Goal: Task Accomplishment & Management: Use online tool/utility

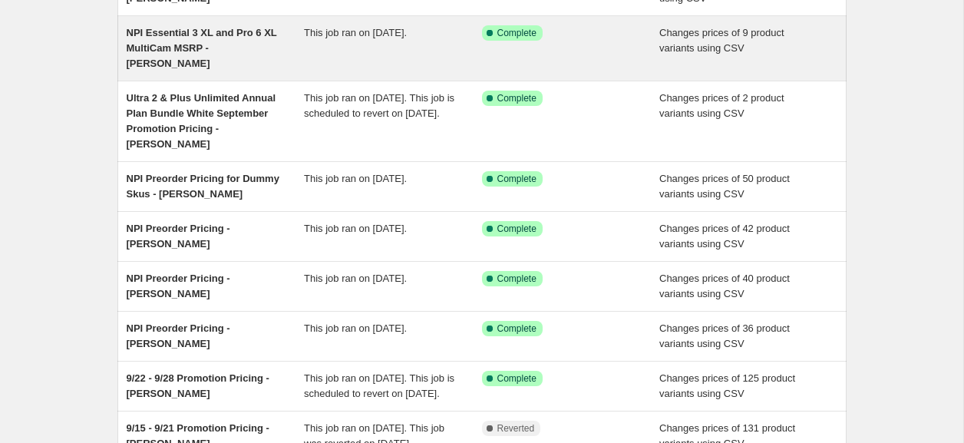
scroll to position [227, 0]
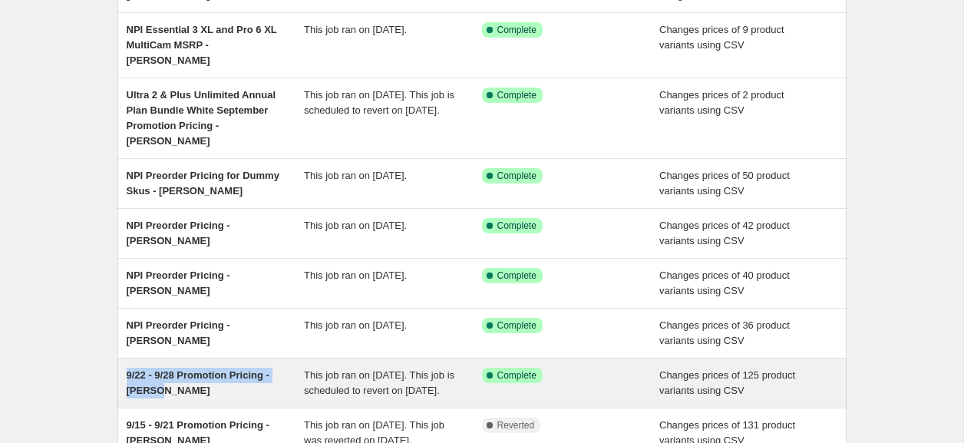
drag, startPoint x: 157, startPoint y: 359, endPoint x: 117, endPoint y: 347, distance: 41.0
click at [117, 358] on div "9/22 - 9/28 Promotion Pricing - [PERSON_NAME] This job ran on [DATE]. This job …" at bounding box center [481, 382] width 729 height 49
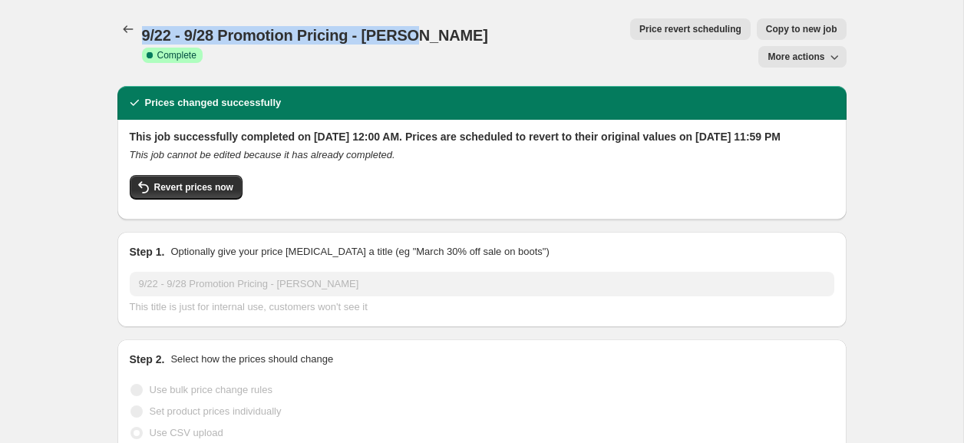
drag, startPoint x: 408, startPoint y: 26, endPoint x: 144, endPoint y: 26, distance: 263.3
click at [144, 27] on span "9/22 - 9/28 Promotion Pricing - [PERSON_NAME]" at bounding box center [315, 35] width 346 height 17
copy span "9/22 - 9/28 Promotion Pricing - [PERSON_NAME]"
click at [121, 29] on icon "Price change jobs" at bounding box center [128, 28] width 15 height 15
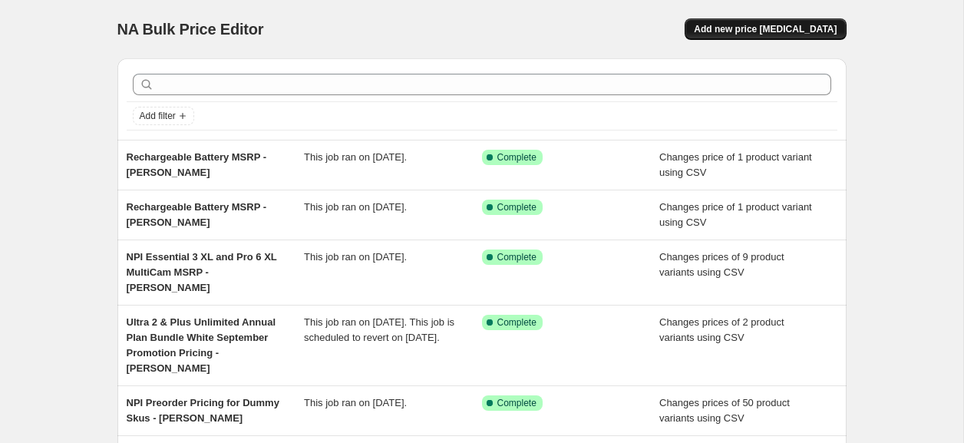
click at [768, 28] on span "Add new price [MEDICAL_DATA]" at bounding box center [765, 29] width 143 height 12
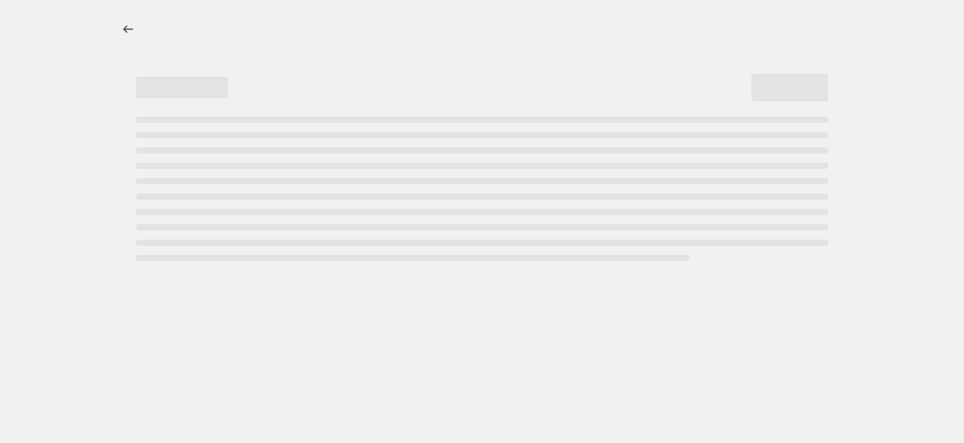
select select "percentage"
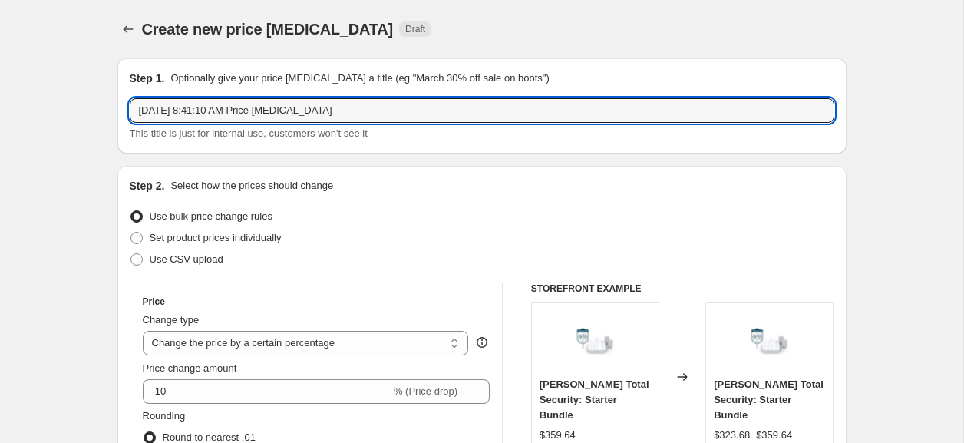
drag, startPoint x: 345, startPoint y: 114, endPoint x: 75, endPoint y: 104, distance: 269.6
paste input "9/22 - 9/28 Promotion Pricing - [PERSON_NAME]"
click at [158, 111] on input "9/22 - 9/28 Promotion Pricing - [PERSON_NAME]" at bounding box center [482, 110] width 705 height 25
click at [191, 114] on input "9/29 - 9/28 Promotion Pricing - [PERSON_NAME]" at bounding box center [482, 110] width 705 height 25
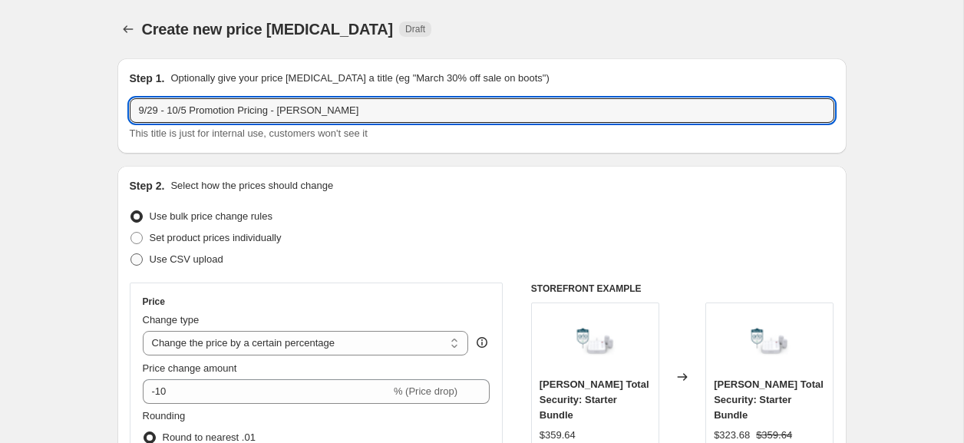
type input "9/29 - 10/5 Promotion Pricing - [PERSON_NAME]"
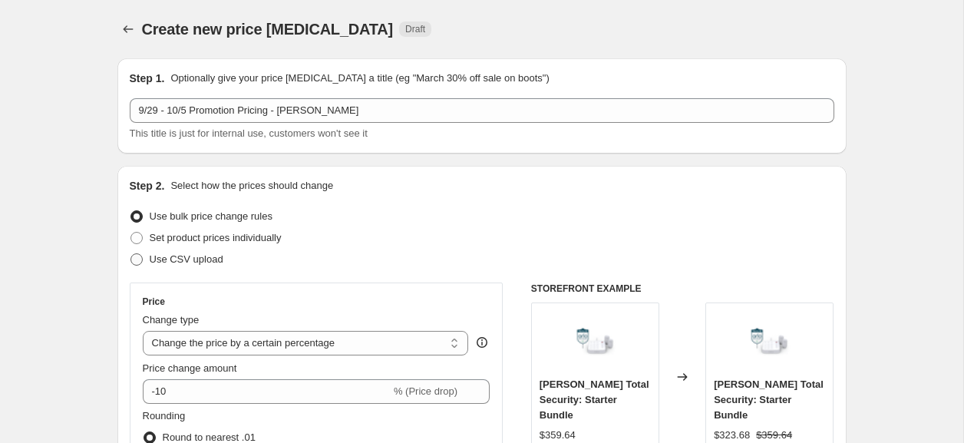
drag, startPoint x: 208, startPoint y: 261, endPoint x: 342, endPoint y: 223, distance: 139.0
click at [207, 261] on span "Use CSV upload" at bounding box center [187, 259] width 74 height 12
click at [131, 254] on input "Use CSV upload" at bounding box center [130, 253] width 1 height 1
radio input "true"
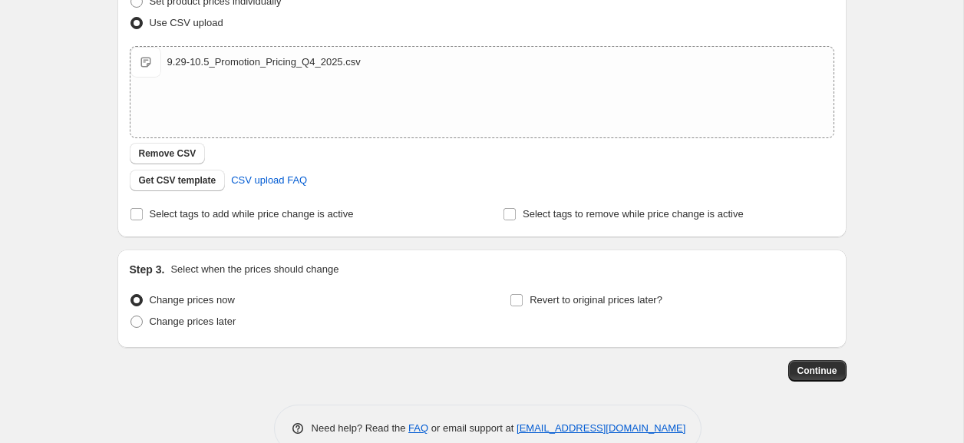
scroll to position [249, 0]
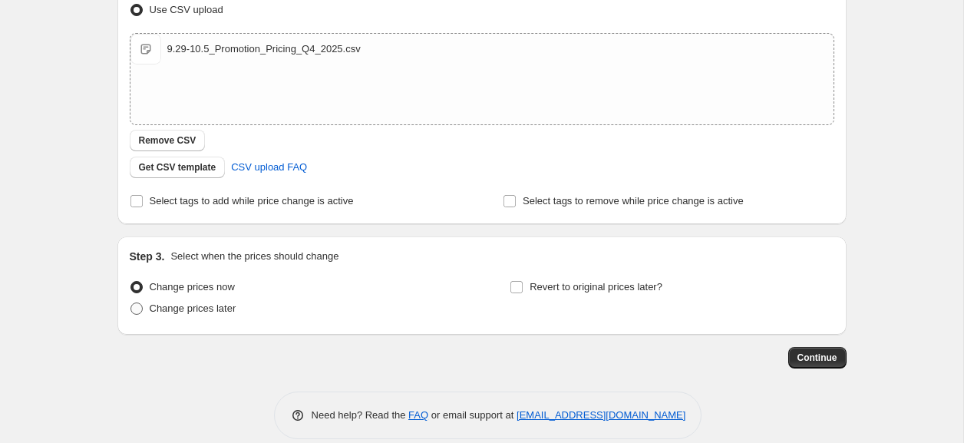
click at [207, 306] on span "Change prices later" at bounding box center [193, 308] width 87 height 12
click at [131, 303] on input "Change prices later" at bounding box center [130, 302] width 1 height 1
radio input "true"
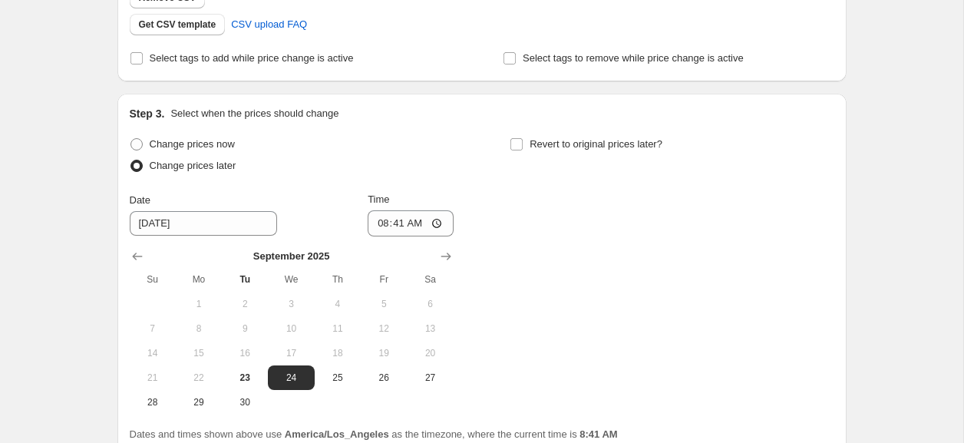
scroll to position [401, 0]
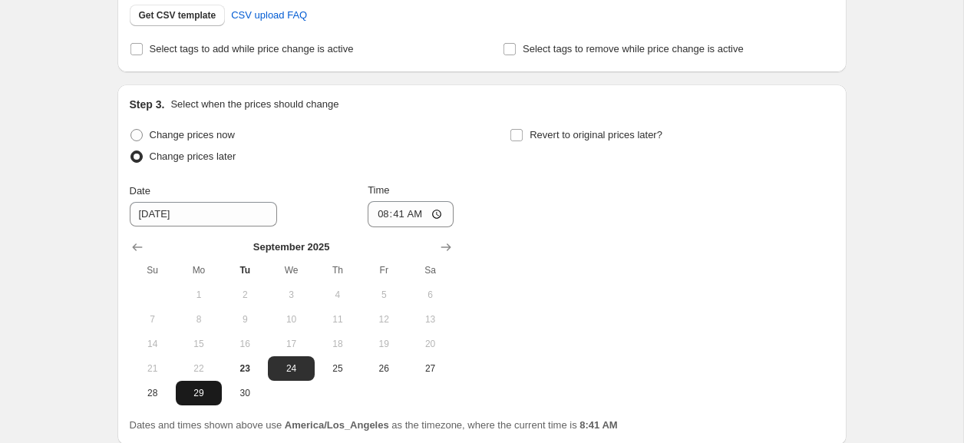
click at [196, 397] on span "29" at bounding box center [199, 393] width 34 height 12
type input "[DATE]"
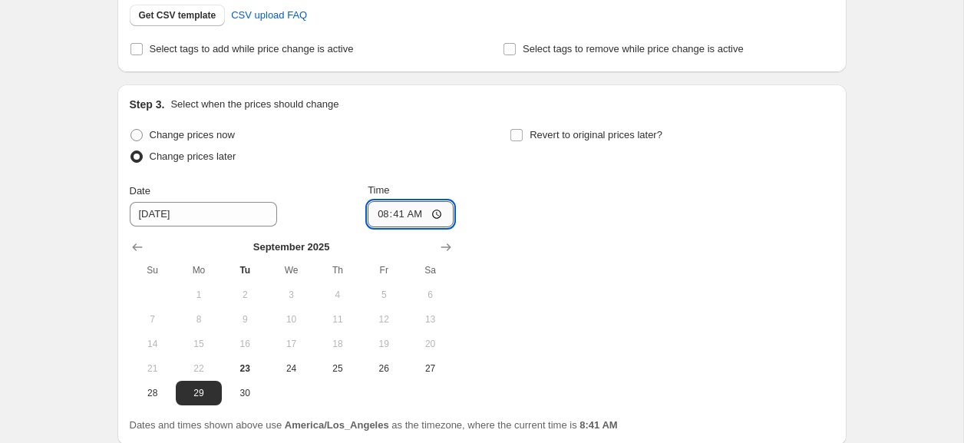
click at [375, 217] on input "08:41" at bounding box center [411, 214] width 86 height 26
type input "00:00"
click at [537, 259] on div "Change prices now Change prices later Date [DATE] Time 00:00 [DATE] Su Mo Tu We…" at bounding box center [482, 264] width 705 height 281
click at [524, 137] on label "Revert to original prices later?" at bounding box center [586, 134] width 153 height 21
click at [523, 137] on input "Revert to original prices later?" at bounding box center [516, 135] width 12 height 12
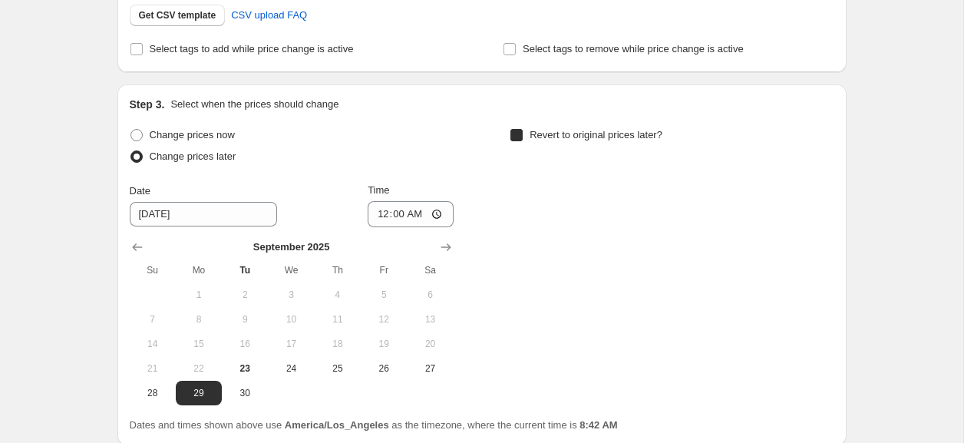
checkbox input "true"
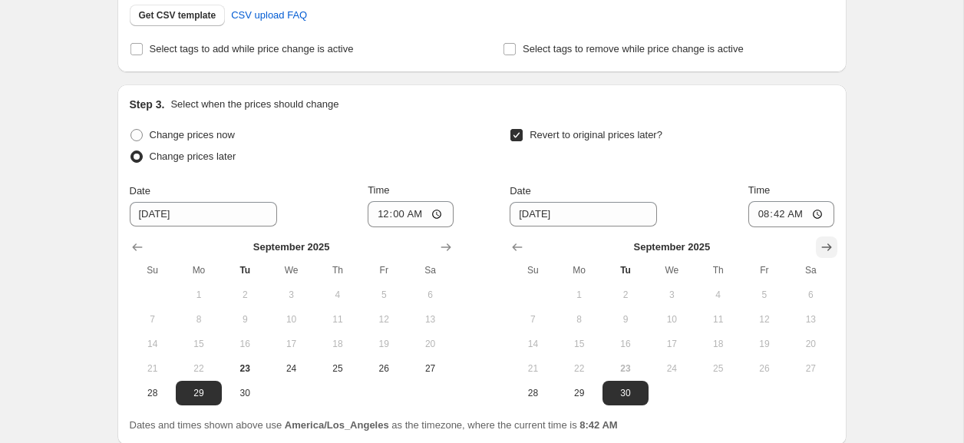
click at [824, 250] on icon "Show next month, October 2025" at bounding box center [826, 246] width 15 height 15
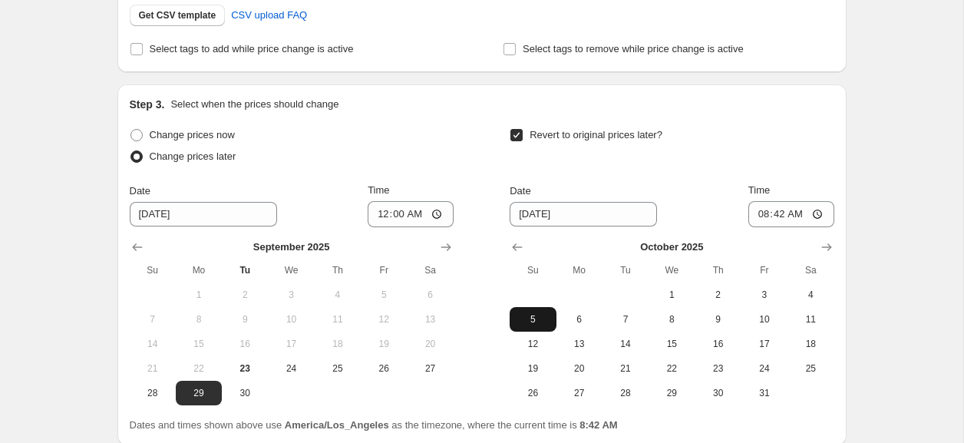
click at [530, 317] on span "5" at bounding box center [533, 319] width 34 height 12
type input "[DATE]"
click at [761, 213] on input "08:42" at bounding box center [791, 214] width 86 height 26
type input "23:59"
click at [523, 137] on label "Revert to original prices later?" at bounding box center [586, 134] width 153 height 21
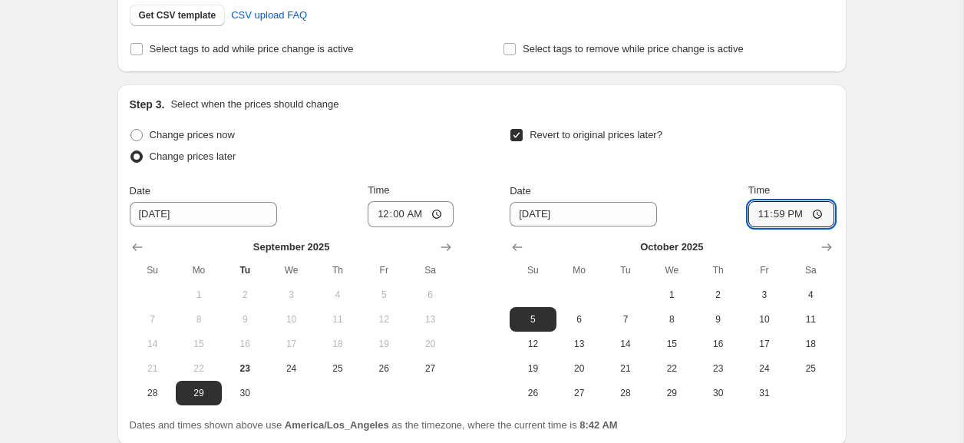
click at [523, 137] on input "Revert to original prices later?" at bounding box center [516, 135] width 12 height 12
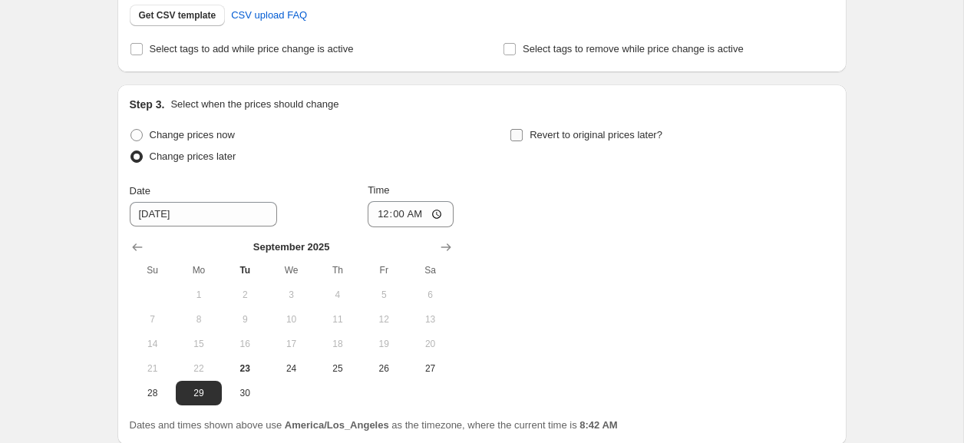
click at [520, 138] on input "Revert to original prices later?" at bounding box center [516, 135] width 12 height 12
checkbox input "true"
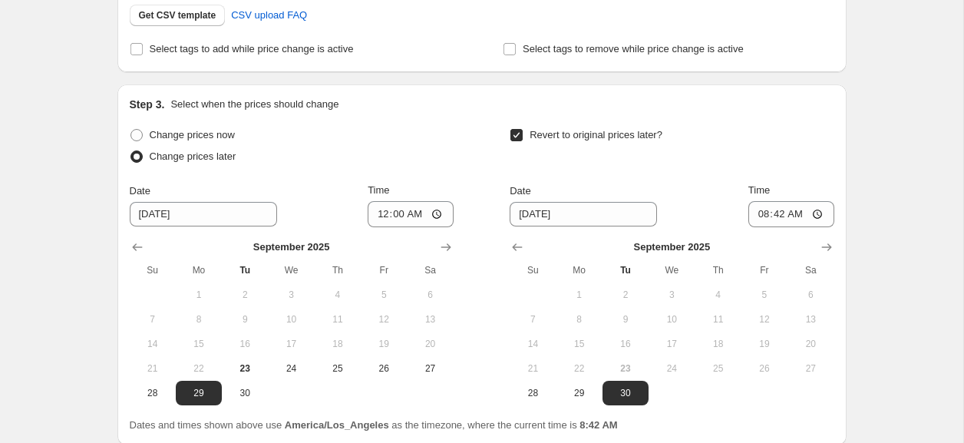
drag, startPoint x: 824, startPoint y: 241, endPoint x: 775, endPoint y: 256, distance: 50.7
click at [824, 241] on icon "Show next month, October 2025" at bounding box center [826, 246] width 15 height 15
drag, startPoint x: 531, startPoint y: 313, endPoint x: 625, endPoint y: 283, distance: 98.3
click at [531, 313] on span "5" at bounding box center [533, 319] width 34 height 12
type input "[DATE]"
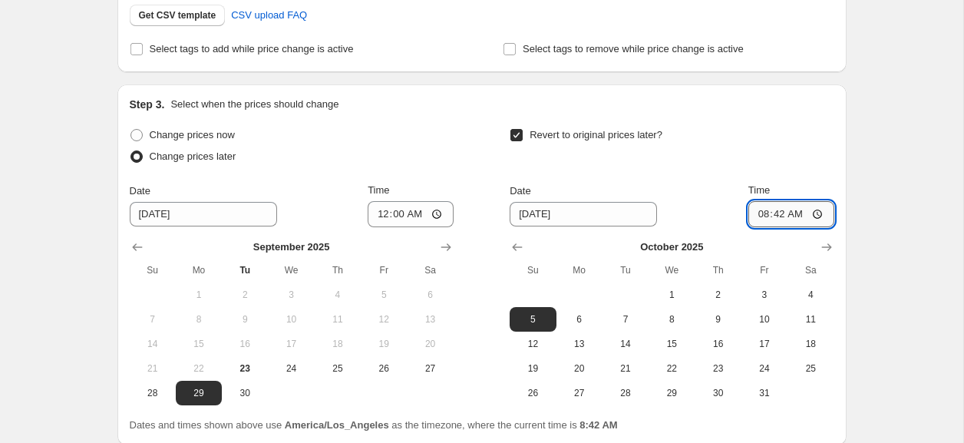
click at [760, 213] on input "08:42" at bounding box center [791, 214] width 86 height 26
type input "23:59"
click at [796, 160] on div "Revert to original prices later?" at bounding box center [672, 147] width 324 height 46
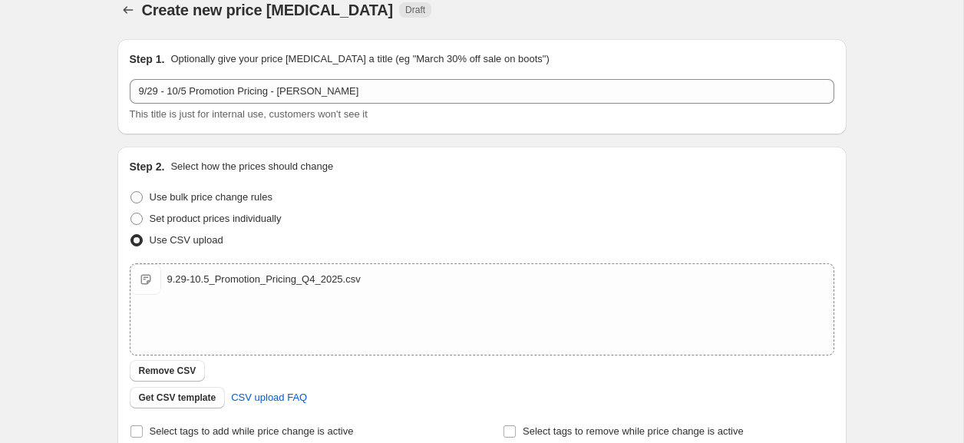
scroll to position [531, 0]
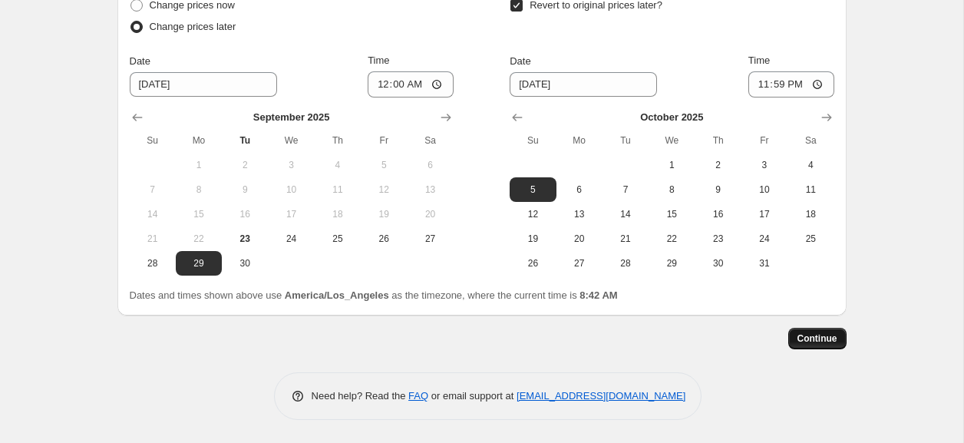
click at [824, 338] on span "Continue" at bounding box center [818, 338] width 40 height 12
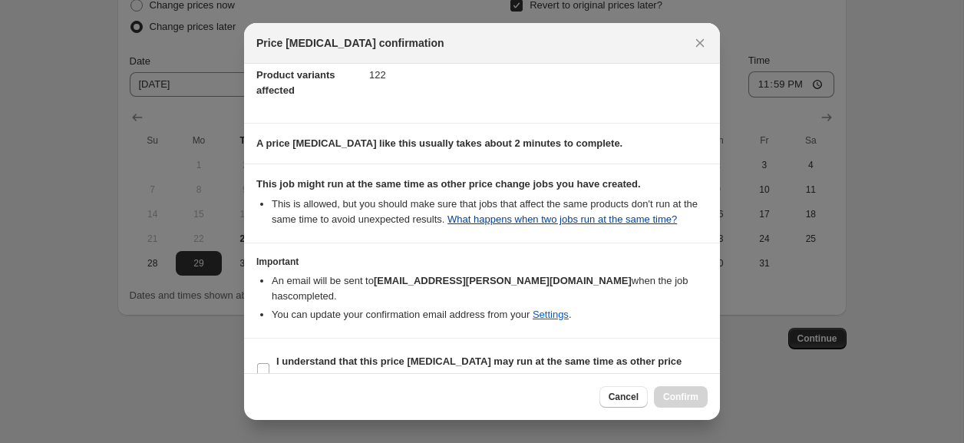
scroll to position [119, 0]
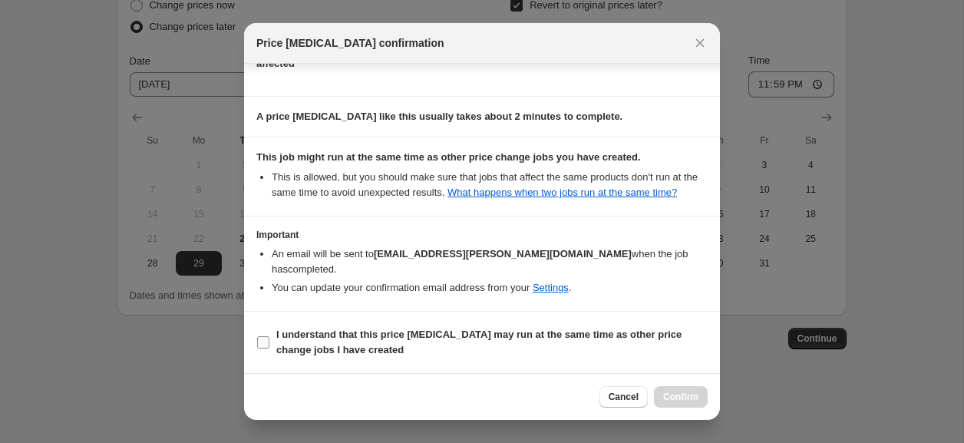
drag, startPoint x: 259, startPoint y: 344, endPoint x: 295, endPoint y: 343, distance: 36.1
click at [258, 344] on input "I understand that this price [MEDICAL_DATA] may run at the same time as other p…" at bounding box center [263, 342] width 12 height 12
checkbox input "true"
click at [675, 392] on span "Confirm" at bounding box center [680, 397] width 35 height 12
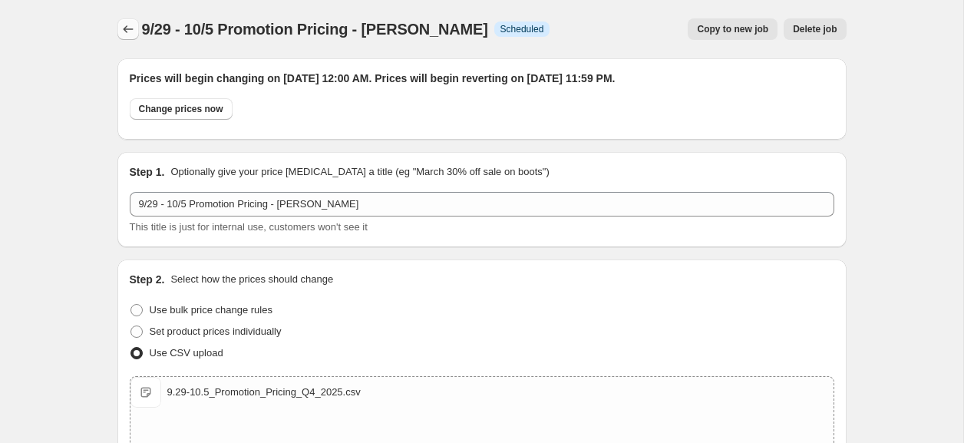
click at [124, 25] on icon "Price change jobs" at bounding box center [128, 28] width 15 height 15
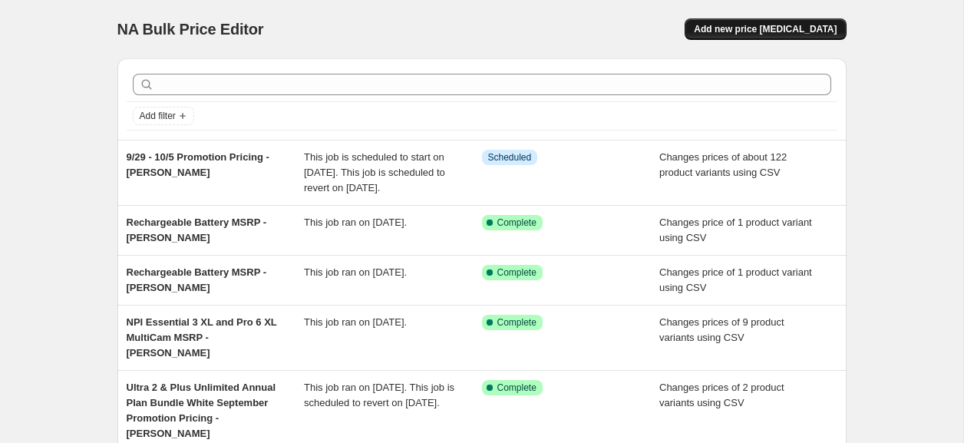
click at [784, 29] on span "Add new price [MEDICAL_DATA]" at bounding box center [765, 29] width 143 height 12
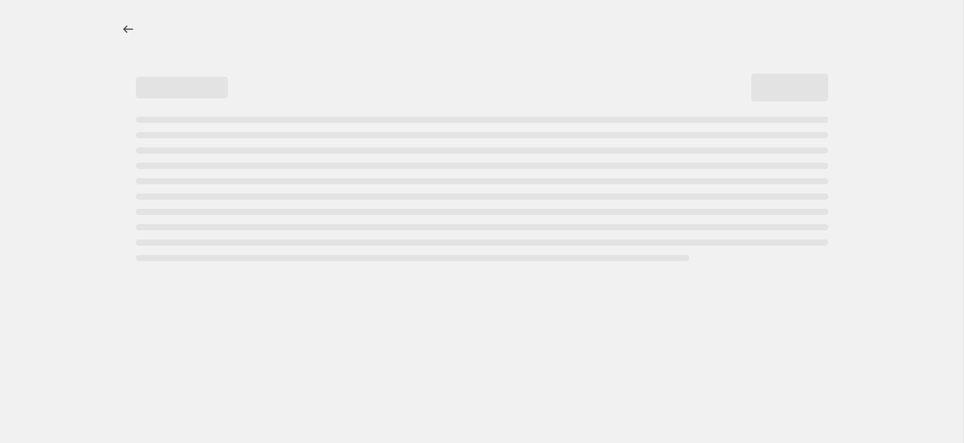
select select "percentage"
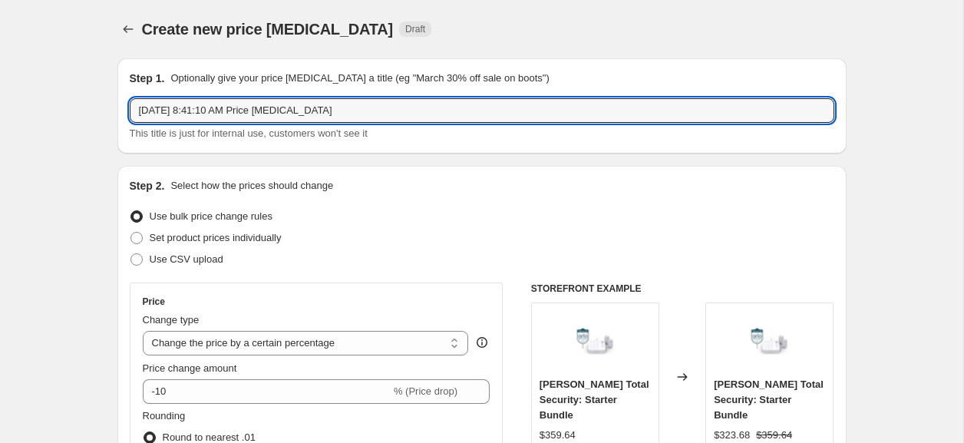
drag, startPoint x: 147, startPoint y: 114, endPoint x: 122, endPoint y: 118, distance: 24.9
paste input "9/22 - 9/28 Promotion Pricing - [PERSON_NAME]"
drag, startPoint x: 158, startPoint y: 111, endPoint x: 112, endPoint y: 107, distance: 46.2
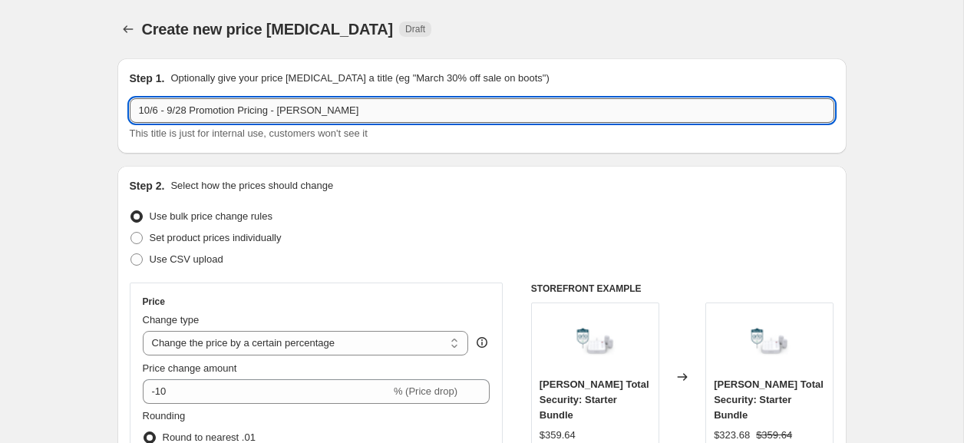
drag, startPoint x: 190, startPoint y: 111, endPoint x: 171, endPoint y: 113, distance: 19.3
click at [171, 113] on input "10/6 - 9/28 Promotion Pricing - [PERSON_NAME]" at bounding box center [482, 110] width 705 height 25
type input "10/6 - 10/12 Promotion Pricing - [PERSON_NAME]"
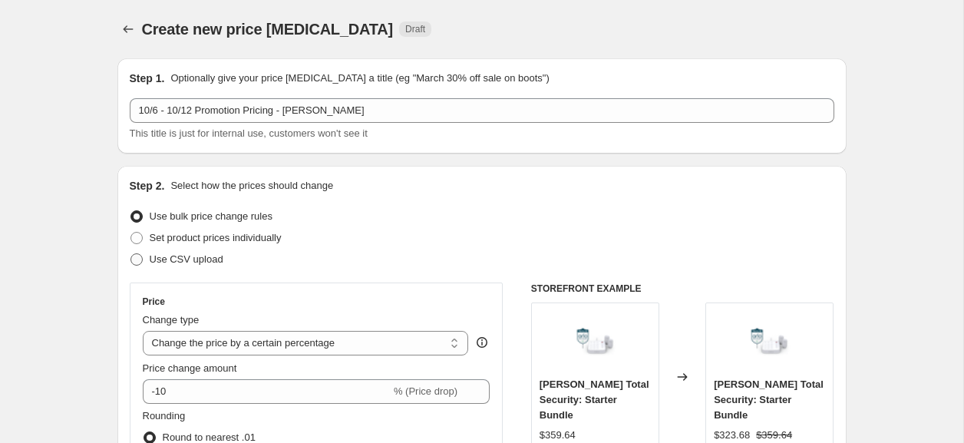
click at [187, 252] on span "Use CSV upload" at bounding box center [187, 259] width 74 height 15
click at [131, 253] on input "Use CSV upload" at bounding box center [130, 253] width 1 height 1
radio input "true"
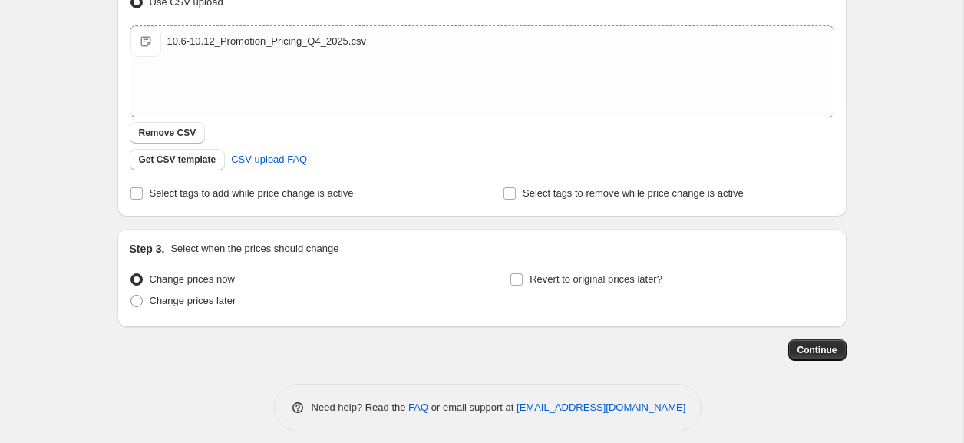
scroll to position [269, 0]
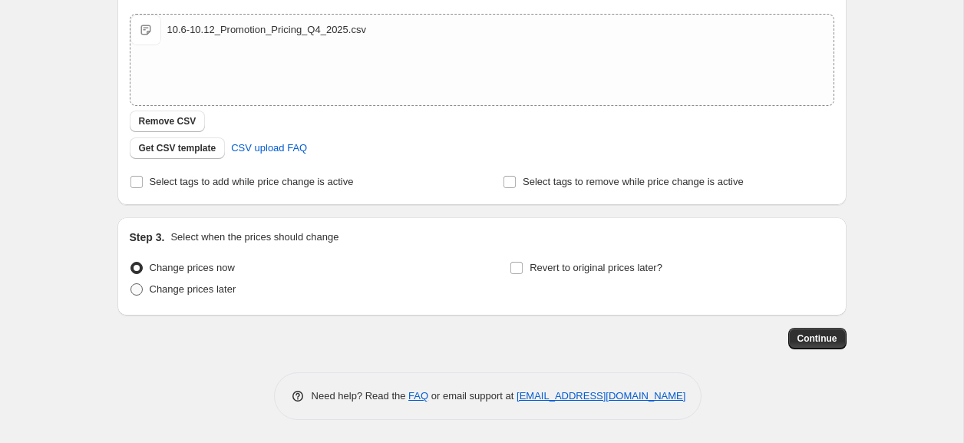
drag, startPoint x: 210, startPoint y: 294, endPoint x: 236, endPoint y: 295, distance: 26.1
click at [210, 294] on span "Change prices later" at bounding box center [193, 289] width 87 height 12
click at [131, 284] on input "Change prices later" at bounding box center [130, 283] width 1 height 1
radio input "true"
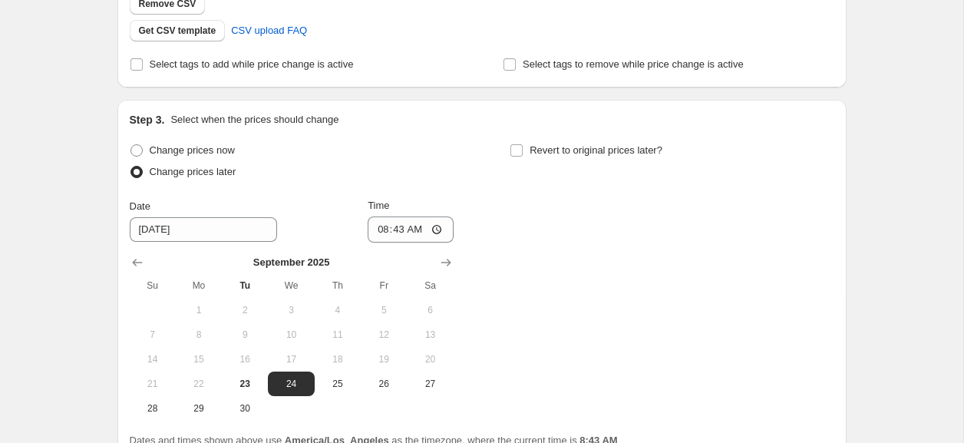
scroll to position [387, 0]
click at [438, 262] on icon "Show next month, October 2025" at bounding box center [445, 261] width 15 height 15
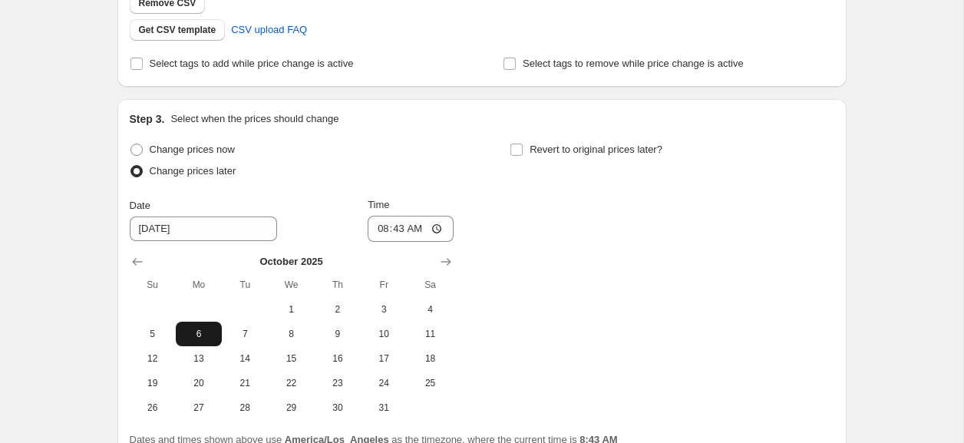
click at [182, 342] on button "6" at bounding box center [199, 334] width 46 height 25
type input "[DATE]"
click at [374, 230] on input "08:43" at bounding box center [411, 229] width 86 height 26
type input "00:00"
click at [566, 223] on div "Change prices now Change prices later Date [DATE] Time 00:00 [DATE] Su Mo Tu We…" at bounding box center [482, 279] width 705 height 281
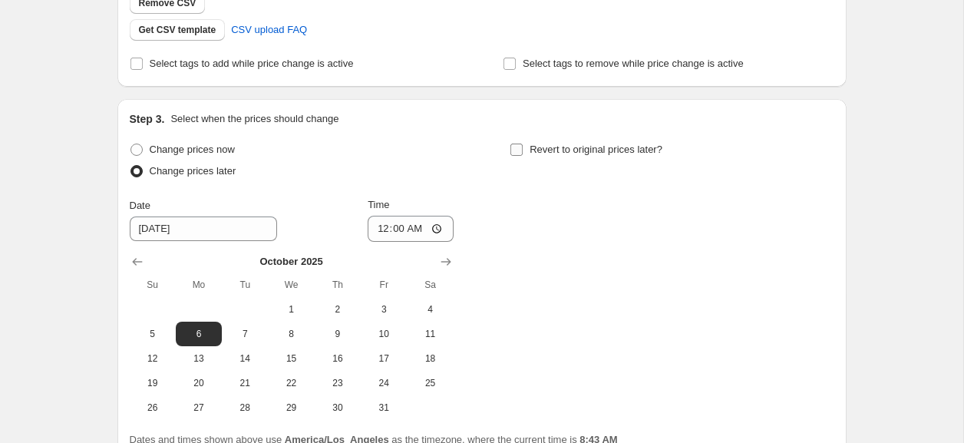
click at [524, 148] on label "Revert to original prices later?" at bounding box center [586, 149] width 153 height 21
click at [523, 148] on input "Revert to original prices later?" at bounding box center [516, 150] width 12 height 12
checkbox input "true"
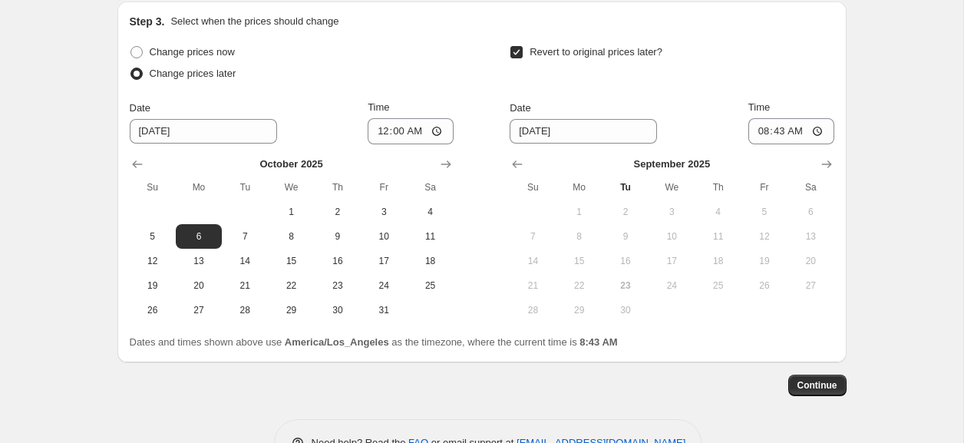
scroll to position [486, 0]
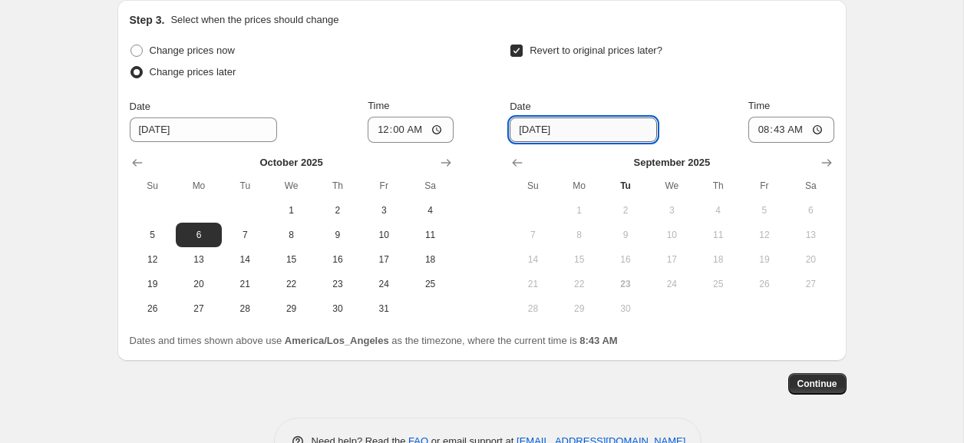
click at [577, 130] on input "[DATE]" at bounding box center [583, 129] width 147 height 25
click at [837, 162] on div "Step 3. Select when the prices should change Change prices now Change prices la…" at bounding box center [481, 180] width 729 height 361
click at [833, 163] on icon "Show next month, October 2025" at bounding box center [826, 162] width 15 height 15
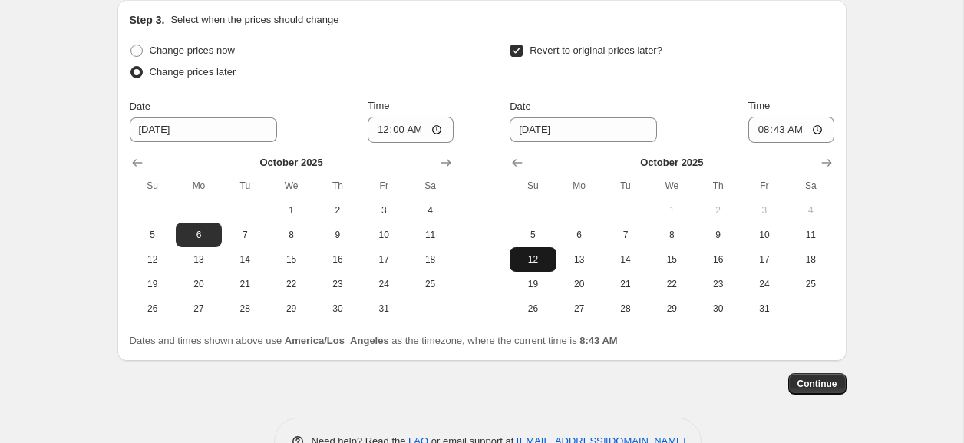
click at [545, 253] on span "12" at bounding box center [533, 259] width 34 height 12
type input "[DATE]"
click at [764, 133] on input "08:43" at bounding box center [791, 130] width 86 height 26
click at [777, 131] on input "11:43" at bounding box center [791, 130] width 86 height 26
type input "23:59"
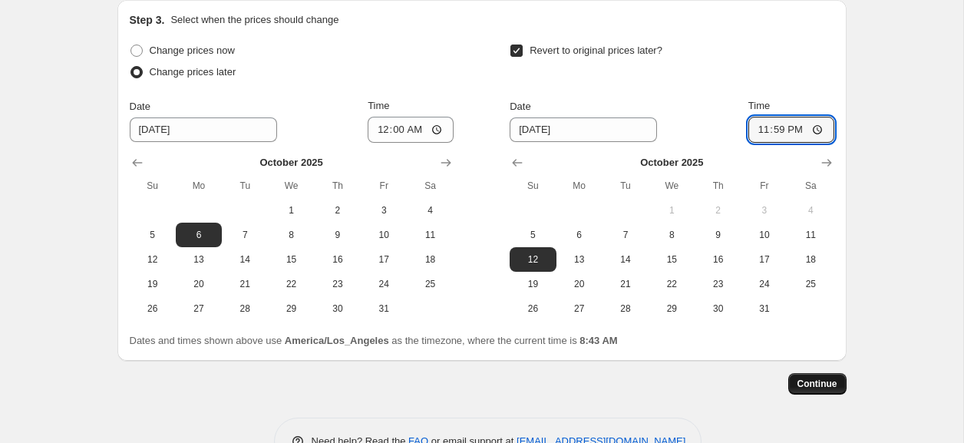
click at [816, 386] on span "Continue" at bounding box center [818, 384] width 40 height 12
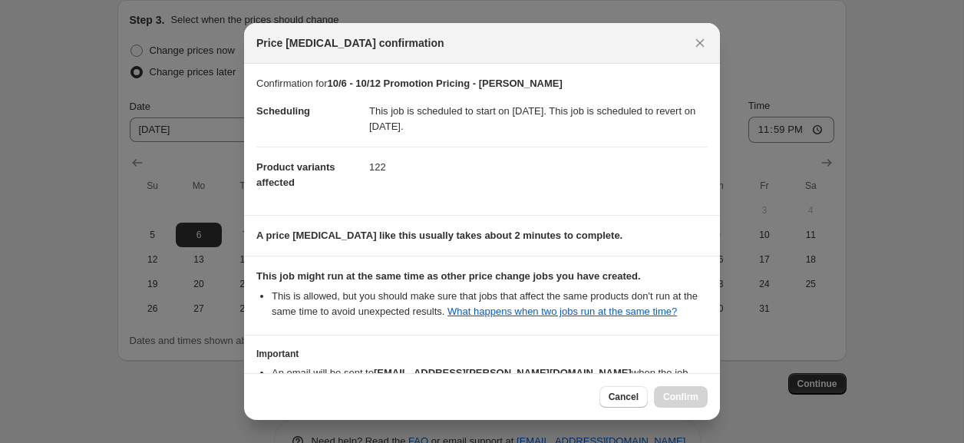
scroll to position [119, 0]
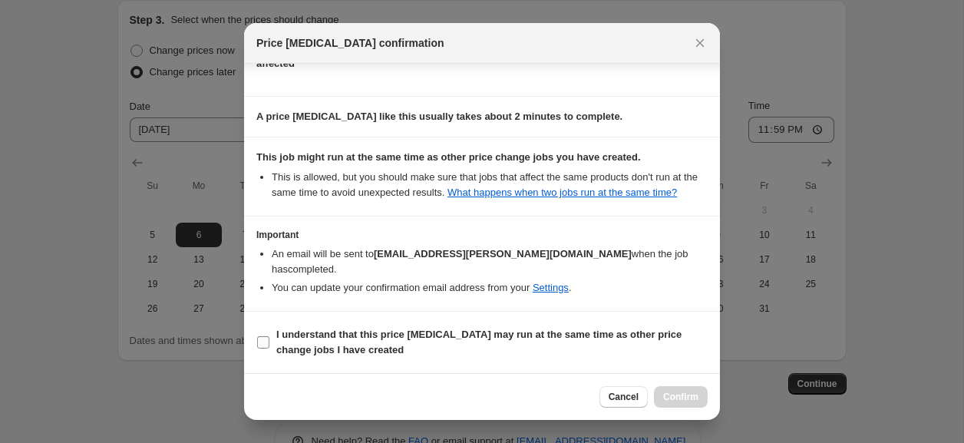
click at [263, 343] on input "I understand that this price [MEDICAL_DATA] may run at the same time as other p…" at bounding box center [263, 342] width 12 height 12
checkbox input "true"
click at [660, 398] on button "Confirm" at bounding box center [681, 396] width 54 height 21
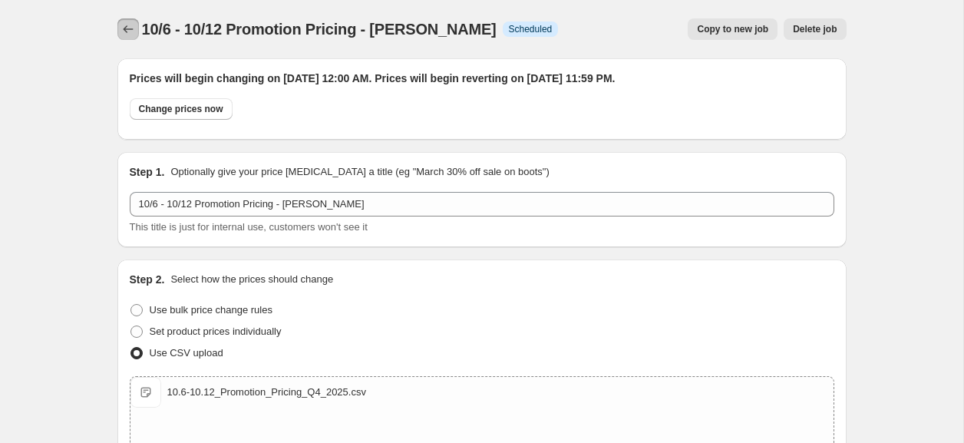
click at [133, 33] on icon "Price change jobs" at bounding box center [128, 28] width 15 height 15
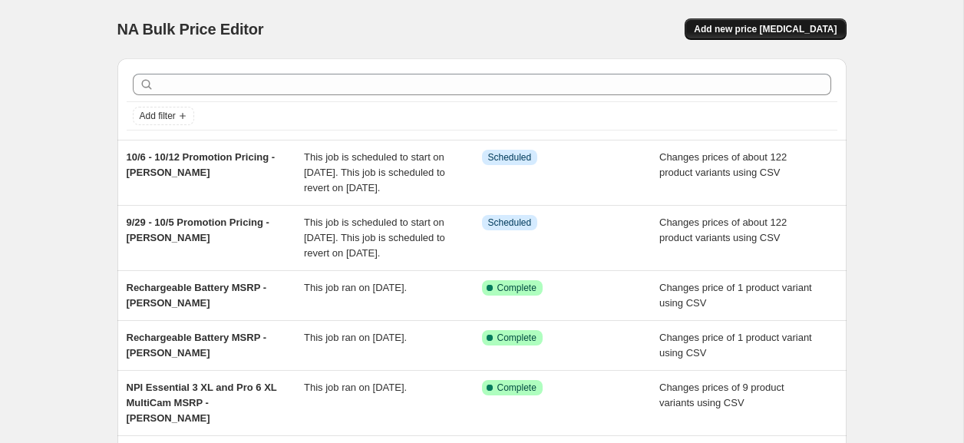
click at [782, 38] on button "Add new price [MEDICAL_DATA]" at bounding box center [765, 28] width 161 height 21
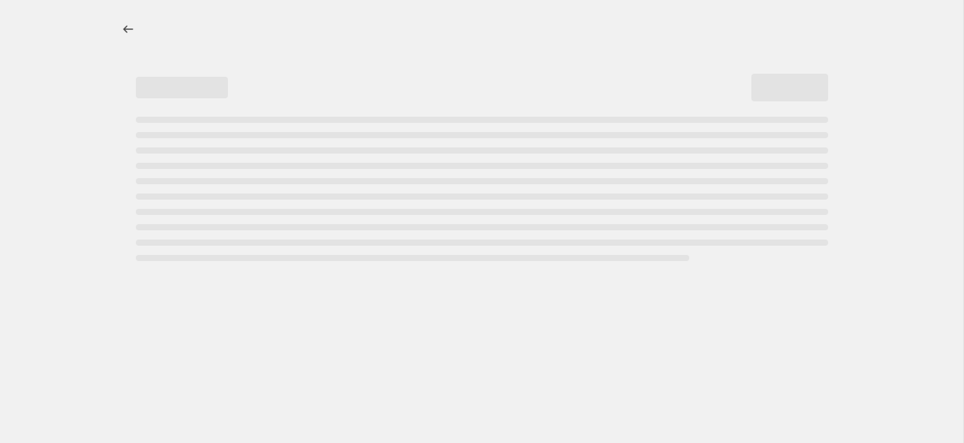
select select "percentage"
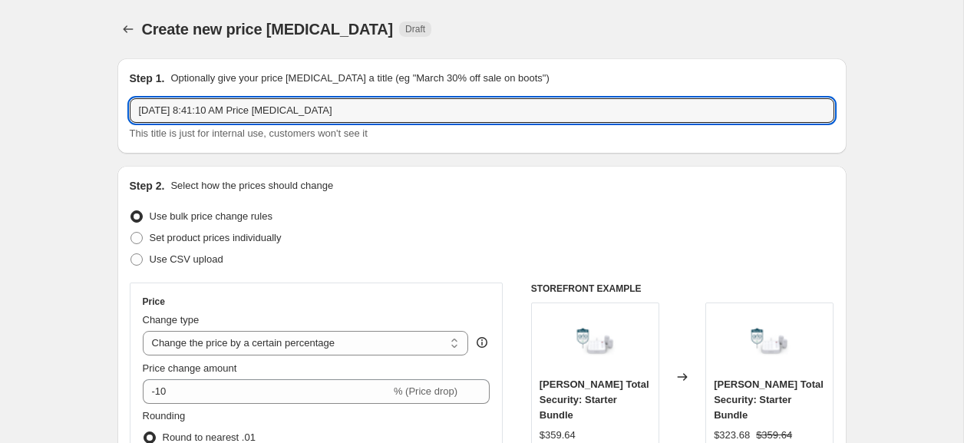
drag, startPoint x: 365, startPoint y: 106, endPoint x: 37, endPoint y: 115, distance: 327.9
paste input "9/22 - 9/28 Promotion Pricing - [PERSON_NAME]"
drag, startPoint x: 155, startPoint y: 107, endPoint x: 112, endPoint y: 107, distance: 43.0
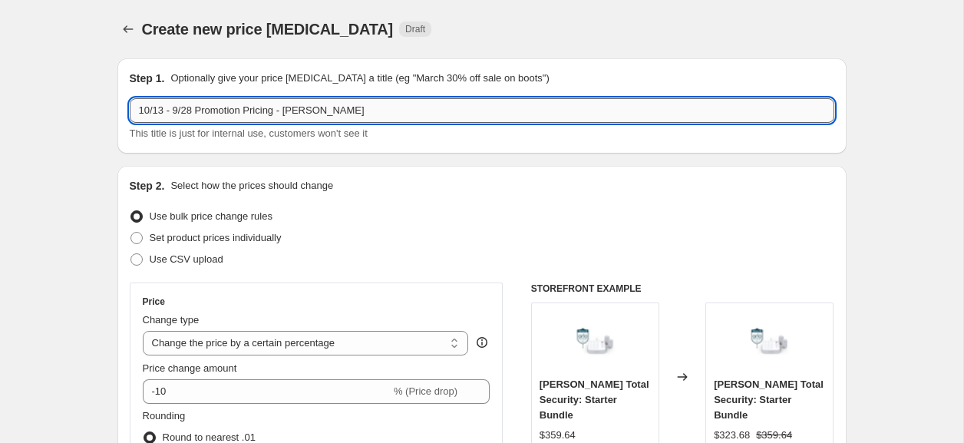
drag, startPoint x: 190, startPoint y: 112, endPoint x: 175, endPoint y: 112, distance: 14.6
click at [175, 112] on input "10/13 - 9/28 Promotion Pricing - [PERSON_NAME]" at bounding box center [482, 110] width 705 height 25
drag, startPoint x: 219, startPoint y: 120, endPoint x: 58, endPoint y: 121, distance: 161.2
drag, startPoint x: 130, startPoint y: 98, endPoint x: 61, endPoint y: 98, distance: 68.3
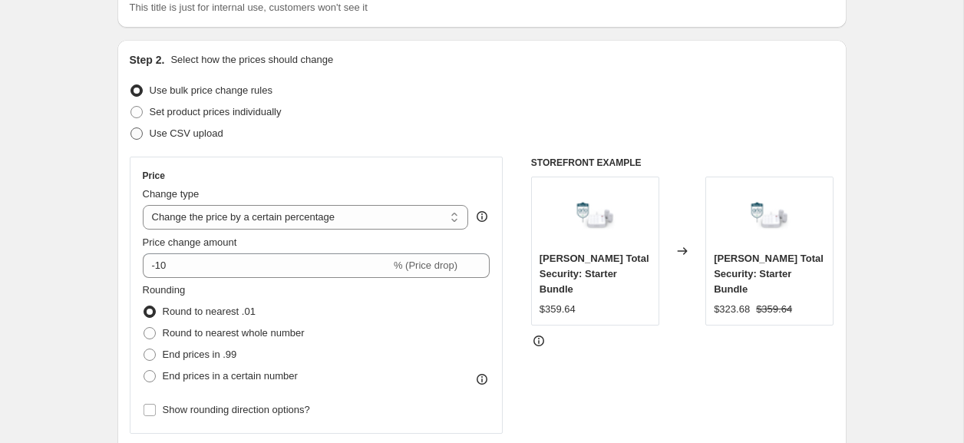
type input "10/13 - 10/19 Promotion Pricing - [PERSON_NAME]"
click at [213, 134] on span "Use CSV upload" at bounding box center [187, 133] width 74 height 12
click at [131, 128] on input "Use CSV upload" at bounding box center [130, 127] width 1 height 1
radio input "true"
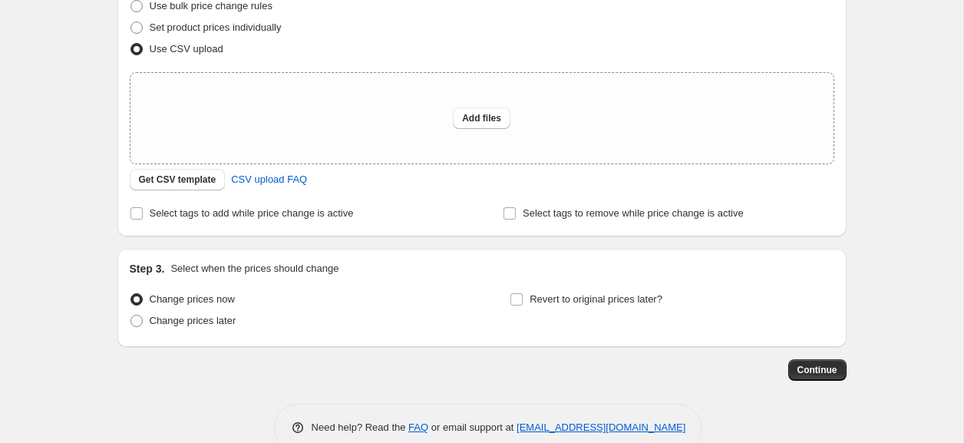
scroll to position [242, 0]
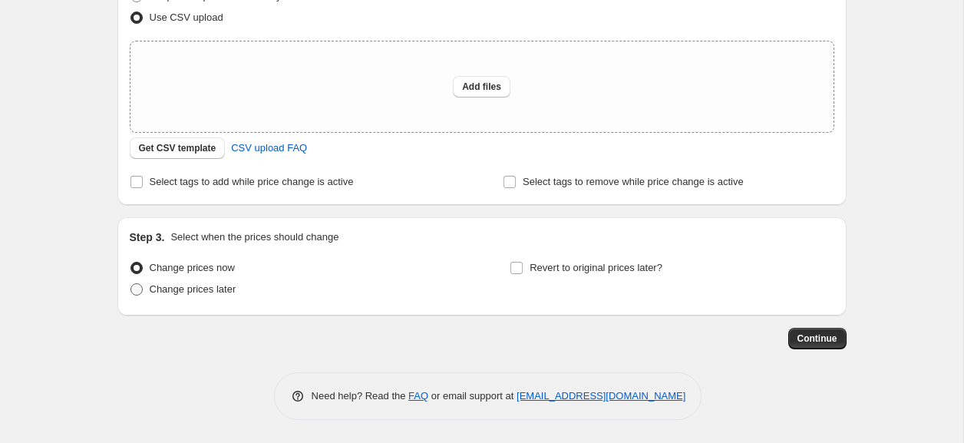
click at [202, 287] on span "Change prices later" at bounding box center [193, 289] width 87 height 12
click at [131, 284] on input "Change prices later" at bounding box center [130, 283] width 1 height 1
radio input "true"
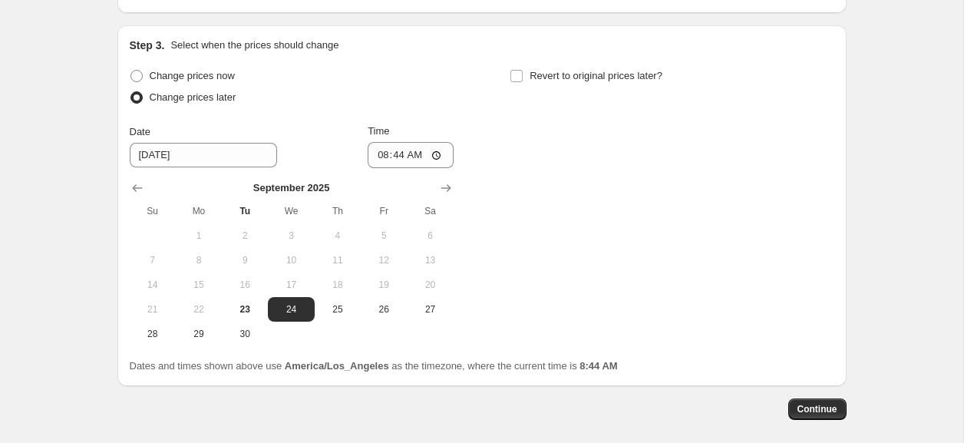
scroll to position [504, 0]
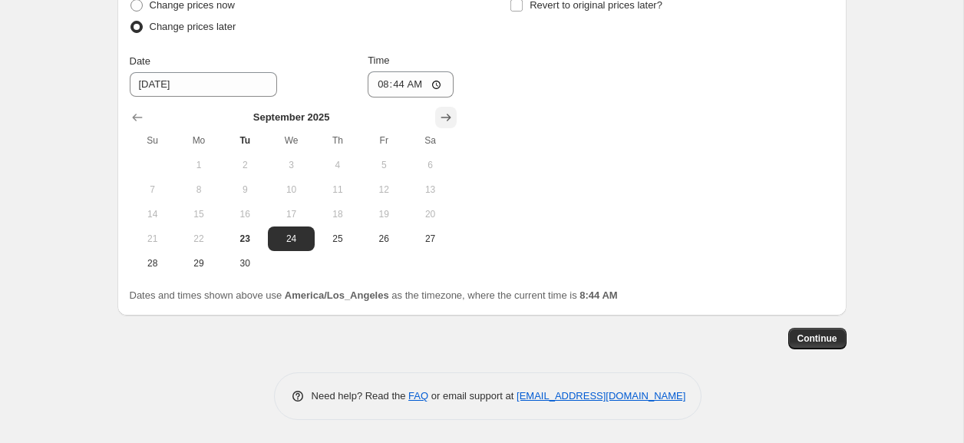
click at [445, 115] on icon "Show next month, October 2025" at bounding box center [445, 117] width 15 height 15
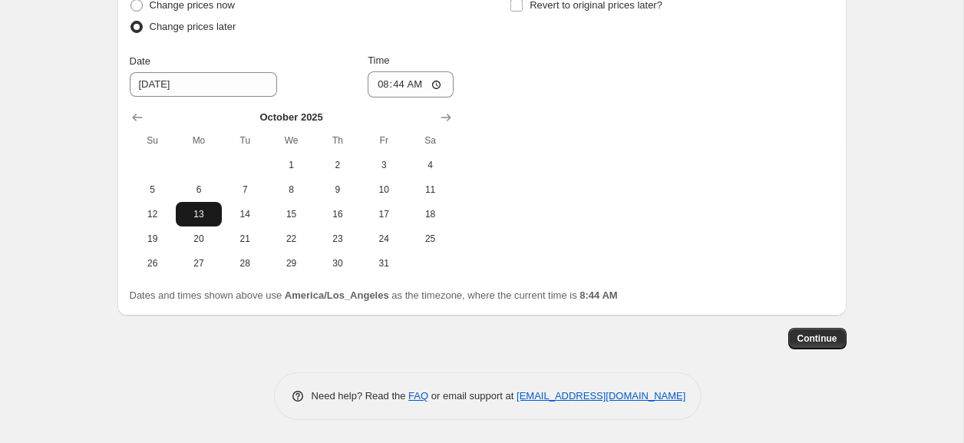
click at [196, 212] on span "13" at bounding box center [199, 214] width 34 height 12
type input "[DATE]"
click at [381, 86] on input "08:44" at bounding box center [411, 84] width 86 height 26
type input "00:00"
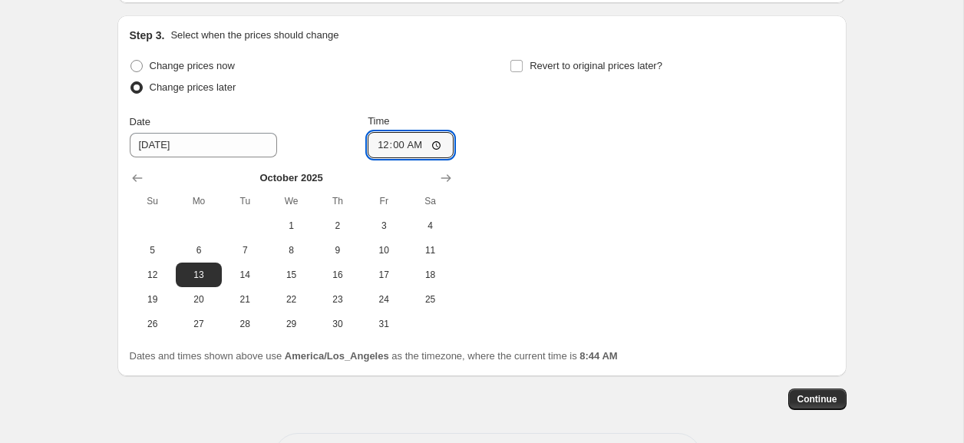
scroll to position [442, 0]
click at [520, 68] on input "Revert to original prices later?" at bounding box center [516, 67] width 12 height 12
checkbox input "true"
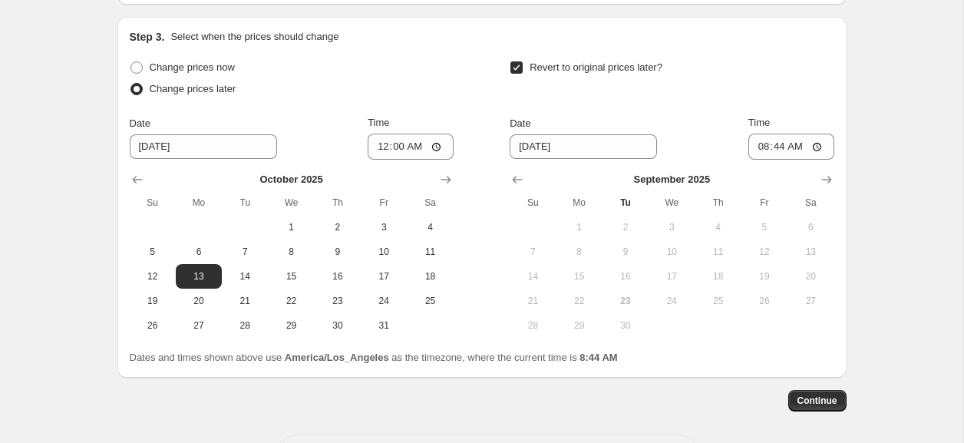
click at [814, 175] on div at bounding box center [672, 179] width 324 height 15
click at [824, 177] on icon "Show next month, October 2025" at bounding box center [826, 179] width 15 height 15
drag, startPoint x: 543, startPoint y: 309, endPoint x: 599, endPoint y: 296, distance: 57.5
click at [543, 309] on button "19" at bounding box center [533, 301] width 46 height 25
type input "[DATE]"
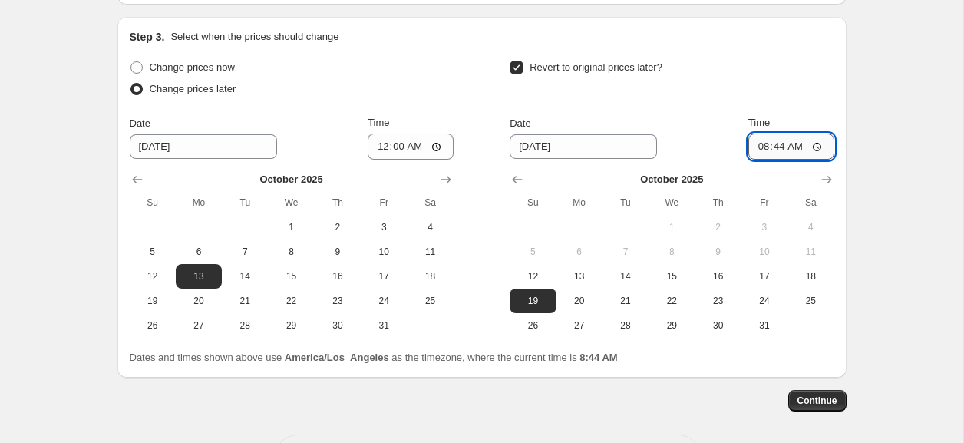
click at [759, 150] on input "08:44" at bounding box center [791, 147] width 86 height 26
type input "23:59"
click at [821, 406] on span "Continue" at bounding box center [818, 401] width 40 height 12
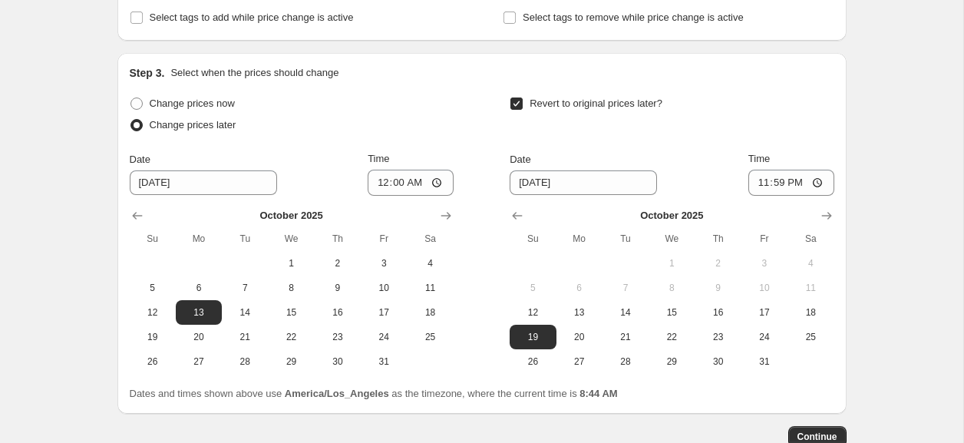
scroll to position [531, 0]
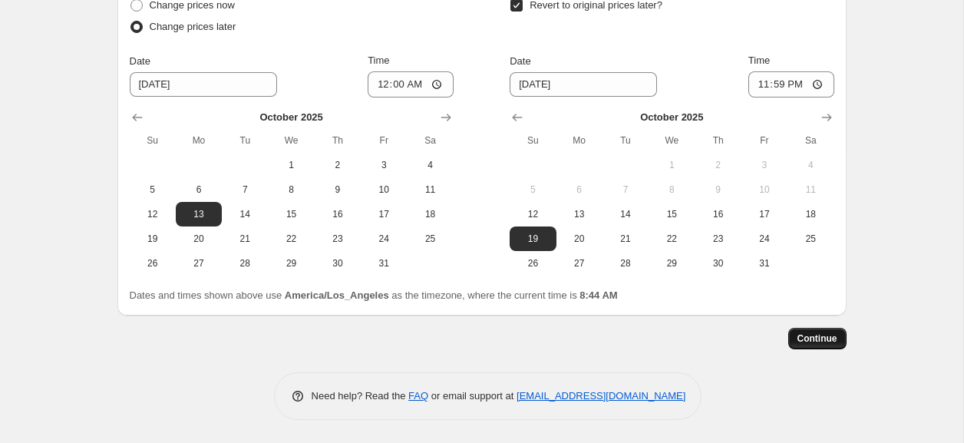
click at [824, 346] on button "Continue" at bounding box center [817, 338] width 58 height 21
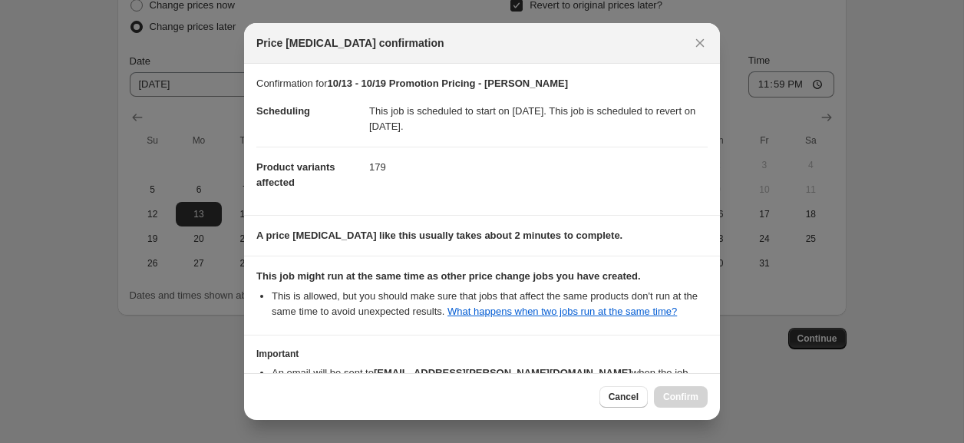
scroll to position [119, 0]
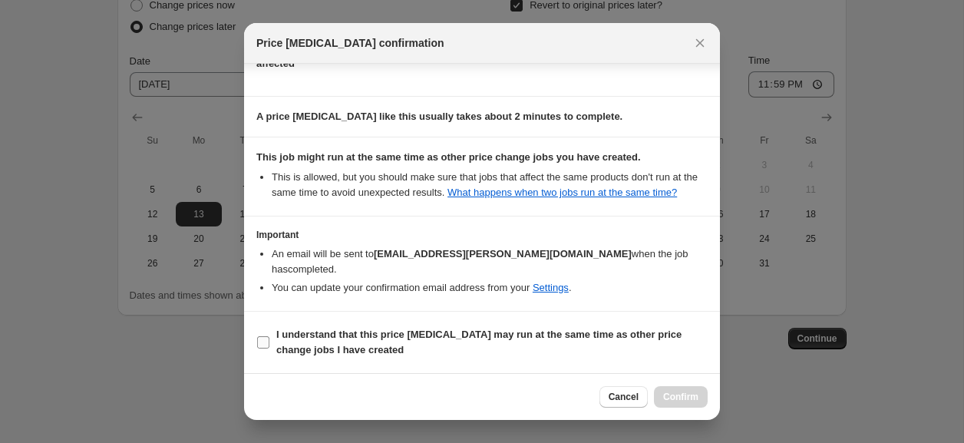
click at [305, 343] on b "I understand that this price [MEDICAL_DATA] may run at the same time as other p…" at bounding box center [478, 342] width 405 height 27
click at [269, 343] on input "I understand that this price [MEDICAL_DATA] may run at the same time as other p…" at bounding box center [263, 342] width 12 height 12
checkbox input "true"
click at [677, 393] on span "Confirm" at bounding box center [680, 397] width 35 height 12
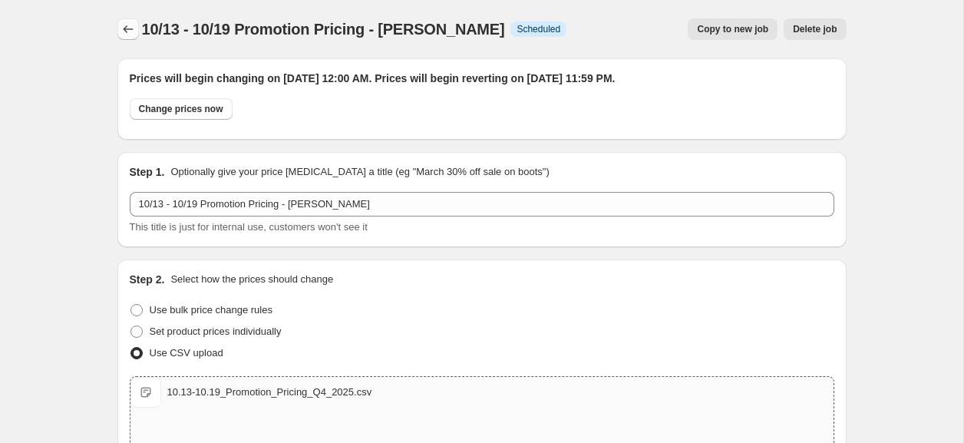
click at [124, 31] on icon "Price change jobs" at bounding box center [128, 28] width 15 height 15
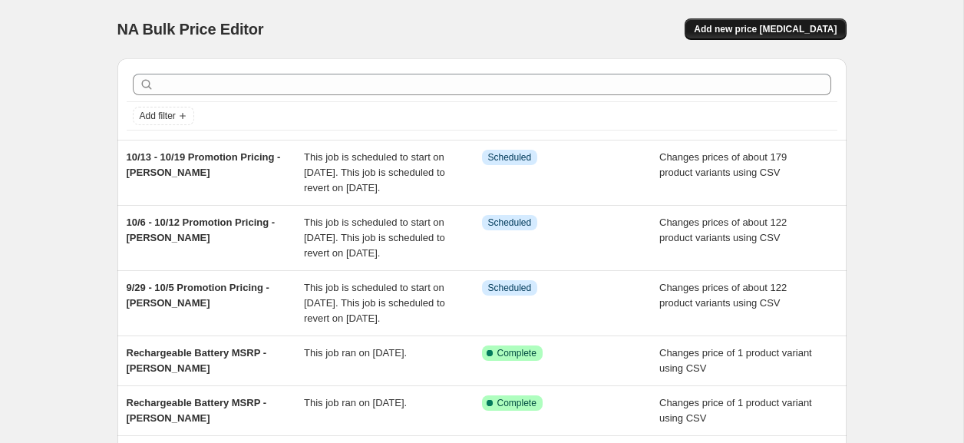
click at [778, 28] on span "Add new price [MEDICAL_DATA]" at bounding box center [765, 29] width 143 height 12
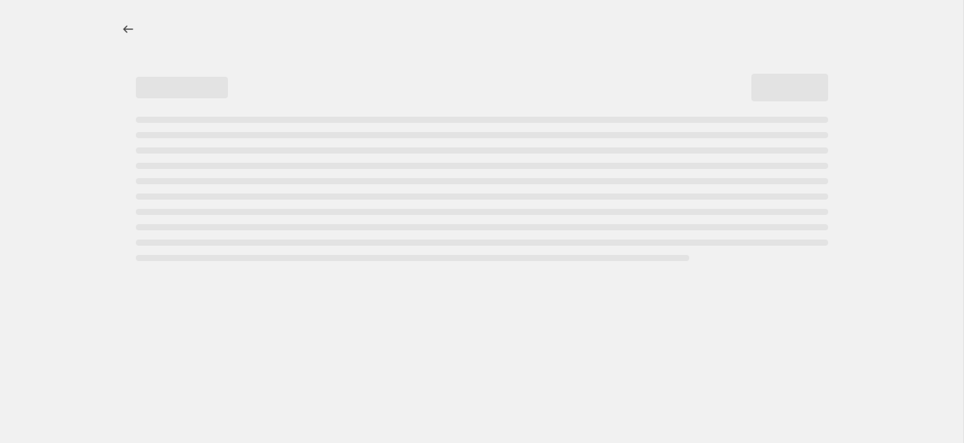
select select "percentage"
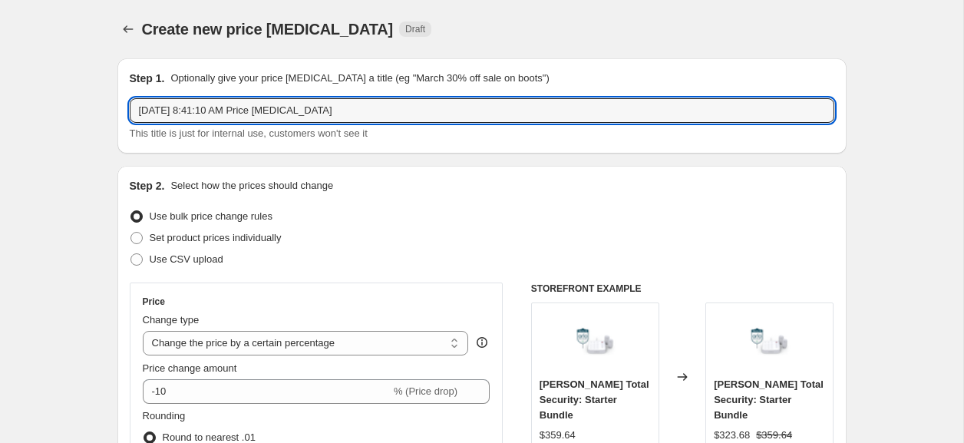
drag, startPoint x: 187, startPoint y: 98, endPoint x: 121, endPoint y: 101, distance: 66.1
paste input "10/13 - 10/19 Promotion Pricing - [PERSON_NAME]"
click at [159, 113] on input "10/13 - 10/19 Promotion Pricing - [PERSON_NAME]" at bounding box center [482, 110] width 705 height 25
type input "10/20 - 10/26 Promotion Pricing - [PERSON_NAME]"
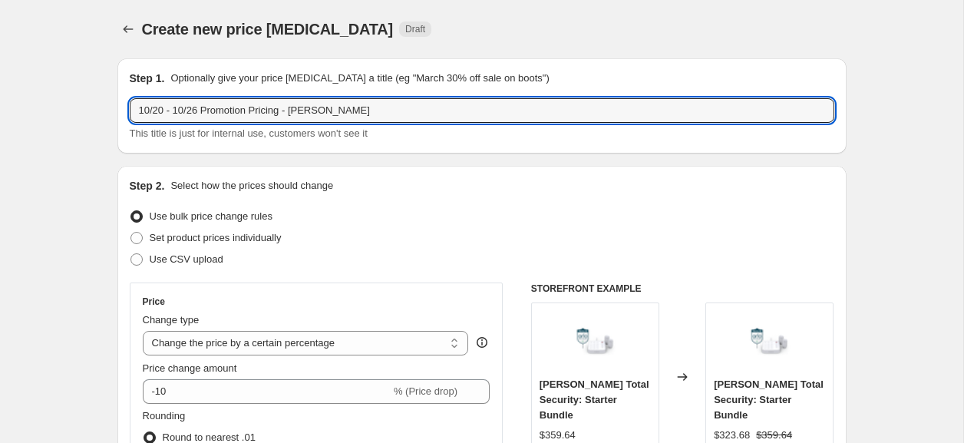
drag, startPoint x: 176, startPoint y: 260, endPoint x: 255, endPoint y: 226, distance: 86.3
click at [176, 260] on span "Use CSV upload" at bounding box center [187, 259] width 74 height 12
click at [131, 254] on input "Use CSV upload" at bounding box center [130, 253] width 1 height 1
radio input "true"
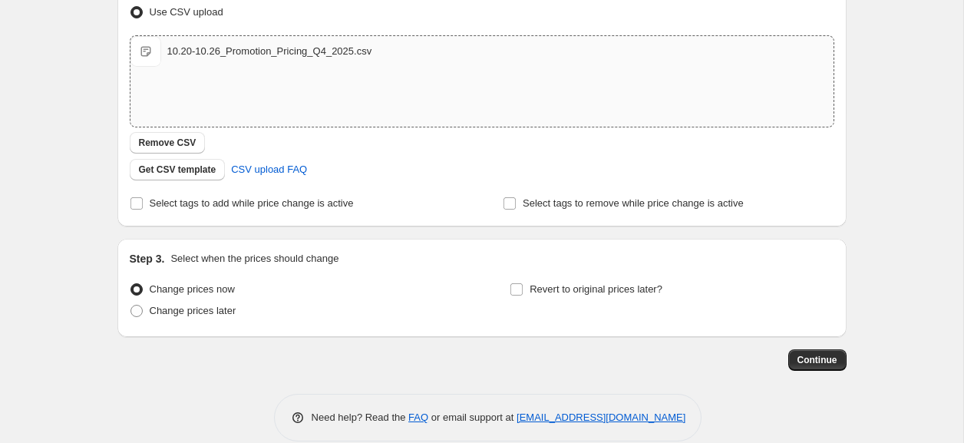
scroll to position [269, 0]
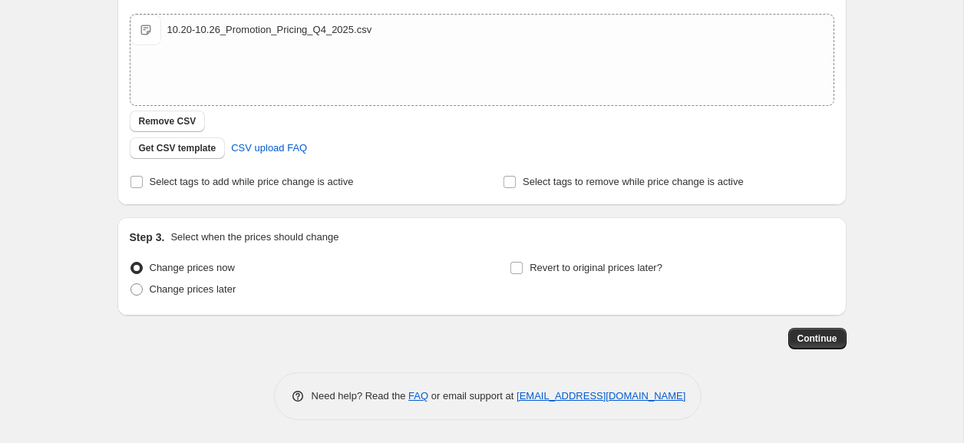
drag, startPoint x: 206, startPoint y: 289, endPoint x: 318, endPoint y: 230, distance: 126.4
click at [206, 289] on span "Change prices later" at bounding box center [193, 289] width 87 height 12
click at [131, 284] on input "Change prices later" at bounding box center [130, 283] width 1 height 1
radio input "true"
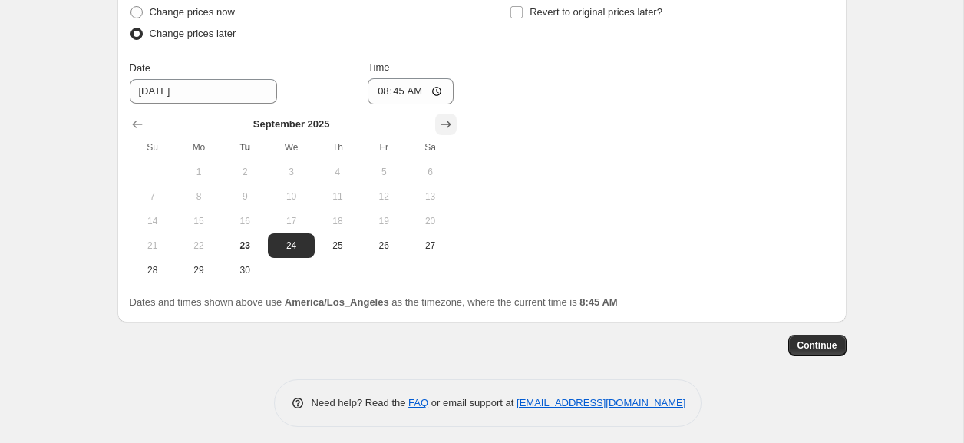
scroll to position [527, 0]
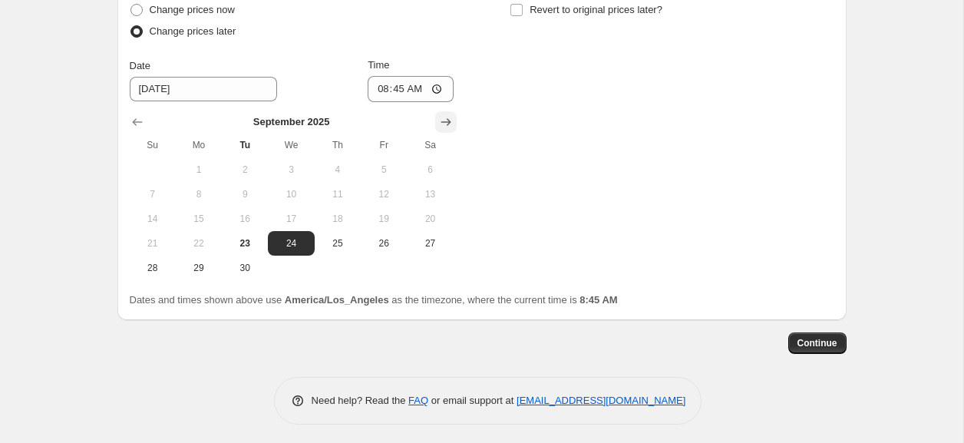
click at [456, 116] on button "Show next month, October 2025" at bounding box center [445, 121] width 21 height 21
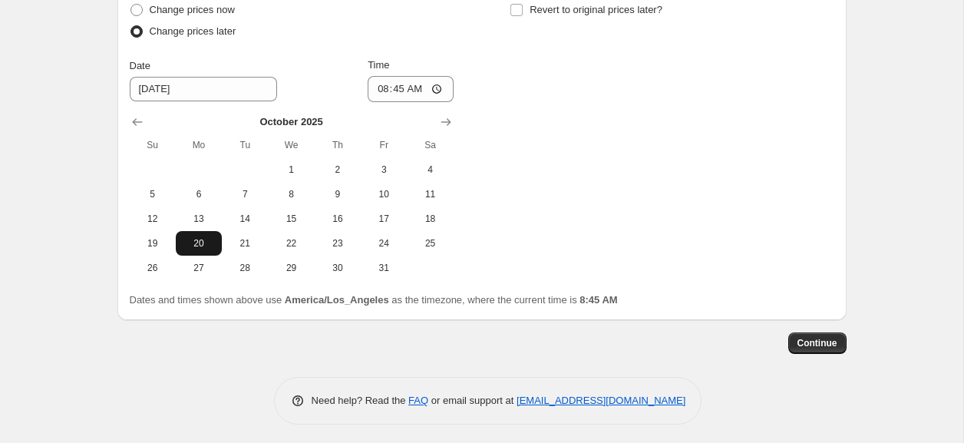
click at [208, 243] on span "20" at bounding box center [199, 243] width 34 height 12
type input "[DATE]"
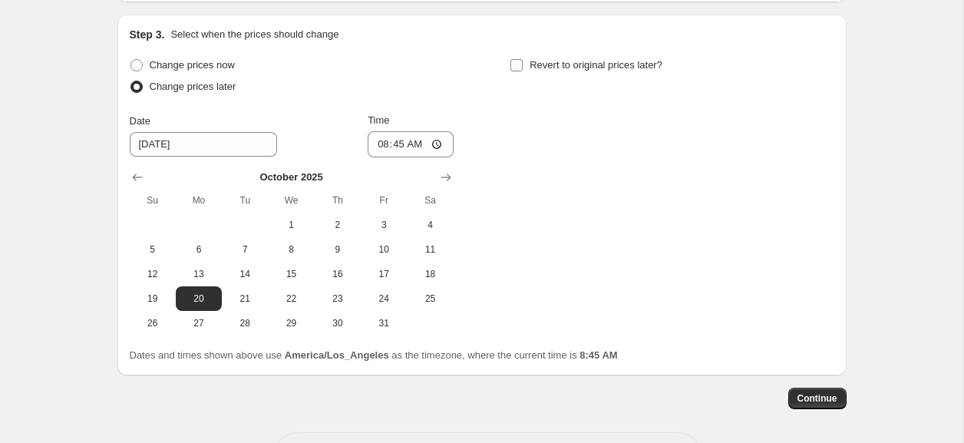
click at [517, 64] on input "Revert to original prices later?" at bounding box center [516, 65] width 12 height 12
checkbox input "true"
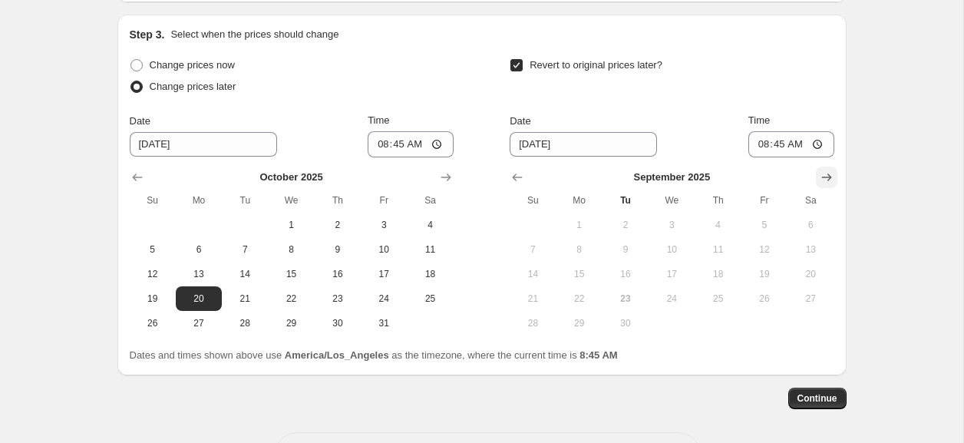
click at [819, 174] on icon "Show next month, October 2025" at bounding box center [826, 177] width 15 height 15
drag, startPoint x: 541, startPoint y: 315, endPoint x: 494, endPoint y: 256, distance: 76.5
click at [541, 315] on button "26" at bounding box center [533, 323] width 46 height 25
type input "[DATE]"
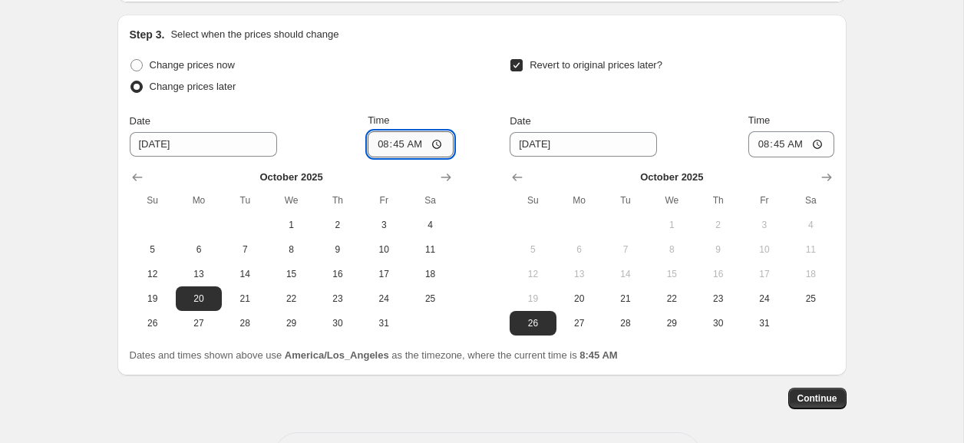
click at [374, 149] on input "08:45" at bounding box center [411, 144] width 86 height 26
type input "00:00"
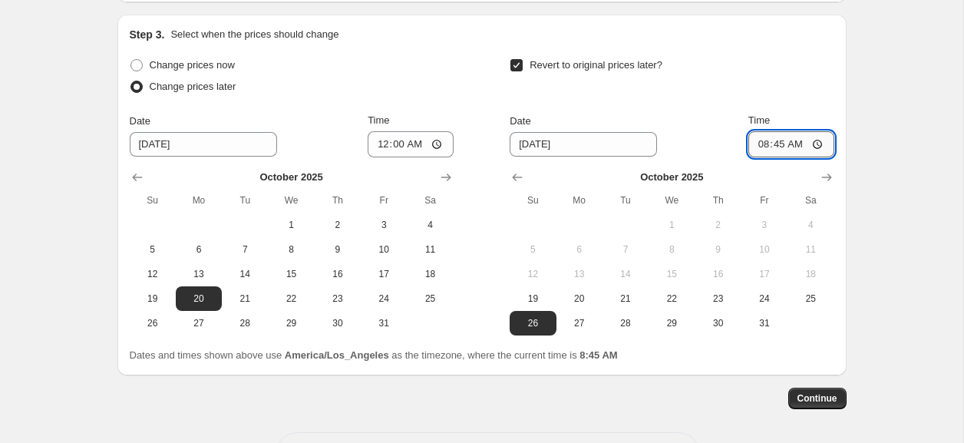
click at [760, 144] on input "08:45" at bounding box center [791, 144] width 86 height 26
type input "23:59"
click at [815, 398] on span "Continue" at bounding box center [818, 398] width 40 height 12
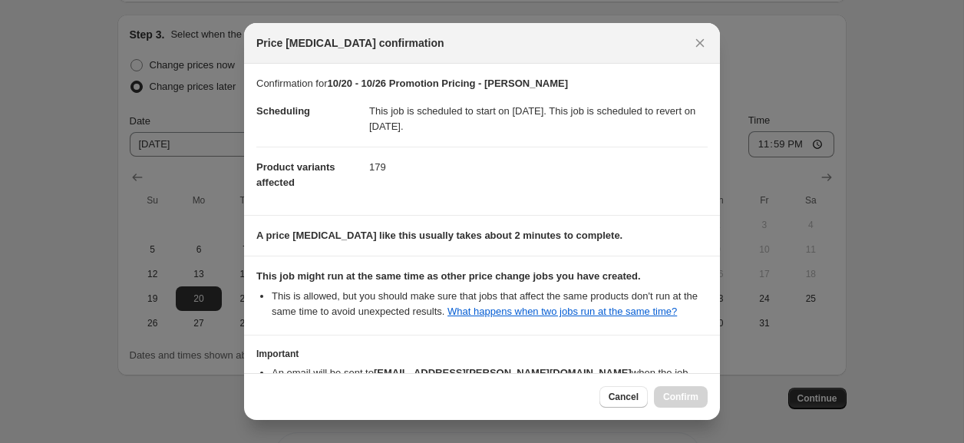
scroll to position [119, 0]
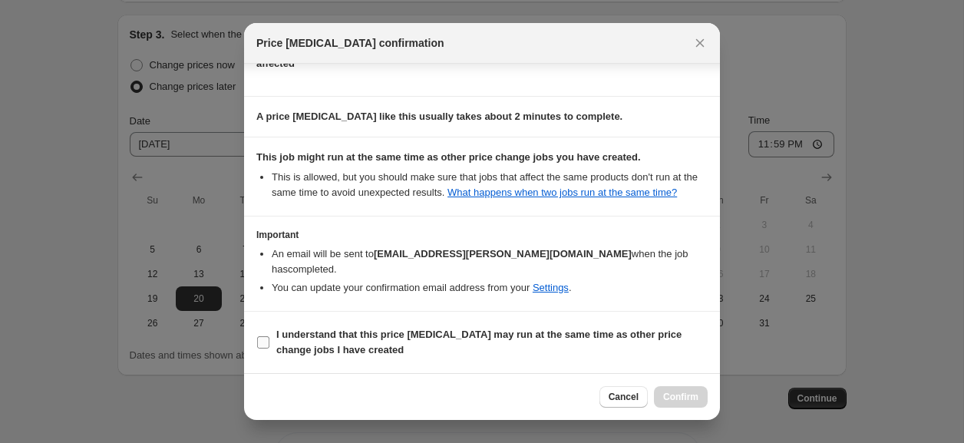
click at [345, 348] on b "I understand that this price [MEDICAL_DATA] may run at the same time as other p…" at bounding box center [478, 342] width 405 height 27
click at [269, 348] on input "I understand that this price [MEDICAL_DATA] may run at the same time as other p…" at bounding box center [263, 342] width 12 height 12
checkbox input "true"
click at [679, 401] on span "Confirm" at bounding box center [680, 397] width 35 height 12
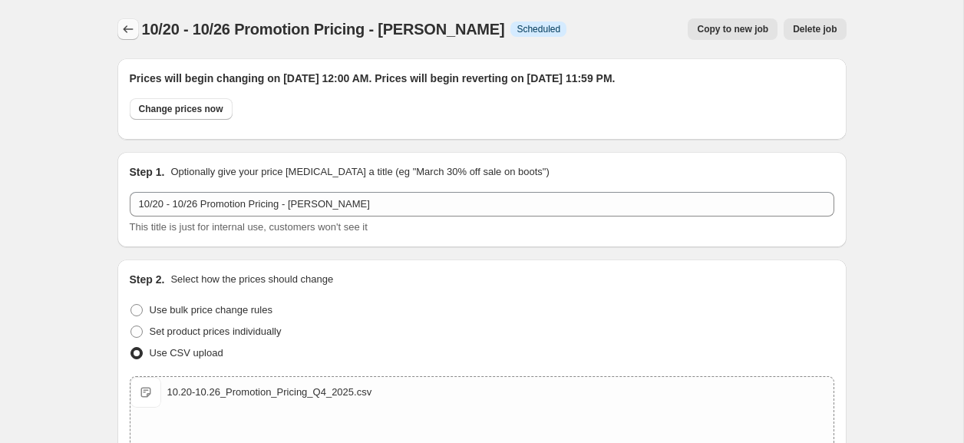
click at [123, 34] on icon "Price change jobs" at bounding box center [128, 28] width 15 height 15
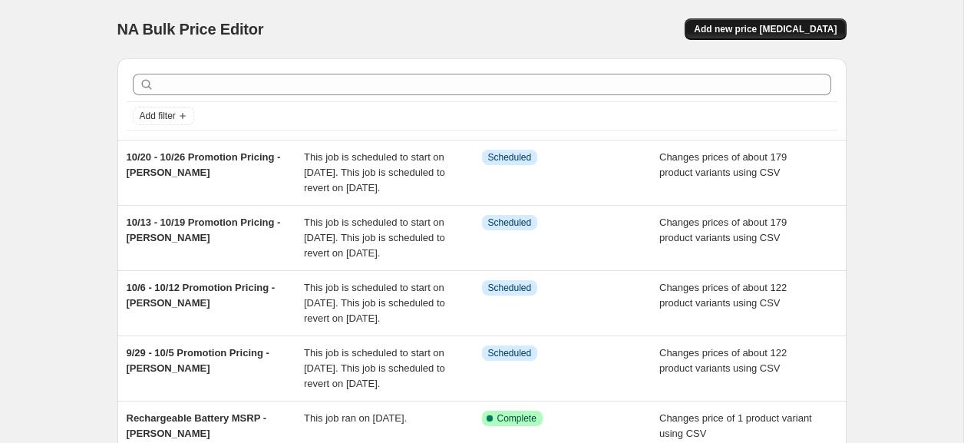
click at [767, 25] on span "Add new price [MEDICAL_DATA]" at bounding box center [765, 29] width 143 height 12
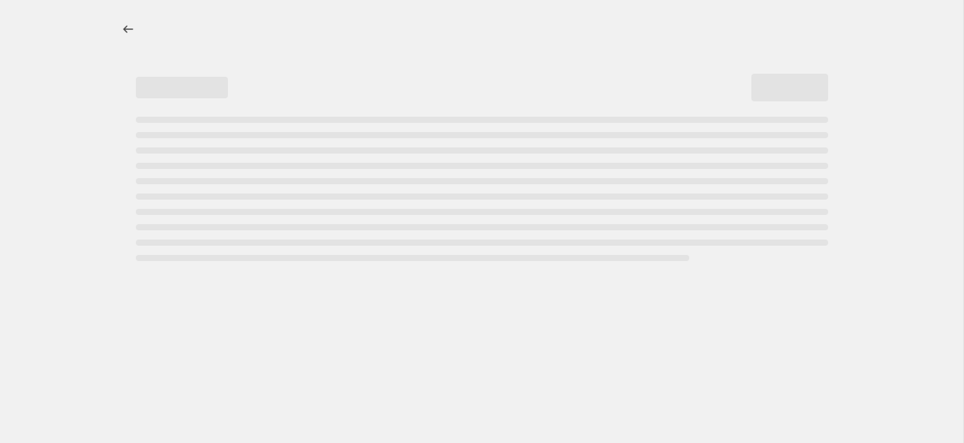
select select "percentage"
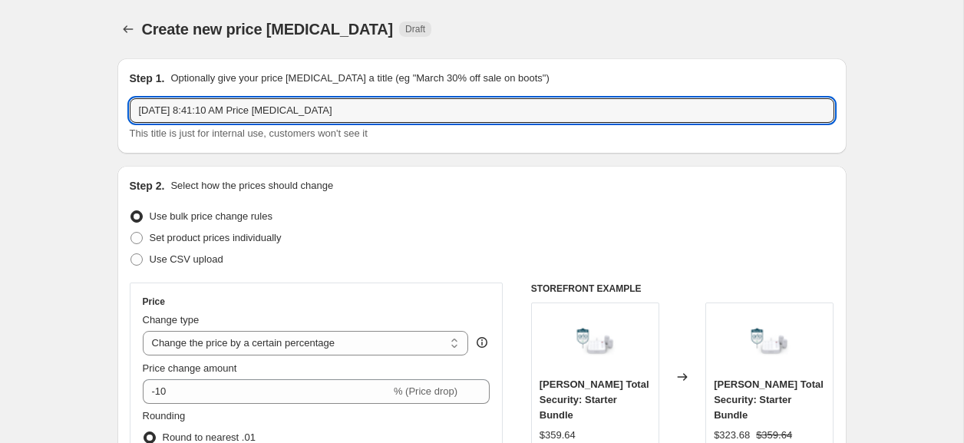
drag, startPoint x: 68, startPoint y: 95, endPoint x: 31, endPoint y: 94, distance: 36.9
paste input "10/13 - 10/19 Promotion Pricing - [PERSON_NAME]"
click at [164, 114] on input "10/13 - 10/19 Promotion Pricing - [PERSON_NAME]" at bounding box center [482, 110] width 705 height 25
type input "10/27 - 11/2 Promotion Pricing - [PERSON_NAME]"
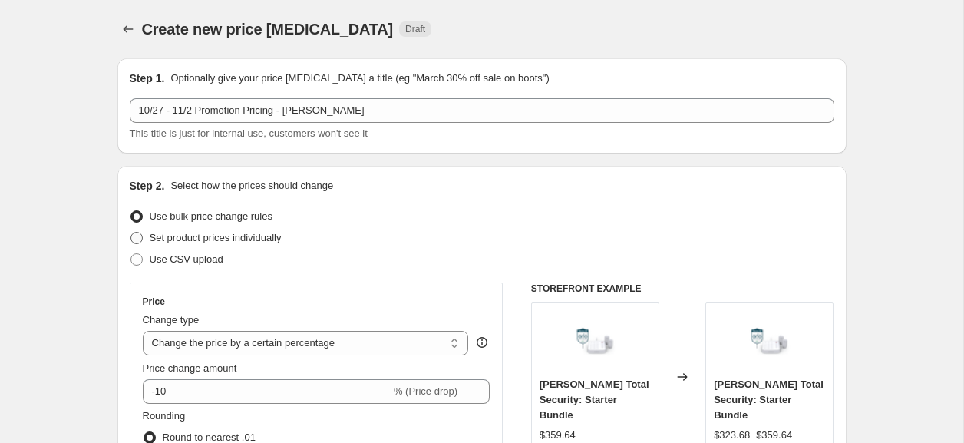
drag, startPoint x: 162, startPoint y: 251, endPoint x: 196, endPoint y: 247, distance: 34.0
click at [161, 251] on label "Use CSV upload" at bounding box center [177, 259] width 94 height 21
click at [131, 253] on input "Use CSV upload" at bounding box center [130, 253] width 1 height 1
radio input "true"
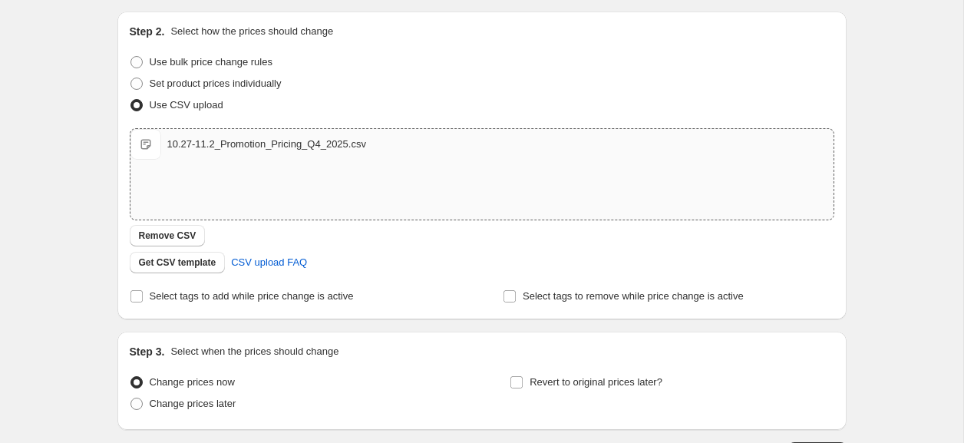
scroll to position [269, 0]
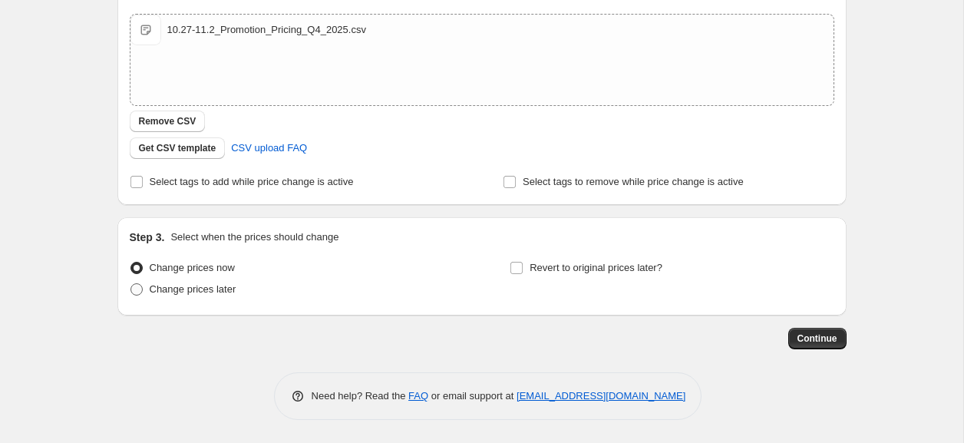
click at [198, 293] on span "Change prices later" at bounding box center [193, 289] width 87 height 12
click at [131, 284] on input "Change prices later" at bounding box center [130, 283] width 1 height 1
radio input "true"
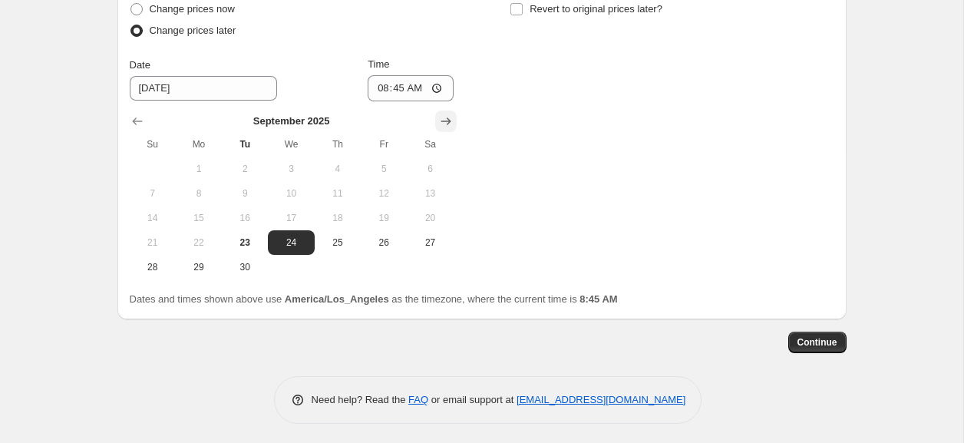
scroll to position [530, 0]
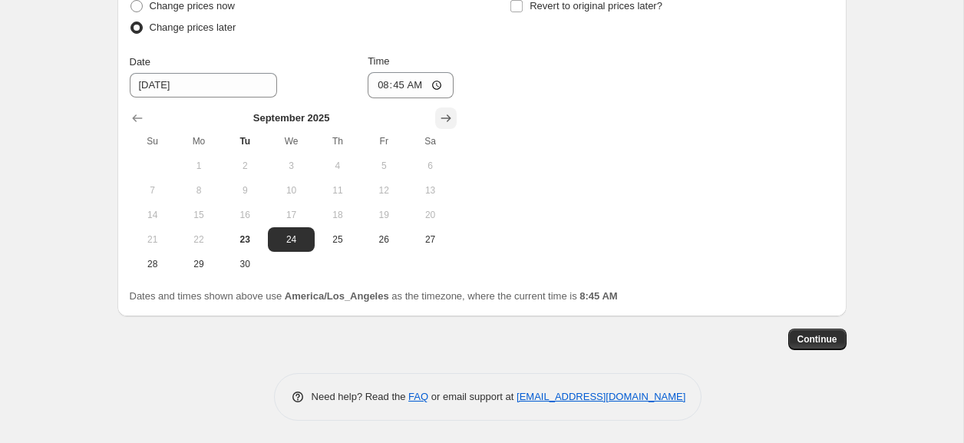
click at [448, 122] on icon "Show next month, October 2025" at bounding box center [445, 118] width 15 height 15
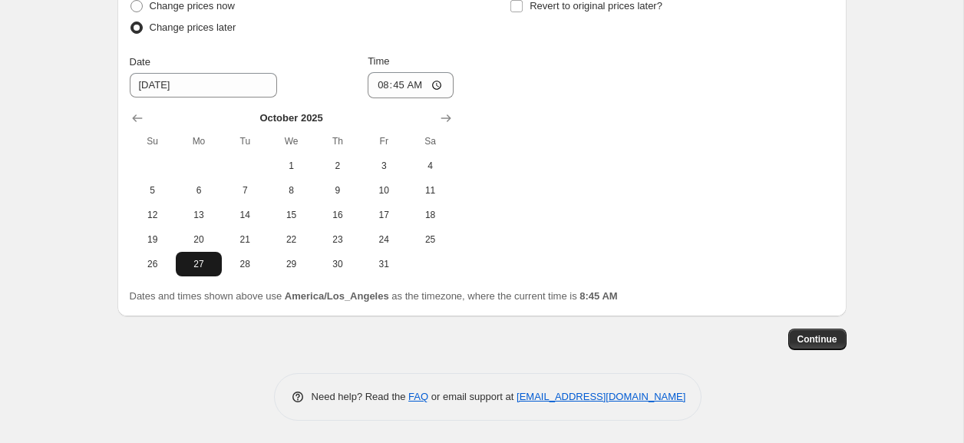
click at [213, 261] on span "27" at bounding box center [199, 264] width 34 height 12
type input "[DATE]"
click at [380, 84] on input "08:45" at bounding box center [411, 85] width 86 height 26
type input "00:00"
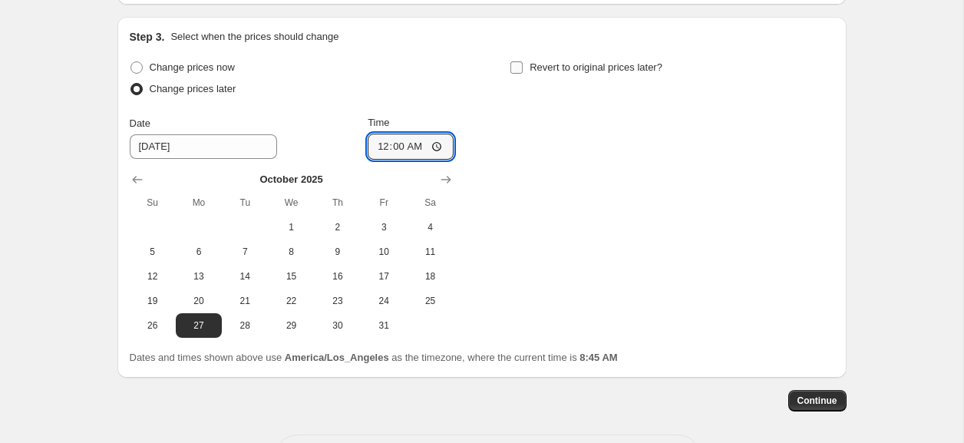
scroll to position [464, 0]
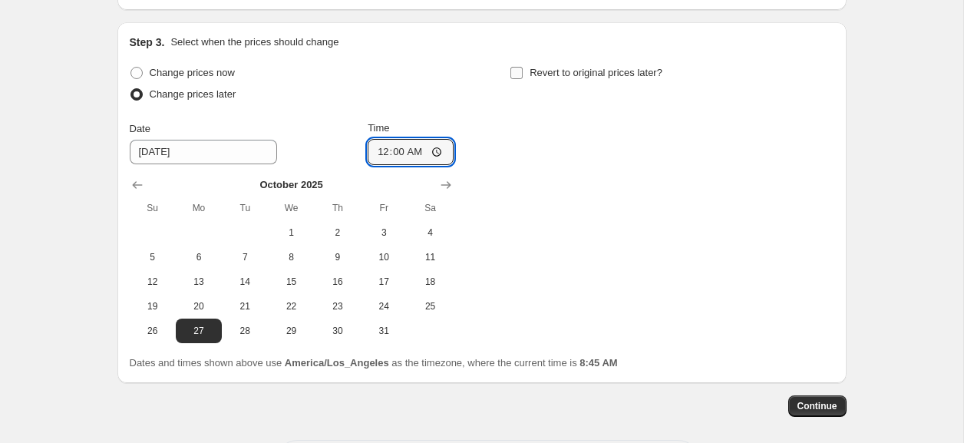
click at [514, 71] on input "Revert to original prices later?" at bounding box center [516, 73] width 12 height 12
checkbox input "true"
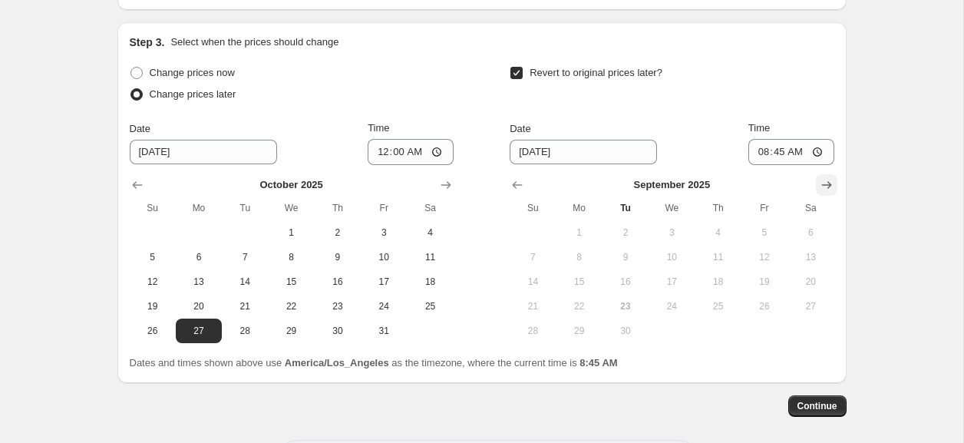
click at [824, 189] on icon "Show next month, October 2025" at bounding box center [826, 184] width 15 height 15
click at [824, 189] on icon "Show next month, November 2025" at bounding box center [826, 184] width 15 height 15
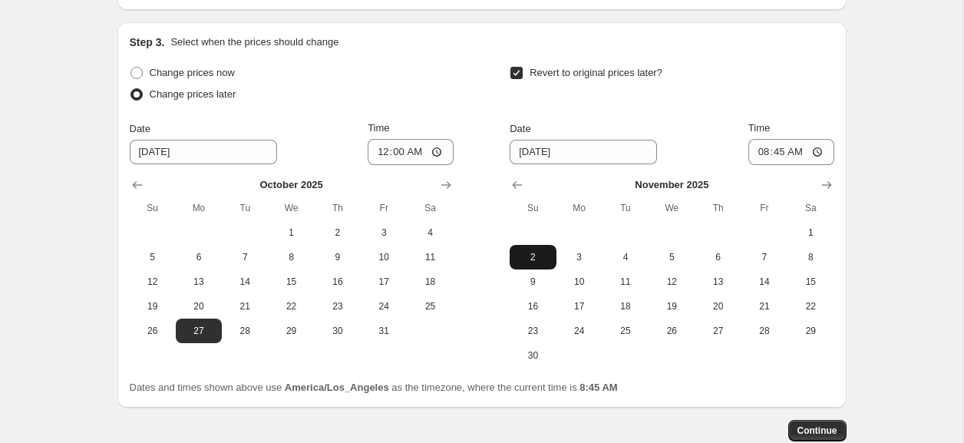
click at [527, 252] on span "2" at bounding box center [533, 257] width 34 height 12
type input "[DATE]"
click at [759, 150] on input "08:45" at bounding box center [791, 152] width 86 height 26
type input "23:59"
click at [812, 426] on span "Continue" at bounding box center [818, 430] width 40 height 12
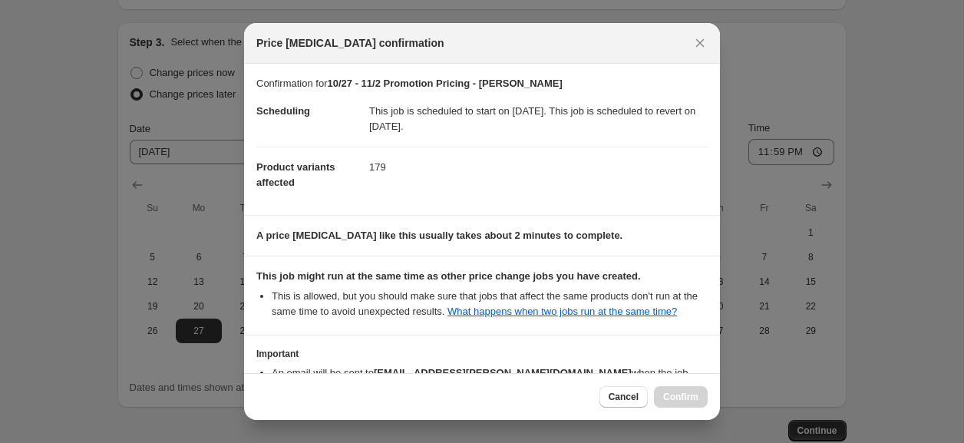
scroll to position [119, 0]
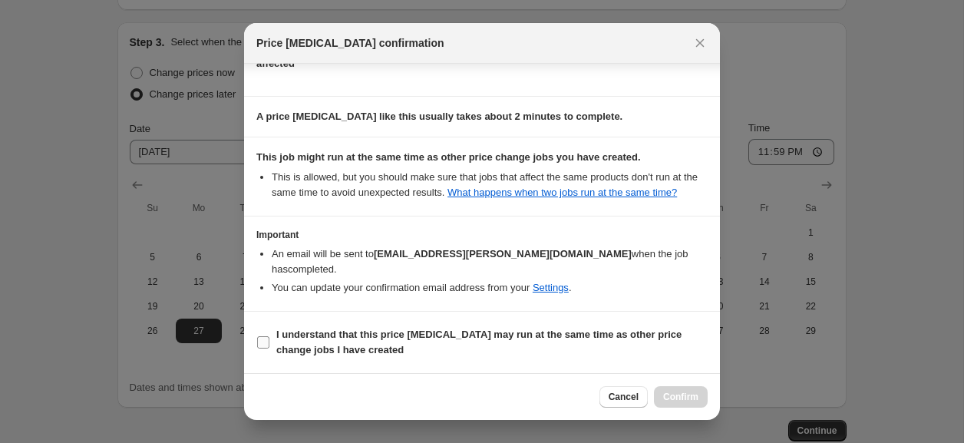
click at [373, 350] on span "I understand that this price [MEDICAL_DATA] may run at the same time as other p…" at bounding box center [491, 342] width 431 height 31
click at [269, 348] on input "I understand that this price [MEDICAL_DATA] may run at the same time as other p…" at bounding box center [263, 342] width 12 height 12
checkbox input "true"
click at [673, 392] on span "Confirm" at bounding box center [680, 397] width 35 height 12
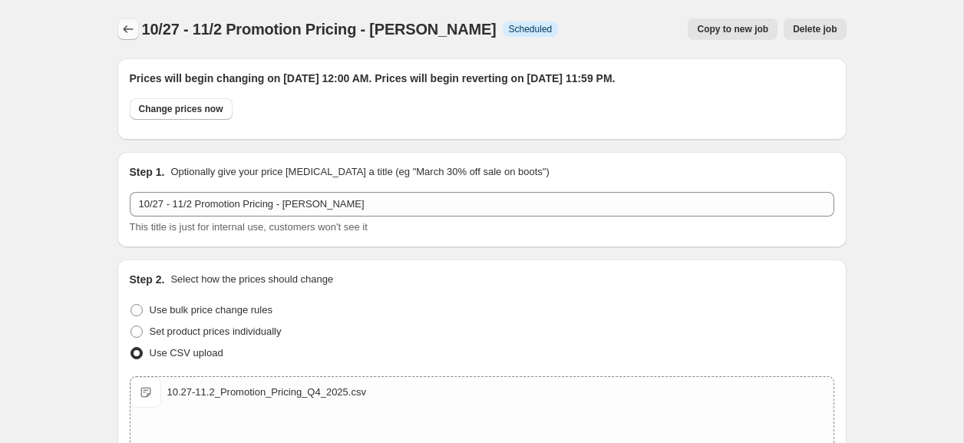
click at [126, 33] on icon "Price change jobs" at bounding box center [128, 28] width 15 height 15
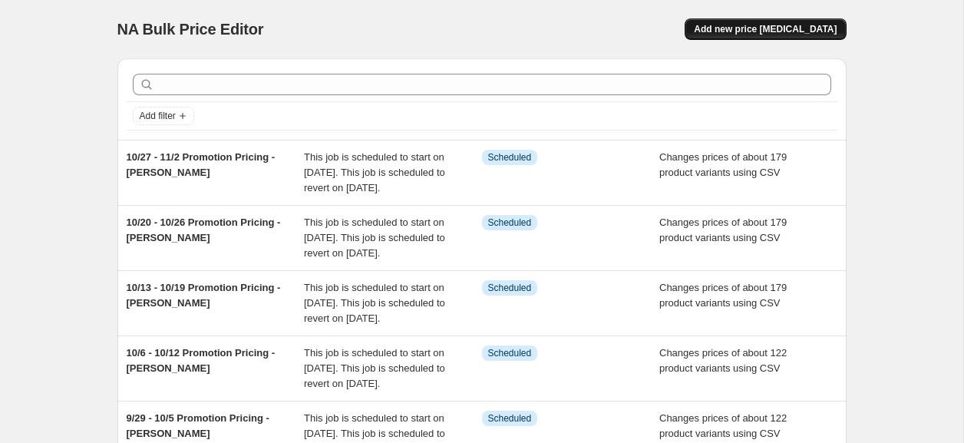
click at [804, 31] on span "Add new price [MEDICAL_DATA]" at bounding box center [765, 29] width 143 height 12
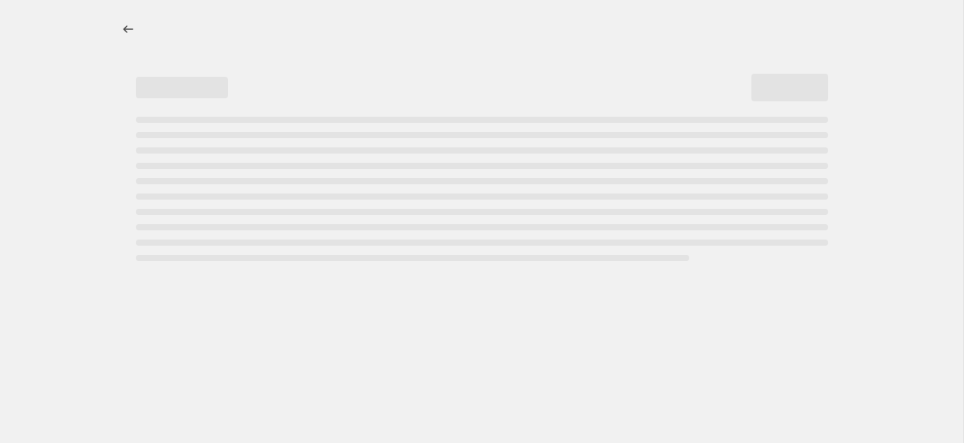
select select "percentage"
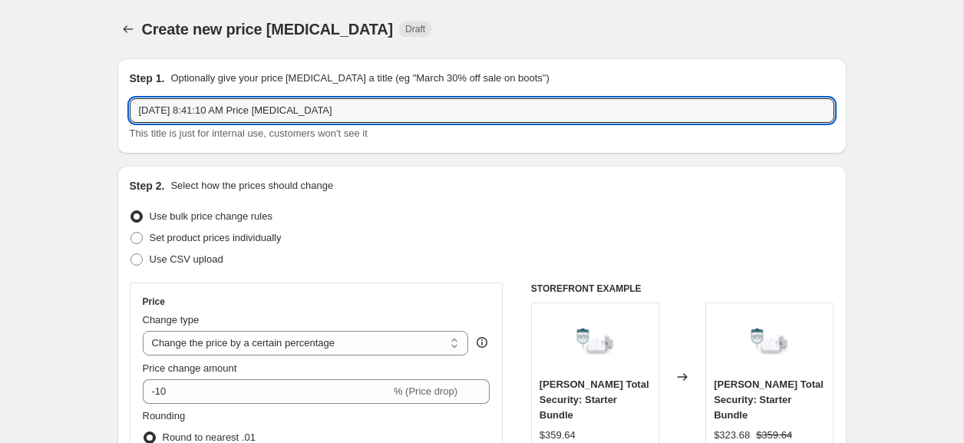
drag, startPoint x: 57, startPoint y: 98, endPoint x: 36, endPoint y: 100, distance: 20.8
paste input "10/13 - 10/19 Promotion Pricing - [PERSON_NAME]"
click at [160, 112] on input "10/13 - 10/19 Promotion Pricing - [PERSON_NAME]" at bounding box center [482, 110] width 705 height 25
click at [181, 113] on input "11/3 - 10/19 Promotion Pricing - [PERSON_NAME]" at bounding box center [482, 110] width 705 height 25
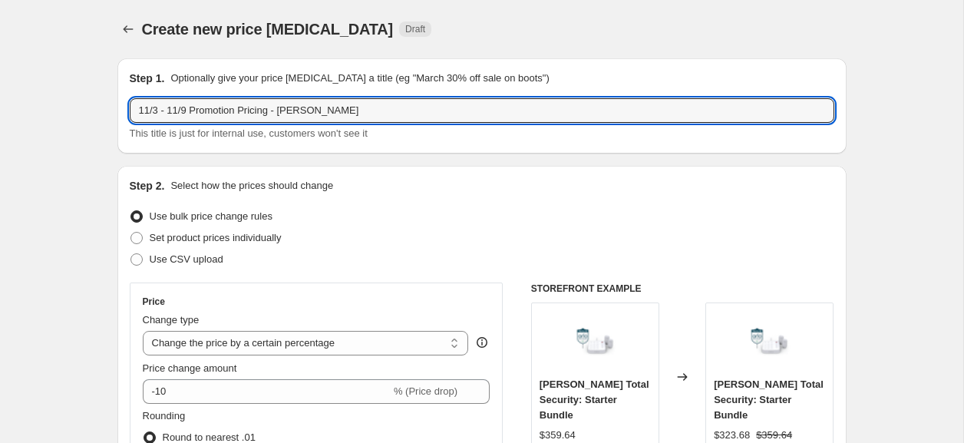
drag, startPoint x: 326, startPoint y: 117, endPoint x: 40, endPoint y: 107, distance: 286.5
type input "11/3 - 11/9 Promotion Pricing - [PERSON_NAME]"
click at [183, 253] on span "Use CSV upload" at bounding box center [187, 259] width 74 height 15
click at [131, 253] on input "Use CSV upload" at bounding box center [130, 253] width 1 height 1
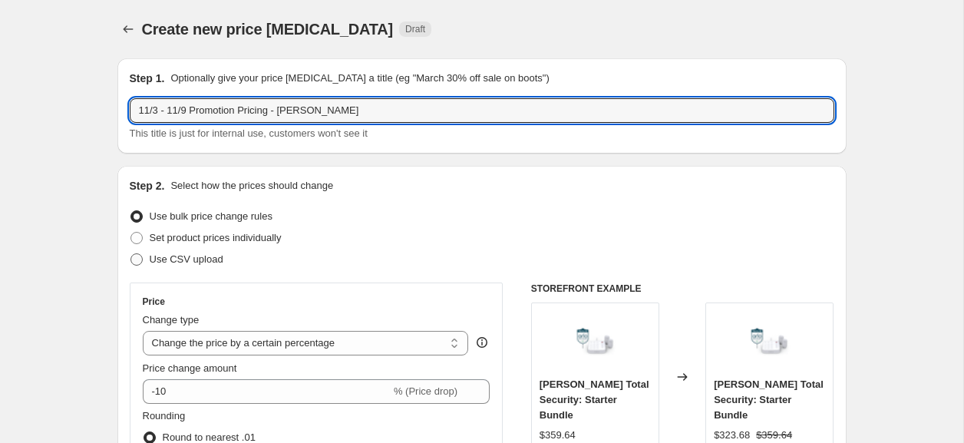
radio input "true"
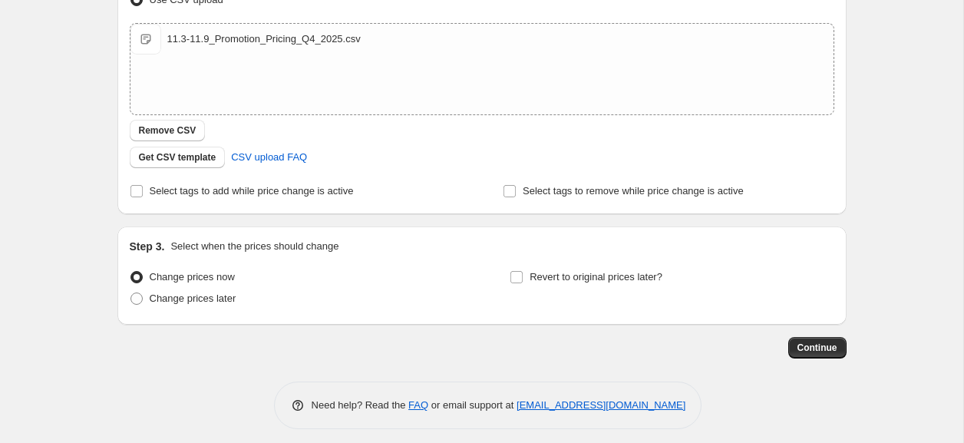
scroll to position [269, 0]
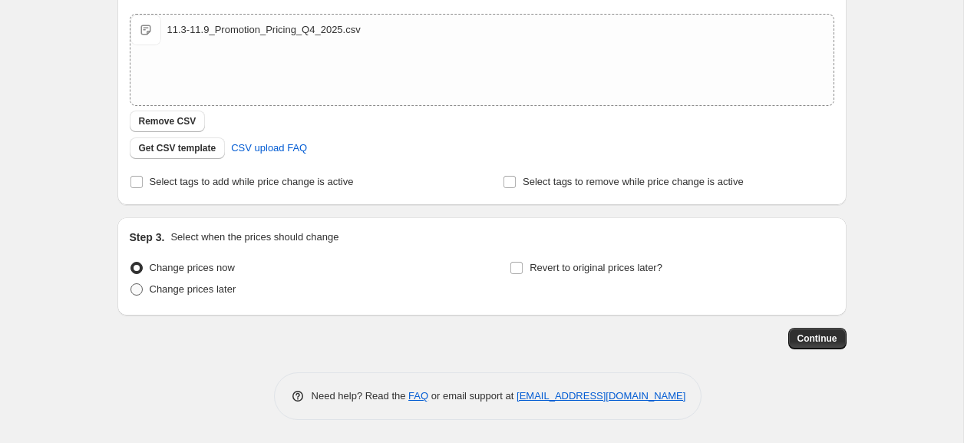
click at [216, 299] on label "Change prices later" at bounding box center [183, 289] width 107 height 21
click at [131, 284] on input "Change prices later" at bounding box center [130, 283] width 1 height 1
radio input "true"
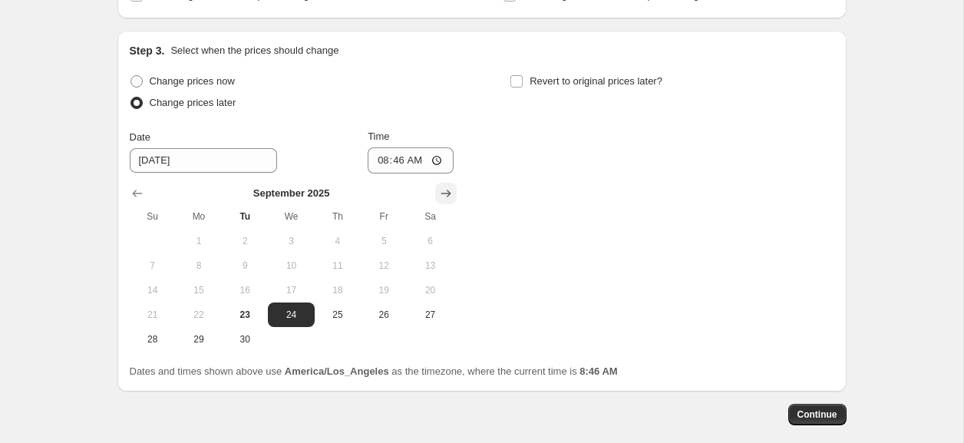
scroll to position [456, 0]
click at [449, 199] on icon "Show next month, October 2025" at bounding box center [445, 192] width 15 height 15
drag, startPoint x: 448, startPoint y: 199, endPoint x: 352, endPoint y: 228, distance: 101.0
click at [448, 199] on icon "Show next month, November 2025" at bounding box center [445, 192] width 15 height 15
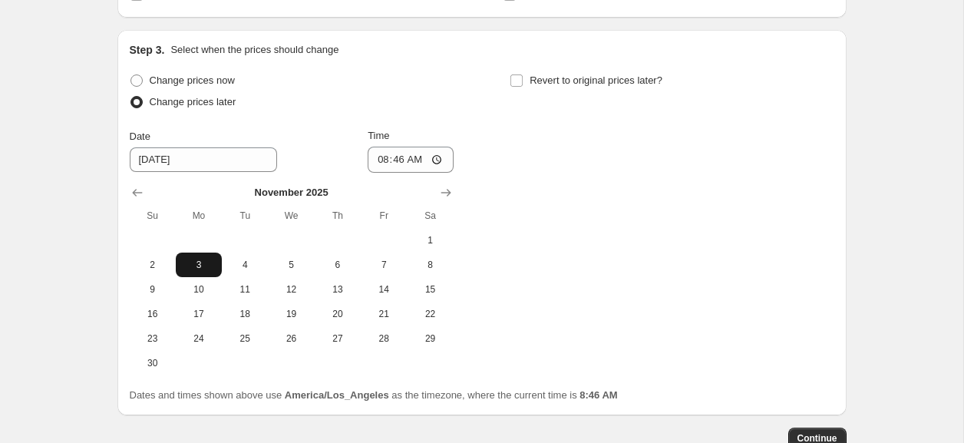
click at [200, 265] on span "3" at bounding box center [199, 265] width 34 height 12
type input "[DATE]"
drag, startPoint x: 372, startPoint y: 163, endPoint x: 385, endPoint y: 164, distance: 13.1
click at [372, 163] on input "08:46" at bounding box center [411, 160] width 86 height 26
type input "00:00"
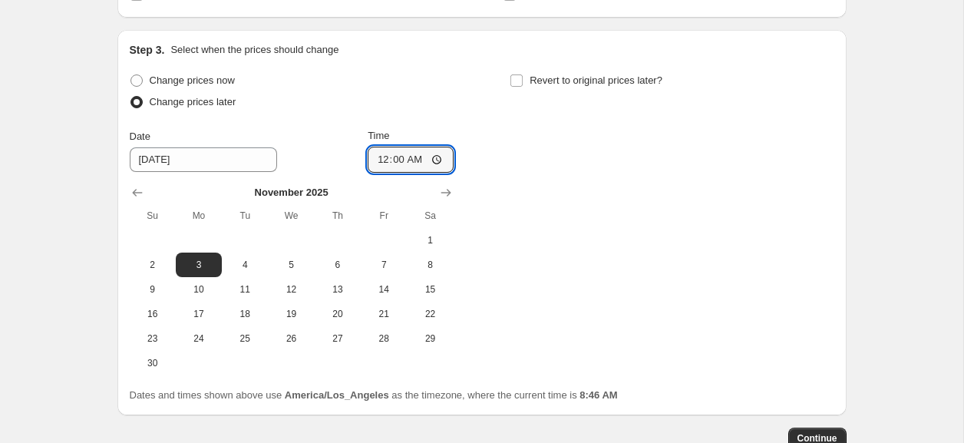
click at [560, 180] on div "Change prices now Change prices later Date [DATE] Time 00:00 [DATE] Su Mo Tu We…" at bounding box center [482, 222] width 705 height 305
click at [516, 76] on input "Revert to original prices later?" at bounding box center [516, 80] width 12 height 12
checkbox input "true"
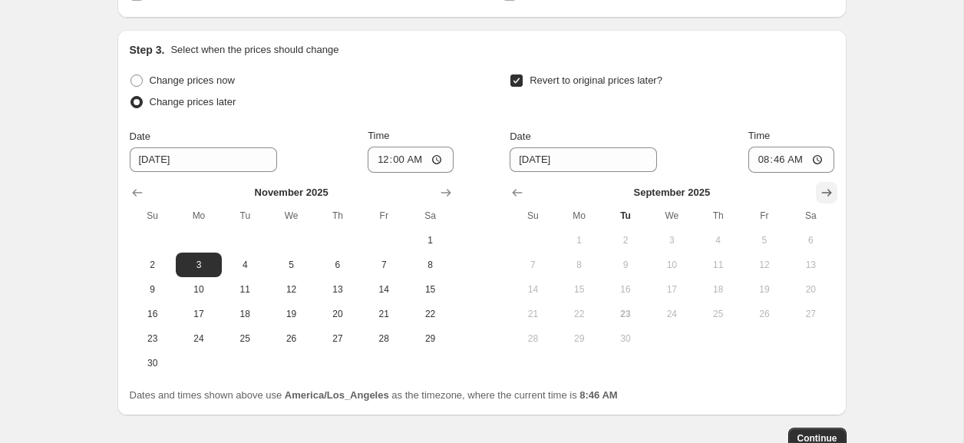
drag, startPoint x: 814, startPoint y: 190, endPoint x: 824, endPoint y: 192, distance: 10.1
click at [814, 190] on div at bounding box center [672, 192] width 324 height 15
click at [824, 192] on icon "Show next month, October 2025" at bounding box center [826, 193] width 10 height 8
click at [824, 192] on icon "Show next month, November 2025" at bounding box center [826, 193] width 10 height 8
click at [537, 293] on span "9" at bounding box center [533, 289] width 34 height 12
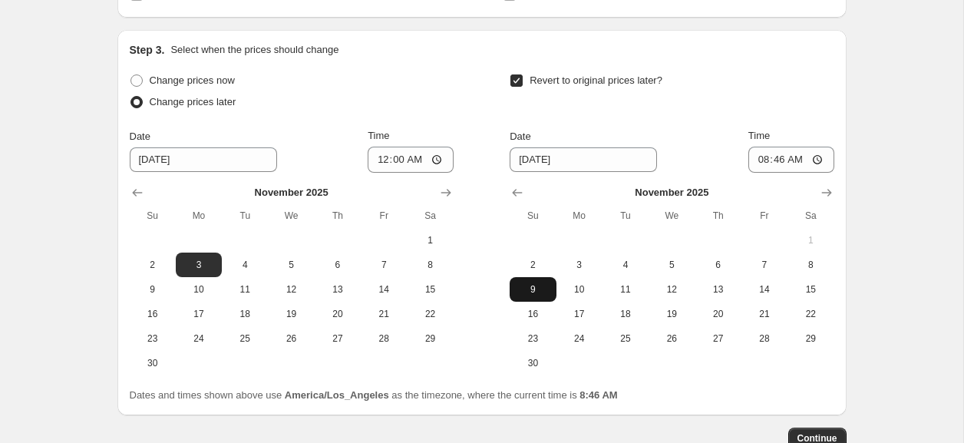
type input "[DATE]"
click at [763, 160] on input "08:46" at bounding box center [791, 160] width 86 height 26
type input "23:59"
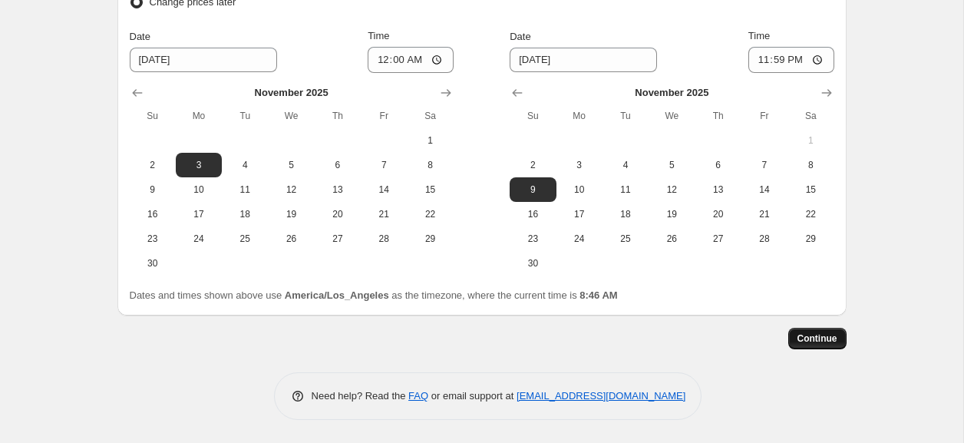
click at [817, 340] on span "Continue" at bounding box center [818, 338] width 40 height 12
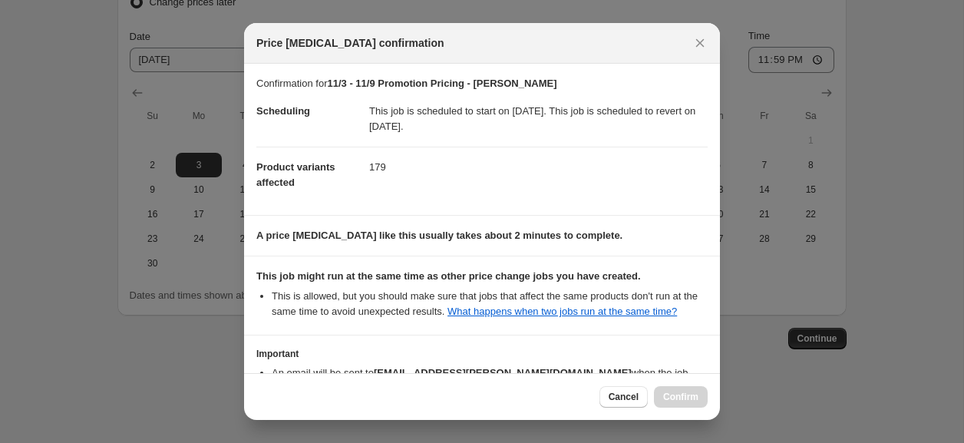
scroll to position [119, 0]
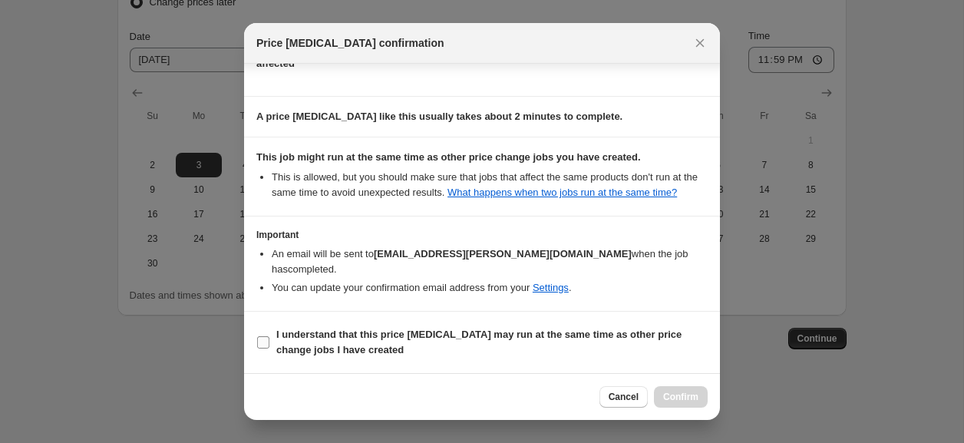
drag, startPoint x: 338, startPoint y: 346, endPoint x: 408, endPoint y: 355, distance: 69.6
click at [338, 346] on b "I understand that this price [MEDICAL_DATA] may run at the same time as other p…" at bounding box center [478, 342] width 405 height 27
click at [269, 346] on input "I understand that this price [MEDICAL_DATA] may run at the same time as other p…" at bounding box center [263, 342] width 12 height 12
checkbox input "true"
click at [684, 403] on button "Confirm" at bounding box center [681, 396] width 54 height 21
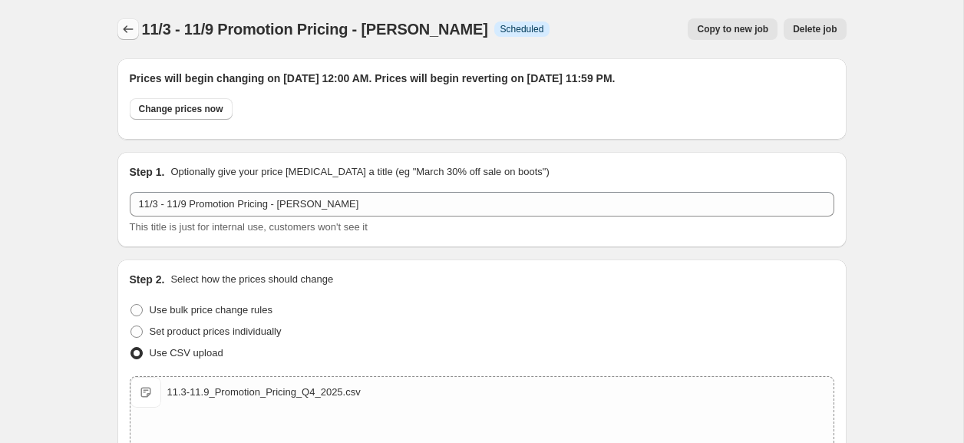
click at [127, 34] on icon "Price change jobs" at bounding box center [128, 28] width 15 height 15
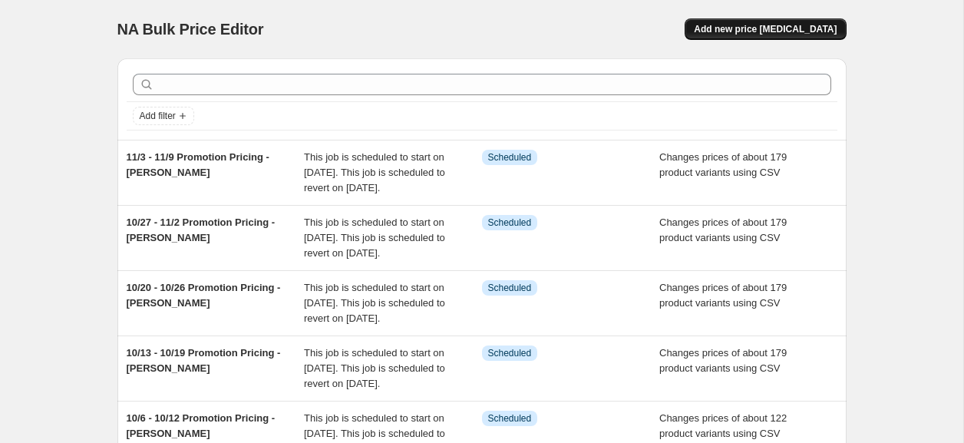
click at [821, 28] on span "Add new price [MEDICAL_DATA]" at bounding box center [765, 29] width 143 height 12
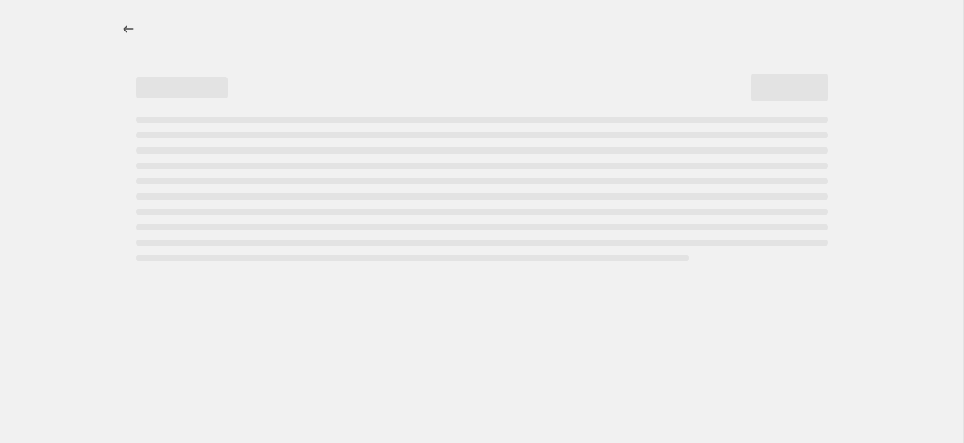
select select "percentage"
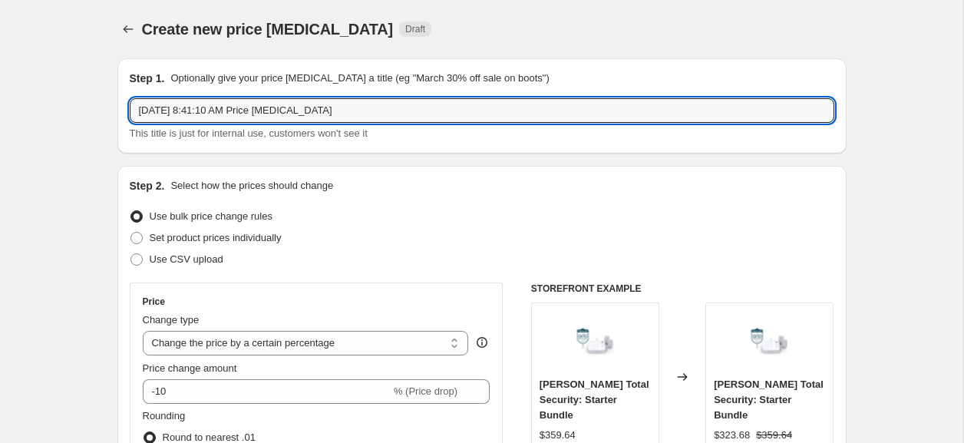
drag, startPoint x: 368, startPoint y: 109, endPoint x: 7, endPoint y: 95, distance: 361.8
paste input "11/3 - 11/9 Promotion Pricing - [PERSON_NAME]"
click at [155, 113] on input "11/3 - 11/9 Promotion Pricing - [PERSON_NAME]" at bounding box center [482, 110] width 705 height 25
type input "11/10 - 11/16 Promotion Pricing - [PERSON_NAME]"
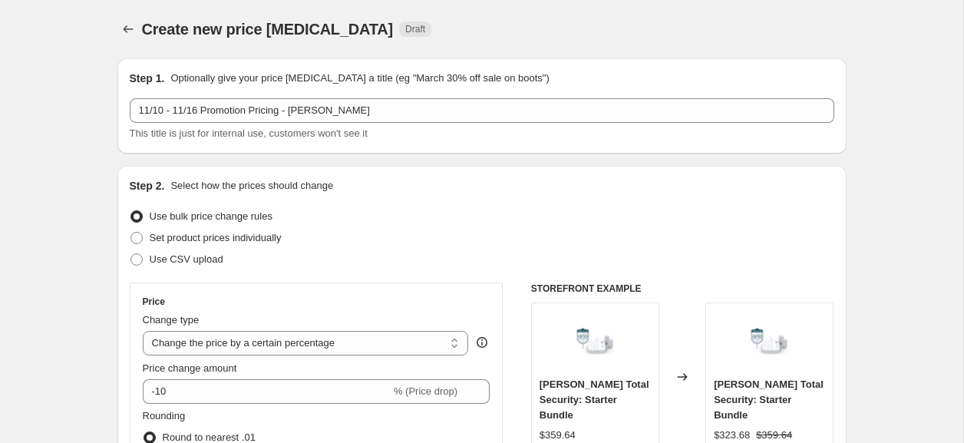
drag, startPoint x: 180, startPoint y: 254, endPoint x: 236, endPoint y: 216, distance: 67.5
click at [180, 254] on span "Use CSV upload" at bounding box center [187, 259] width 74 height 12
click at [131, 254] on input "Use CSV upload" at bounding box center [130, 253] width 1 height 1
radio input "true"
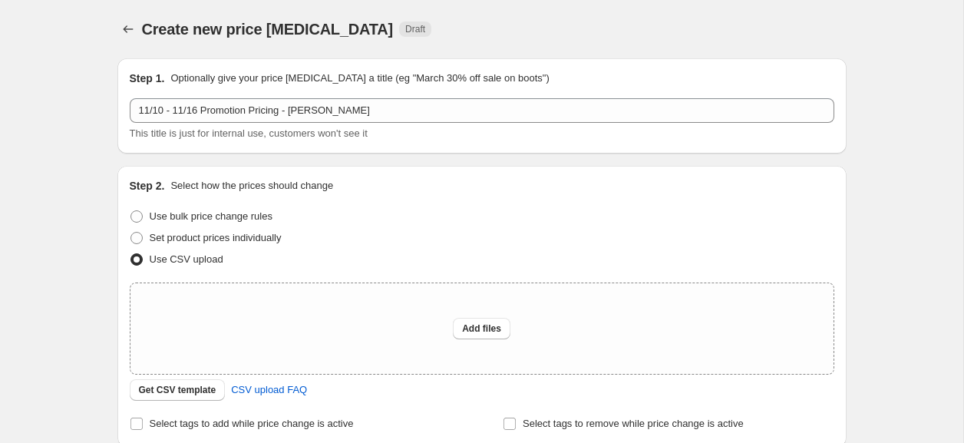
scroll to position [190, 0]
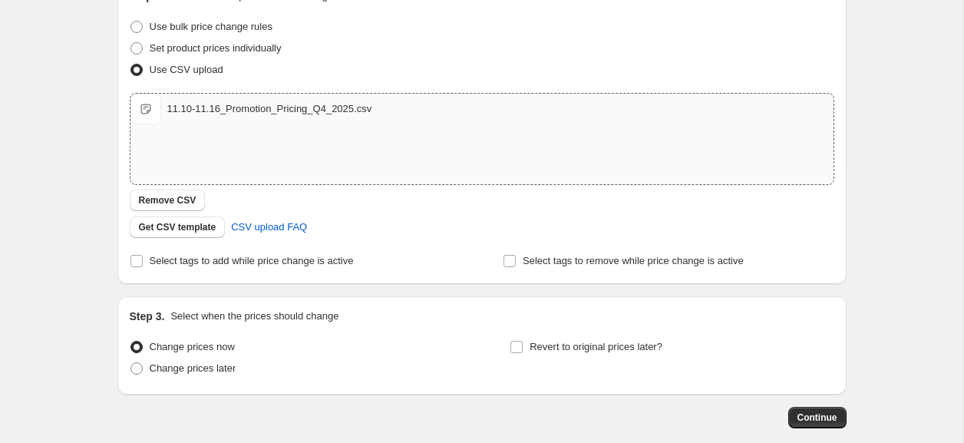
drag, startPoint x: 200, startPoint y: 365, endPoint x: 289, endPoint y: 305, distance: 107.1
click at [200, 365] on span "Change prices later" at bounding box center [193, 368] width 87 height 12
click at [131, 363] on input "Change prices later" at bounding box center [130, 362] width 1 height 1
radio input "true"
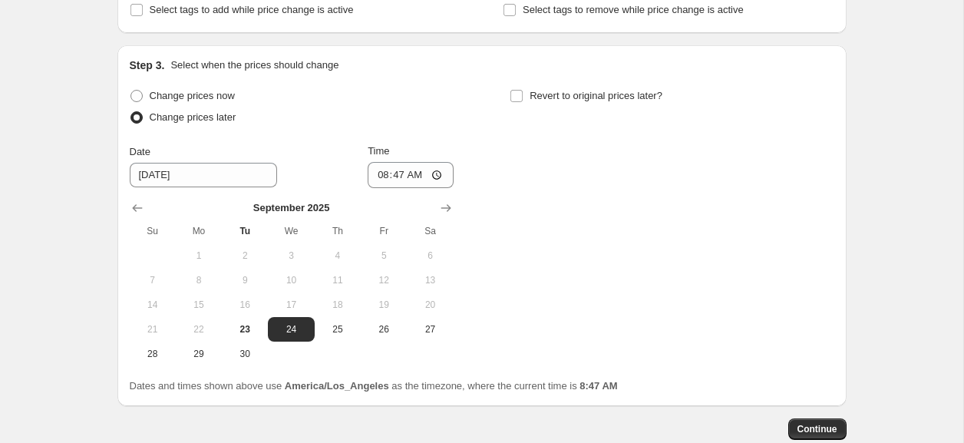
scroll to position [452, 0]
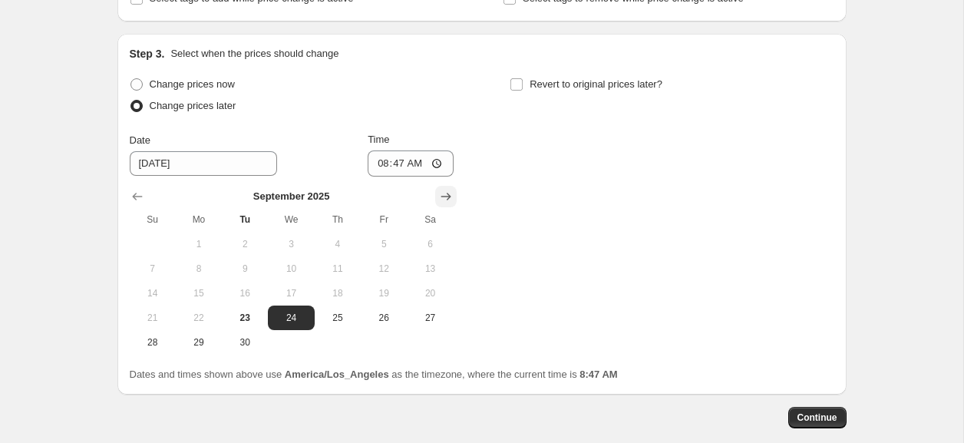
click at [438, 200] on icon "Show next month, October 2025" at bounding box center [445, 196] width 15 height 15
click at [438, 200] on icon "Show next month, November 2025" at bounding box center [445, 196] width 15 height 15
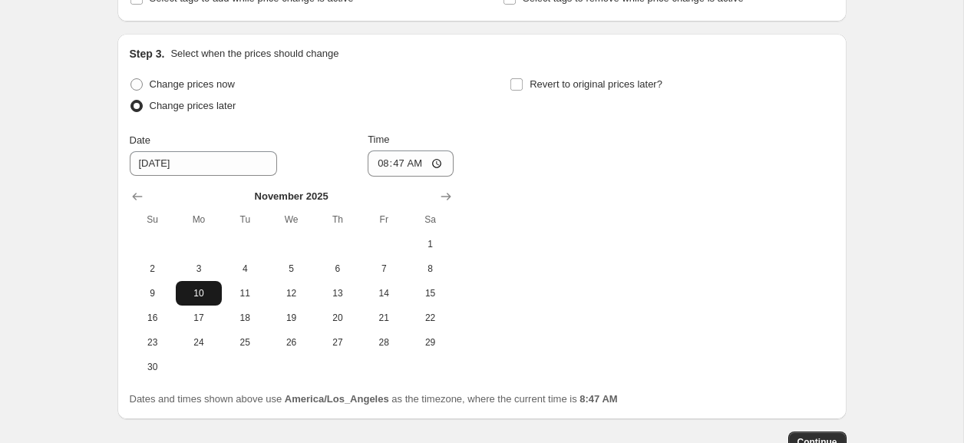
click at [198, 300] on button "10" at bounding box center [199, 293] width 46 height 25
type input "[DATE]"
click at [544, 92] on label "Revert to original prices later?" at bounding box center [586, 84] width 153 height 21
click at [523, 91] on input "Revert to original prices later?" at bounding box center [516, 84] width 12 height 12
checkbox input "true"
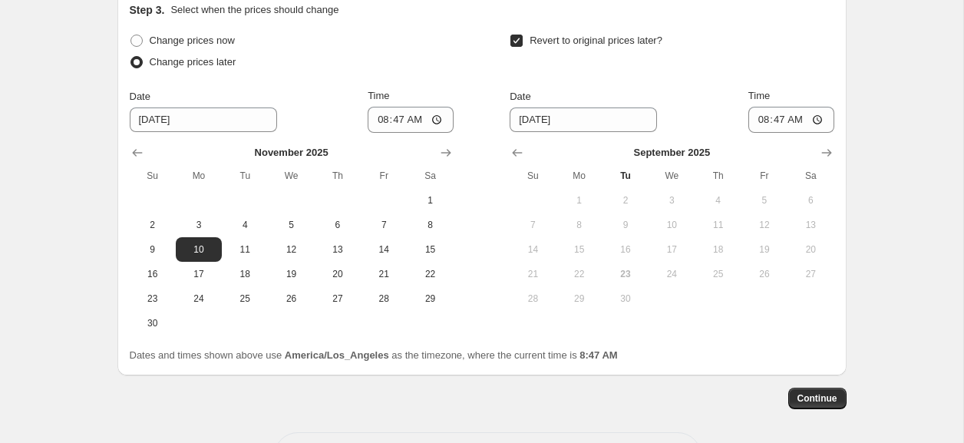
scroll to position [556, 0]
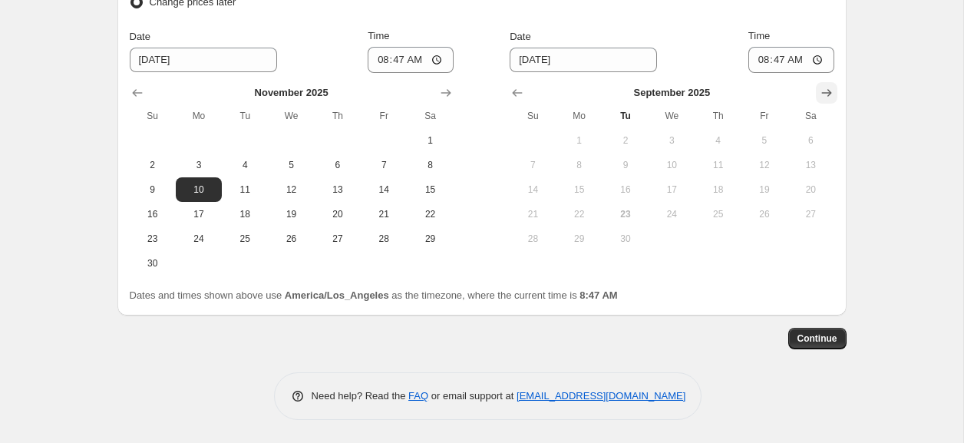
click at [827, 94] on icon "Show next month, October 2025" at bounding box center [826, 92] width 15 height 15
click at [827, 94] on icon "Show next month, November 2025" at bounding box center [826, 92] width 15 height 15
drag, startPoint x: 538, startPoint y: 209, endPoint x: 560, endPoint y: 207, distance: 21.5
click at [538, 209] on span "16" at bounding box center [533, 214] width 34 height 12
type input "[DATE]"
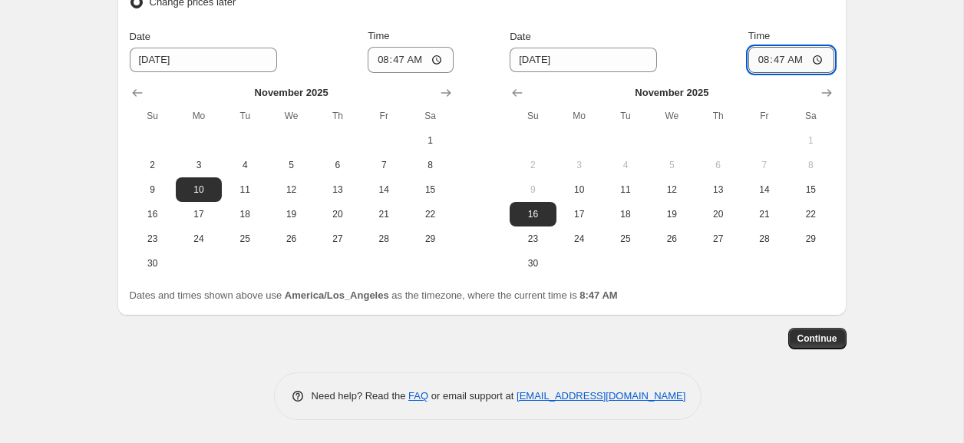
click at [749, 63] on input "08:47" at bounding box center [791, 60] width 86 height 26
type input "23:59"
click at [381, 63] on input "08:47" at bounding box center [411, 60] width 86 height 26
type input "00:00"
click at [464, 28] on div "Change prices now Change prices later Date [DATE] Time 00:00 [DATE] Su Mo Tu We…" at bounding box center [482, 122] width 705 height 305
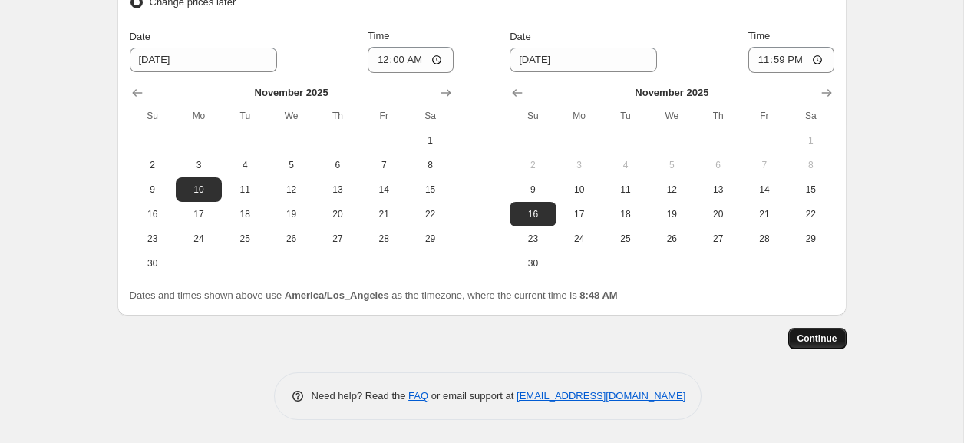
click at [833, 335] on span "Continue" at bounding box center [818, 338] width 40 height 12
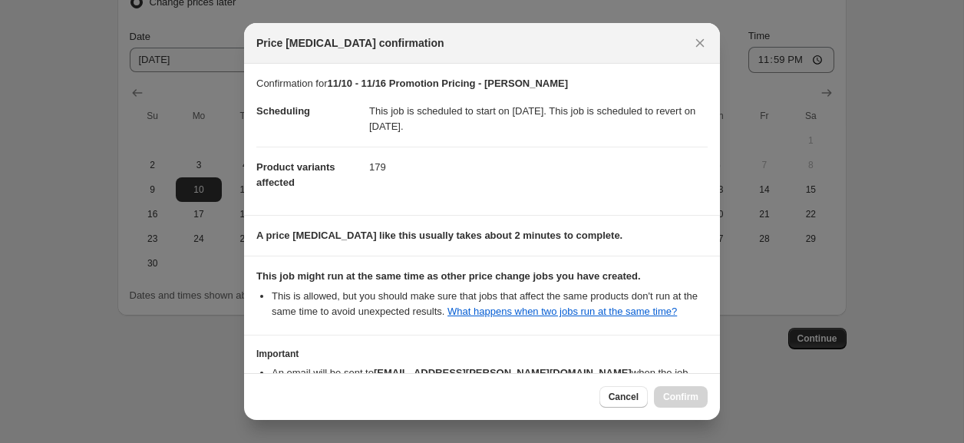
scroll to position [119, 0]
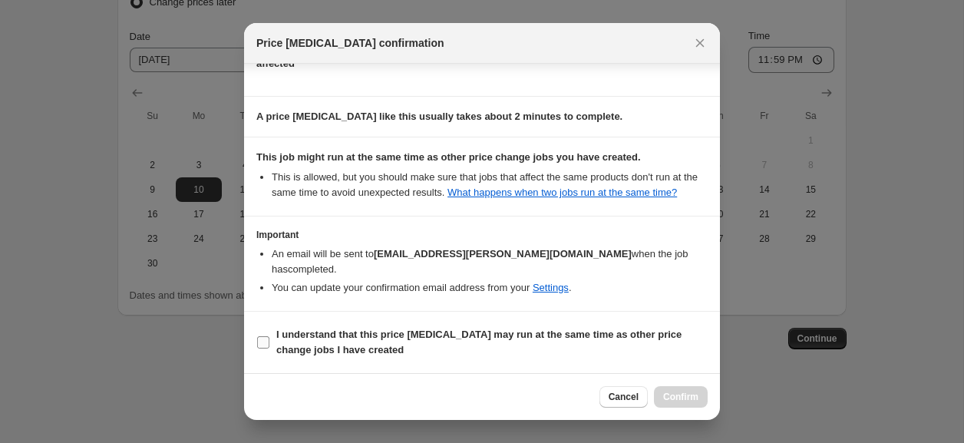
click at [321, 335] on b "I understand that this price [MEDICAL_DATA] may run at the same time as other p…" at bounding box center [478, 342] width 405 height 27
click at [269, 336] on input "I understand that this price [MEDICAL_DATA] may run at the same time as other p…" at bounding box center [263, 342] width 12 height 12
checkbox input "true"
click at [686, 398] on span "Confirm" at bounding box center [680, 397] width 35 height 12
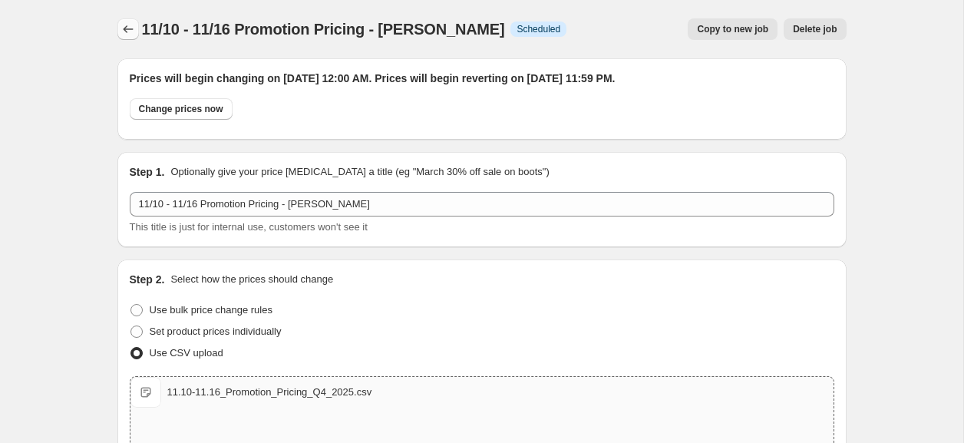
click at [129, 38] on button "Price change jobs" at bounding box center [127, 28] width 21 height 21
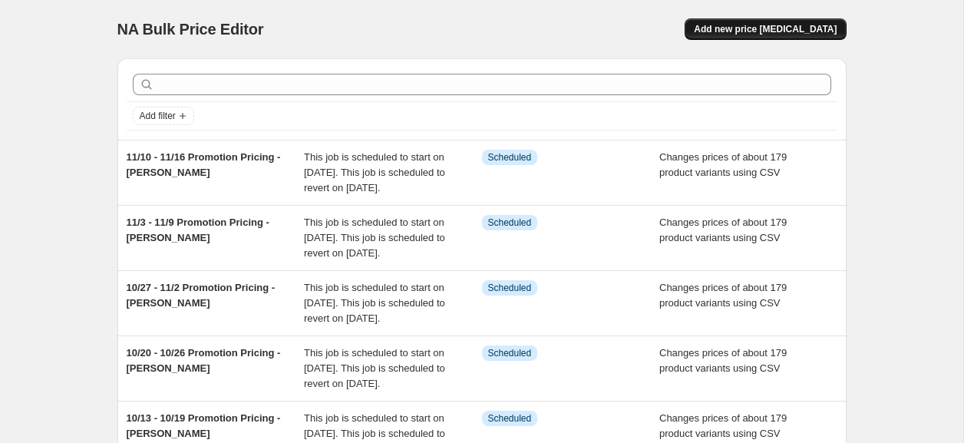
click at [809, 28] on span "Add new price [MEDICAL_DATA]" at bounding box center [765, 29] width 143 height 12
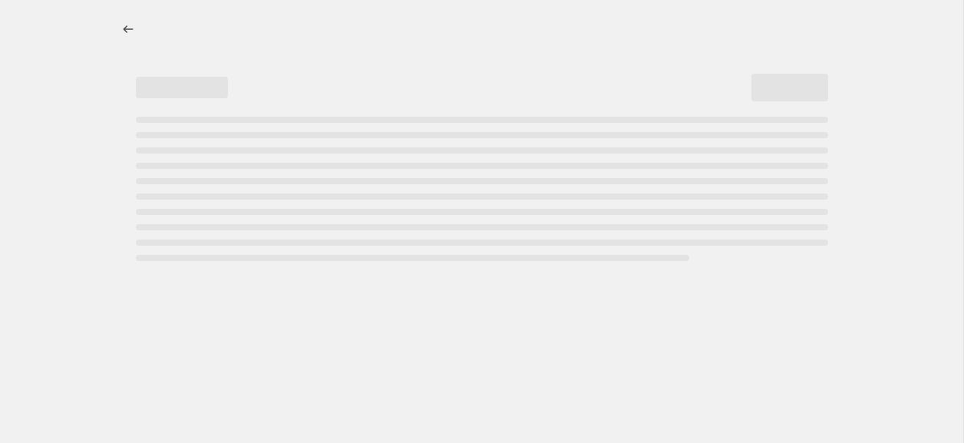
select select "percentage"
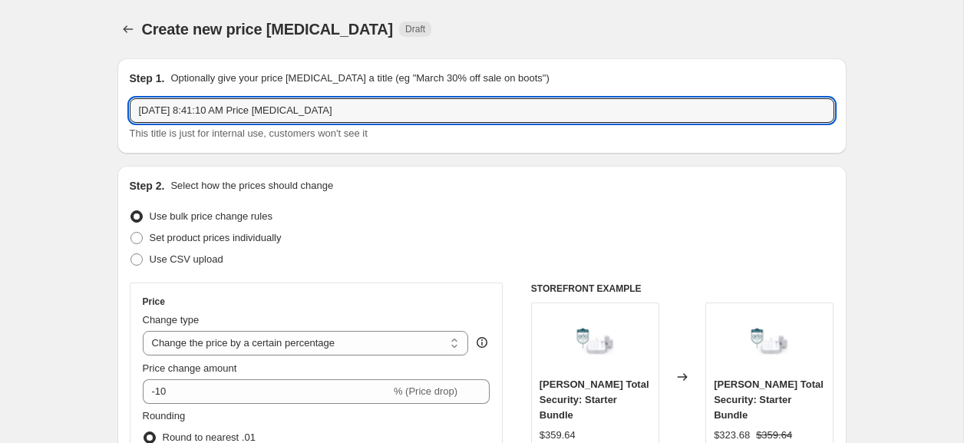
drag, startPoint x: 356, startPoint y: 109, endPoint x: 15, endPoint y: 91, distance: 342.1
paste input "11/3 - 11/9 Promotion Pricing - [PERSON_NAME]"
click at [155, 114] on input "11/3 - 11/9 Promotion Pricing - [PERSON_NAME]" at bounding box center [482, 110] width 705 height 25
type input "11/17 - 11/20 Promotion Pricing - [PERSON_NAME]"
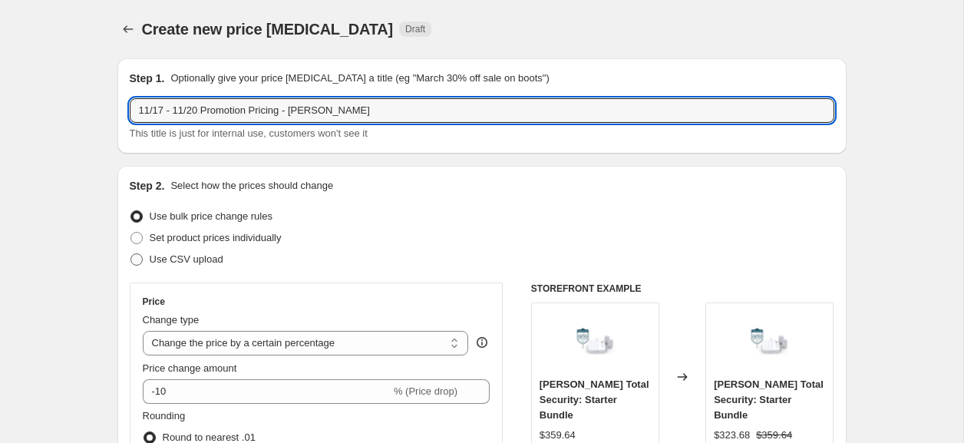
click at [178, 257] on span "Use CSV upload" at bounding box center [187, 259] width 74 height 12
click at [131, 254] on input "Use CSV upload" at bounding box center [130, 253] width 1 height 1
radio input "true"
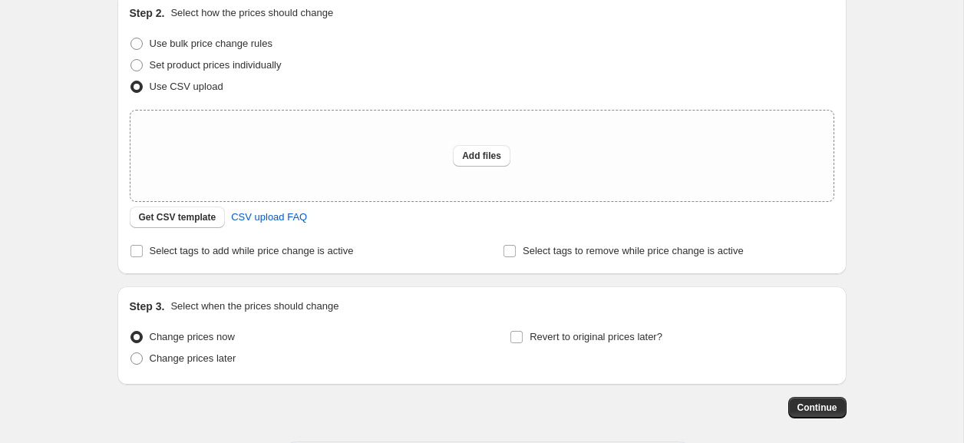
scroll to position [175, 0]
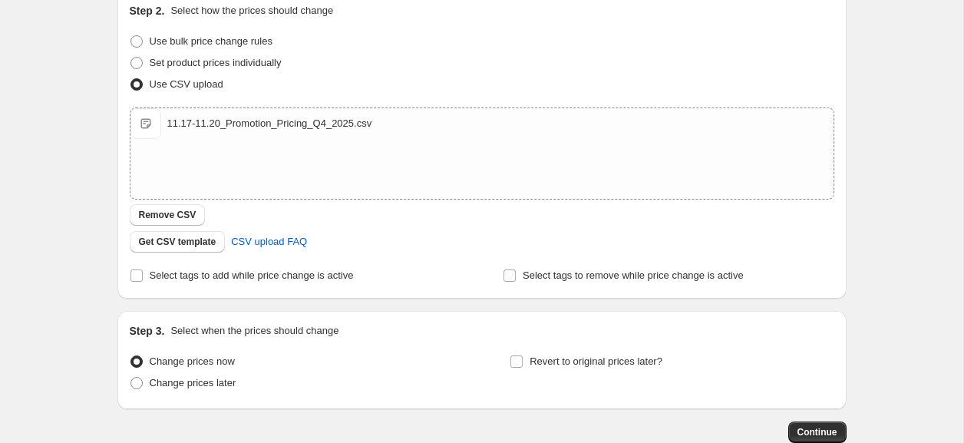
drag, startPoint x: 180, startPoint y: 381, endPoint x: 299, endPoint y: 325, distance: 131.5
click at [180, 381] on span "Change prices later" at bounding box center [193, 383] width 87 height 12
click at [131, 378] on input "Change prices later" at bounding box center [130, 377] width 1 height 1
radio input "true"
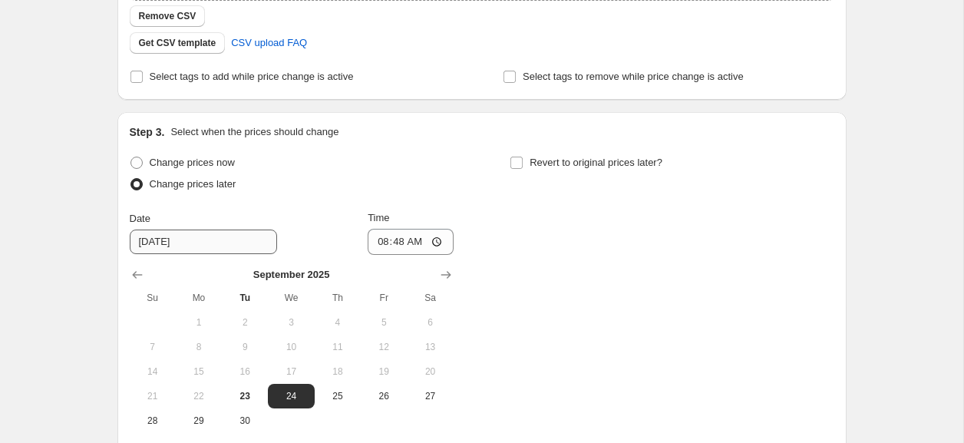
scroll to position [375, 0]
click at [459, 273] on div "Change prices now Change prices later Date [DATE] Time 08:48 [DATE] Su Mo Tu We…" at bounding box center [482, 291] width 705 height 281
click at [451, 274] on icon "Show next month, October 2025" at bounding box center [445, 273] width 15 height 15
click at [451, 274] on icon "Show next month, November 2025" at bounding box center [445, 273] width 15 height 15
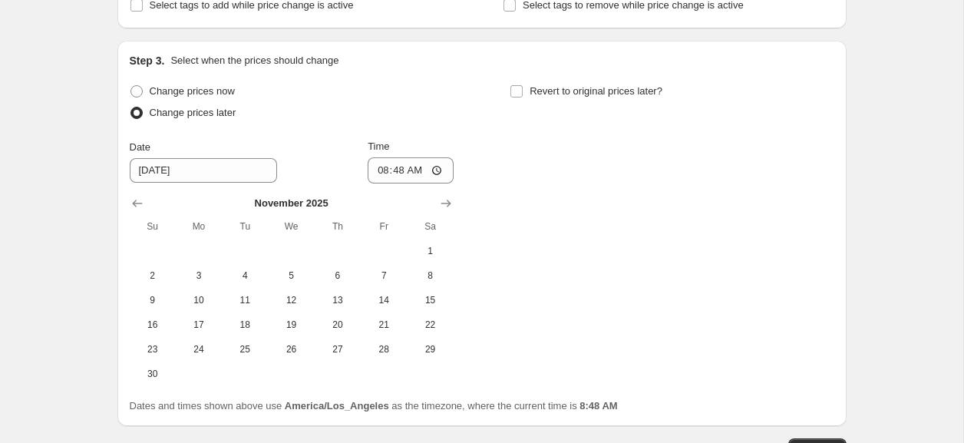
scroll to position [462, 0]
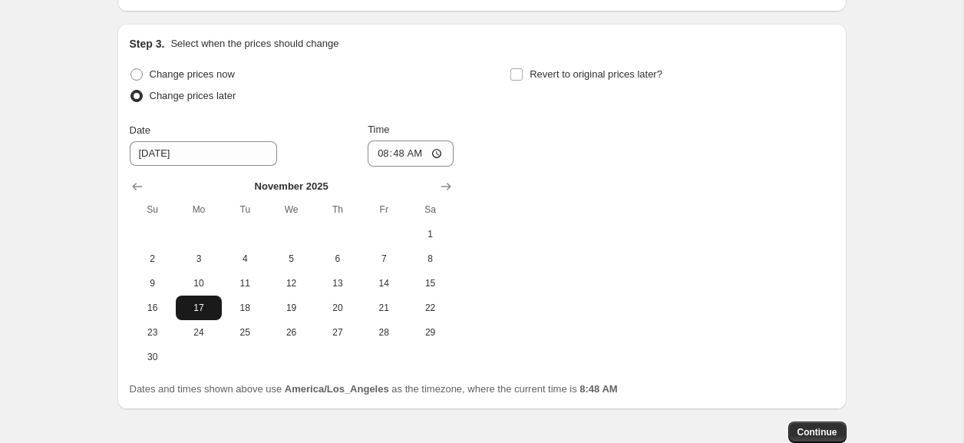
click at [187, 310] on span "17" at bounding box center [199, 308] width 34 height 12
type input "[DATE]"
click at [381, 157] on input "08:48" at bounding box center [411, 153] width 86 height 26
type input "00:00"
click at [531, 74] on span "Revert to original prices later?" at bounding box center [596, 74] width 133 height 12
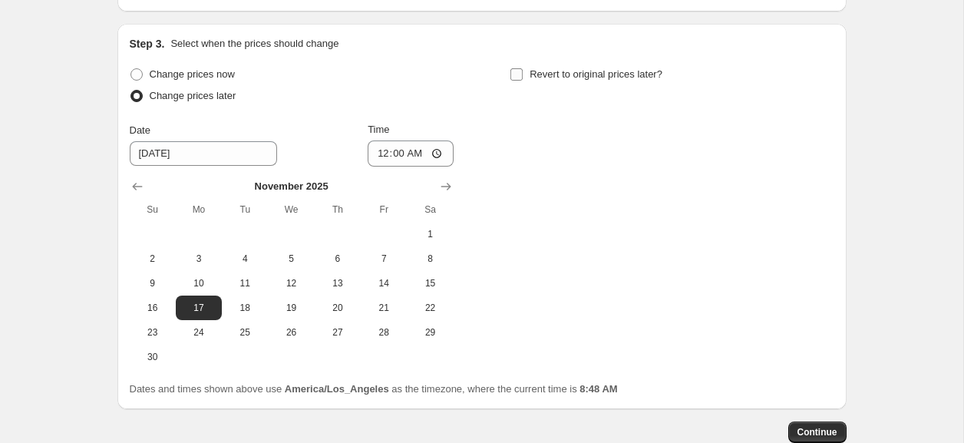
click at [523, 74] on input "Revert to original prices later?" at bounding box center [516, 74] width 12 height 12
checkbox input "true"
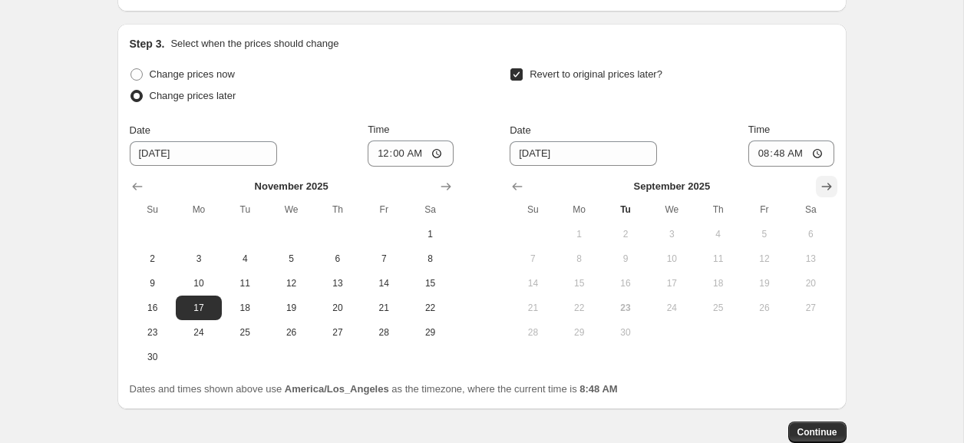
click at [834, 188] on button "Show next month, October 2025" at bounding box center [826, 186] width 21 height 21
click at [834, 188] on button "Show next month, November 2025" at bounding box center [826, 186] width 21 height 21
click at [517, 185] on icon "Show previous month, November 2025" at bounding box center [517, 186] width 15 height 15
click at [725, 309] on span "20" at bounding box center [718, 308] width 34 height 12
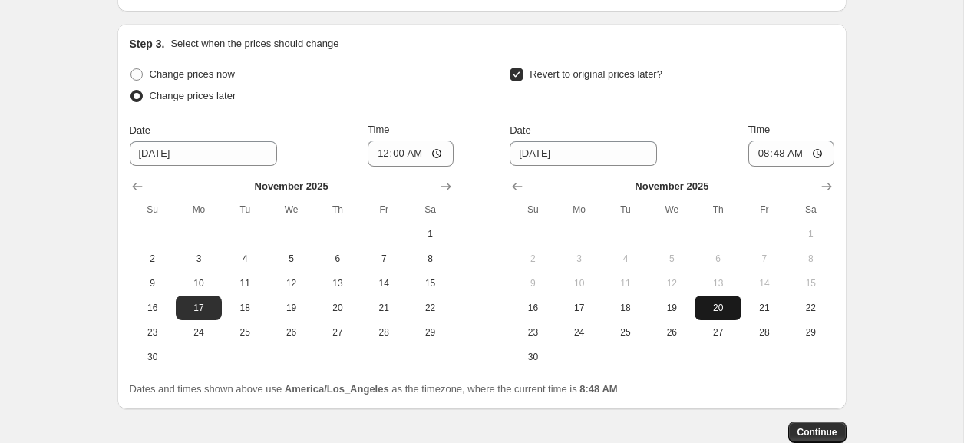
type input "[DATE]"
click at [751, 154] on input "08:48" at bounding box center [791, 153] width 86 height 26
type input "23:59"
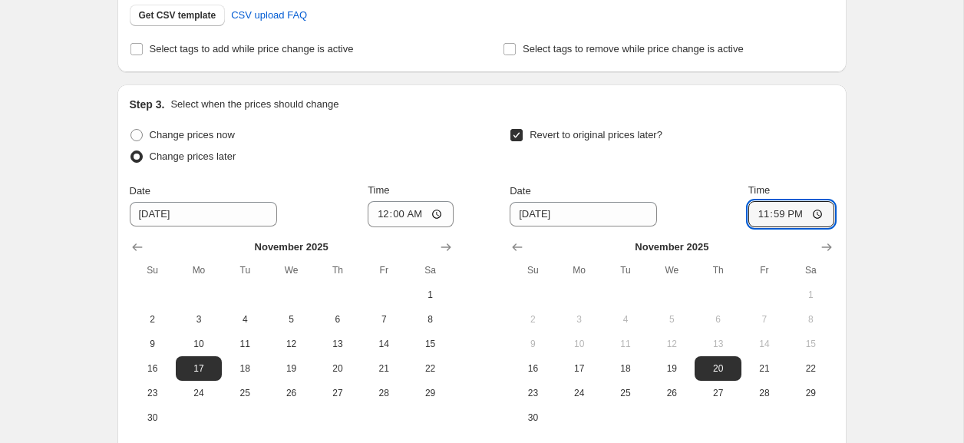
scroll to position [497, 0]
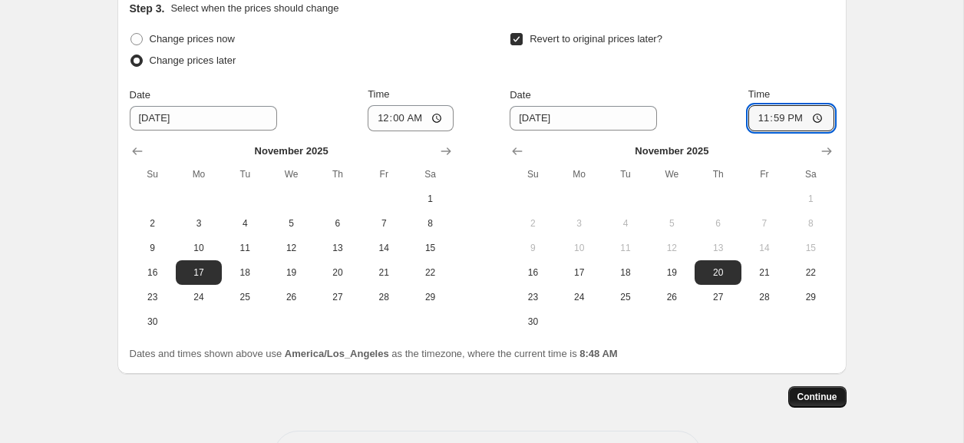
click at [824, 402] on span "Continue" at bounding box center [818, 397] width 40 height 12
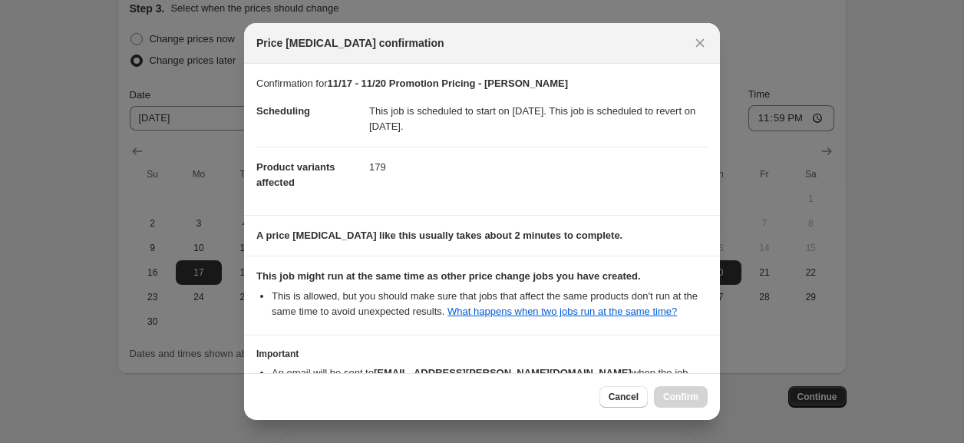
scroll to position [119, 0]
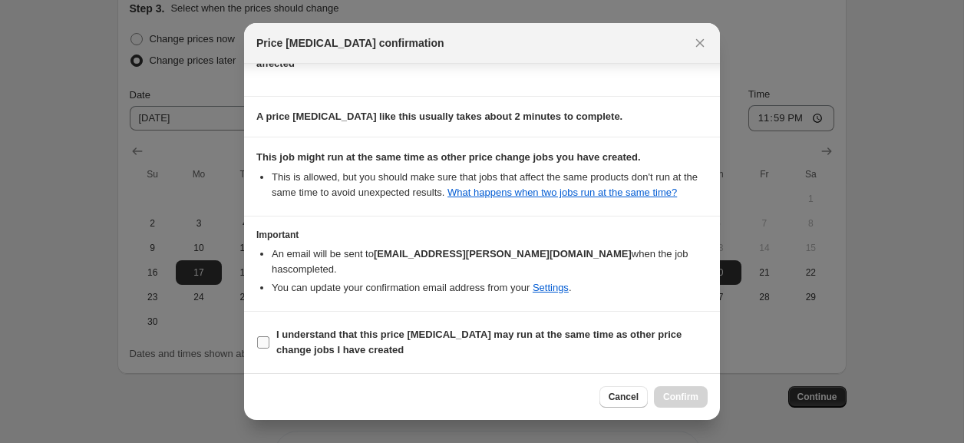
click at [336, 342] on span "I understand that this price [MEDICAL_DATA] may run at the same time as other p…" at bounding box center [491, 342] width 431 height 31
click at [269, 342] on input "I understand that this price [MEDICAL_DATA] may run at the same time as other p…" at bounding box center [263, 342] width 12 height 12
checkbox input "true"
click at [669, 400] on span "Confirm" at bounding box center [680, 397] width 35 height 12
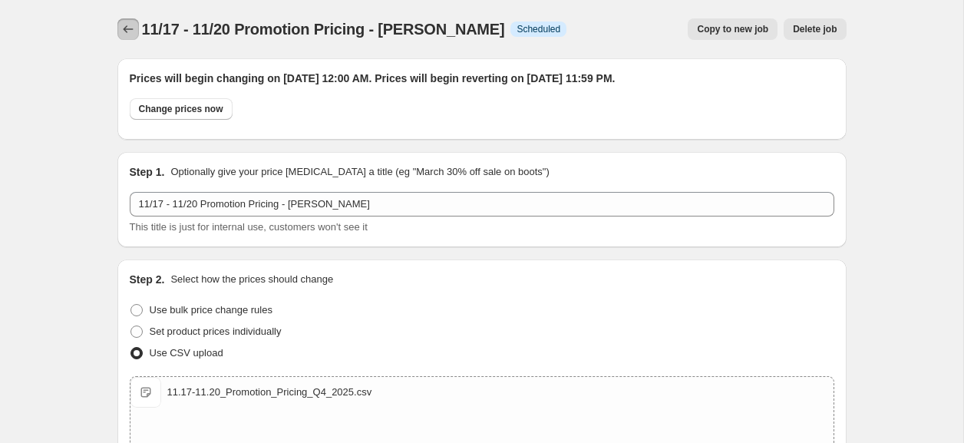
click at [127, 31] on icon "Price change jobs" at bounding box center [128, 28] width 15 height 15
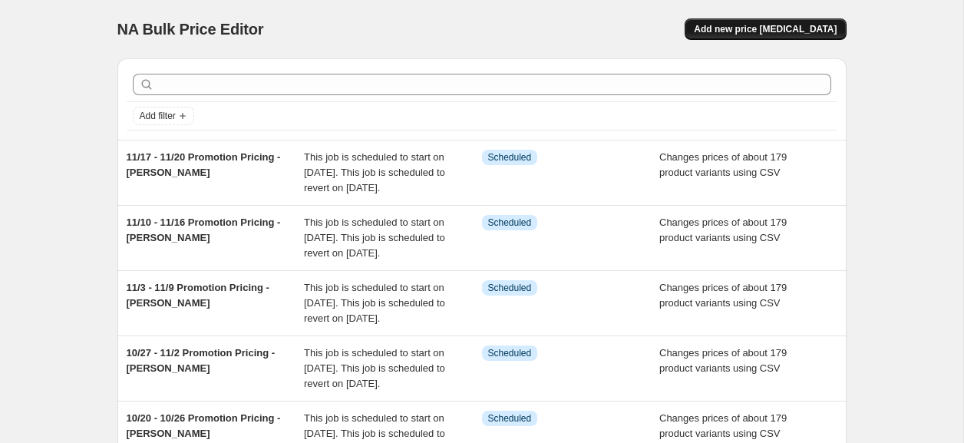
drag, startPoint x: 845, startPoint y: 35, endPoint x: 833, endPoint y: 32, distance: 12.5
click at [833, 32] on button "Add new price [MEDICAL_DATA]" at bounding box center [765, 28] width 161 height 21
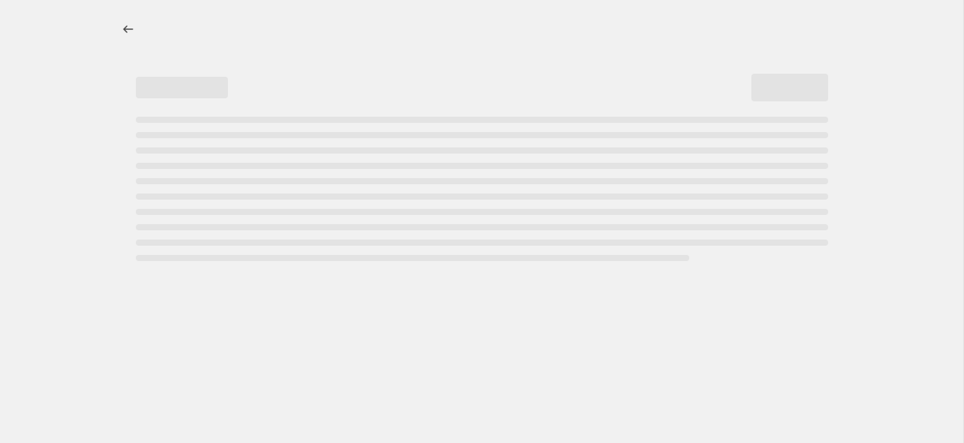
select select "percentage"
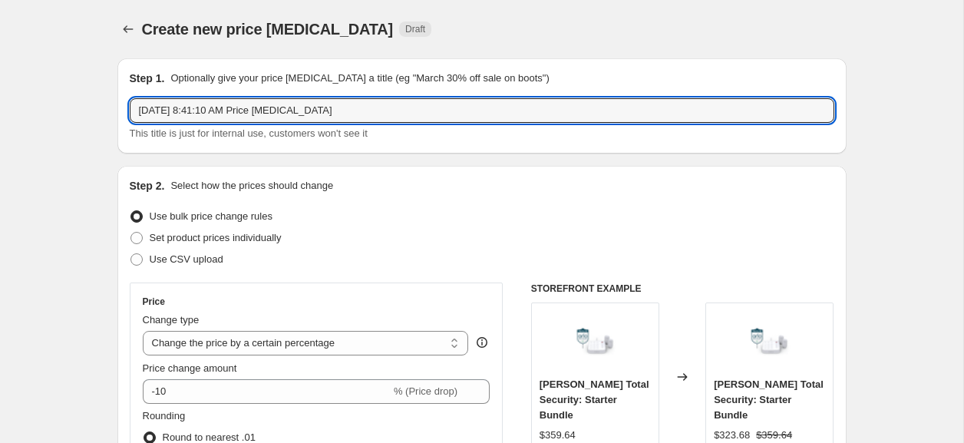
drag, startPoint x: 298, startPoint y: 104, endPoint x: 75, endPoint y: 90, distance: 223.0
paste input "11/3 - 11/9 Promotion Pricing - [PERSON_NAME]"
click at [157, 112] on input "11/3 - 11/9 Promotion Pricing - [PERSON_NAME]" at bounding box center [482, 110] width 705 height 25
type input "11/21 - 11/23 Promotion Pricing - [PERSON_NAME]"
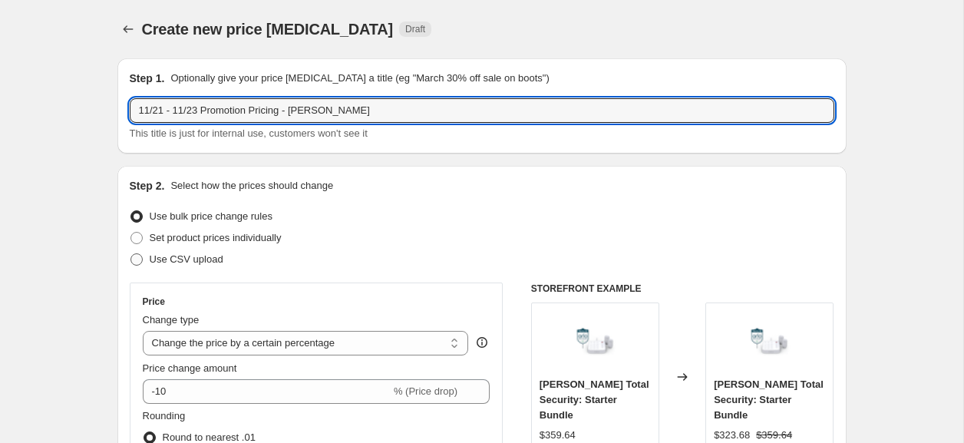
click at [170, 261] on span "Use CSV upload" at bounding box center [187, 259] width 74 height 12
click at [131, 254] on input "Use CSV upload" at bounding box center [130, 253] width 1 height 1
radio input "true"
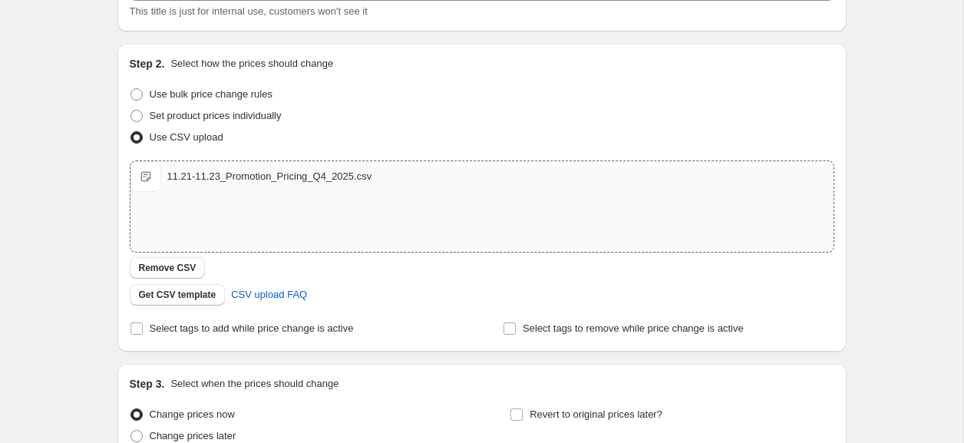
scroll to position [269, 0]
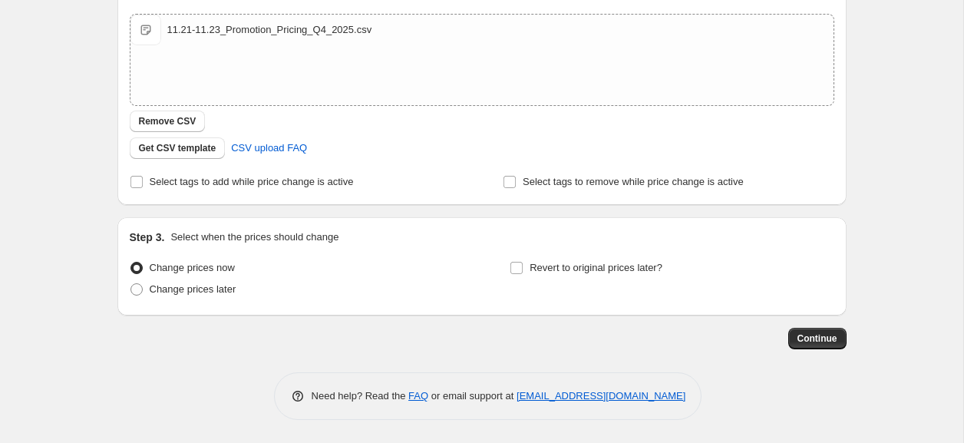
click at [202, 303] on div "Step 3. Select when the prices should change Change prices now Change prices la…" at bounding box center [481, 266] width 729 height 98
click at [200, 296] on span "Change prices later" at bounding box center [193, 289] width 87 height 15
click at [131, 284] on input "Change prices later" at bounding box center [130, 283] width 1 height 1
radio input "true"
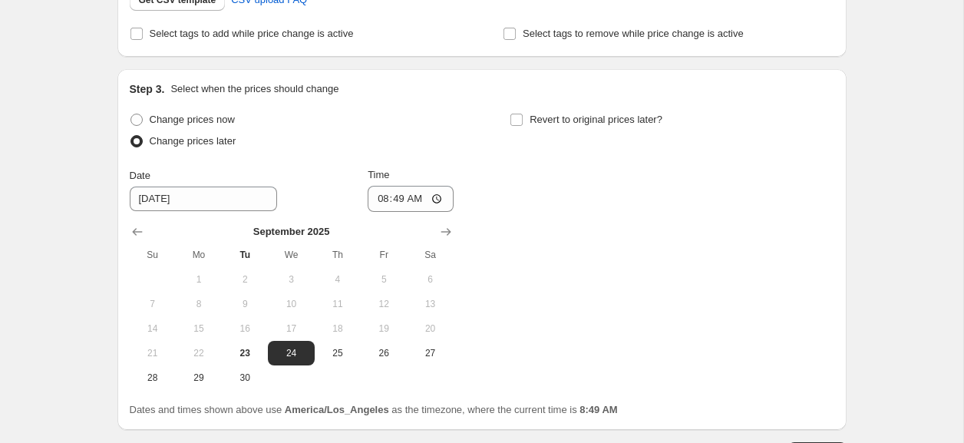
scroll to position [418, 0]
click at [445, 233] on icon "Show next month, October 2025" at bounding box center [445, 230] width 15 height 15
click at [447, 233] on icon "Show next month, November 2025" at bounding box center [446, 231] width 10 height 8
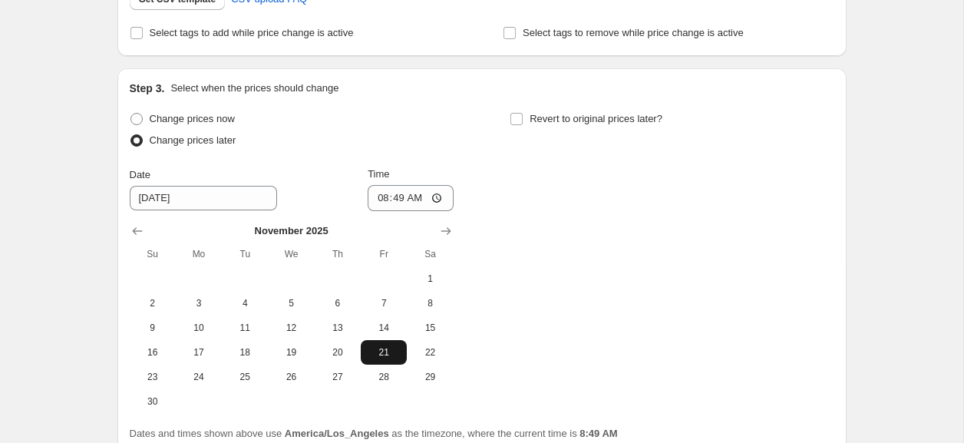
click at [374, 356] on span "21" at bounding box center [384, 352] width 34 height 12
type input "[DATE]"
click at [378, 204] on input "08:49" at bounding box center [411, 198] width 86 height 26
type input "00:00"
click at [518, 118] on input "Revert to original prices later?" at bounding box center [516, 119] width 12 height 12
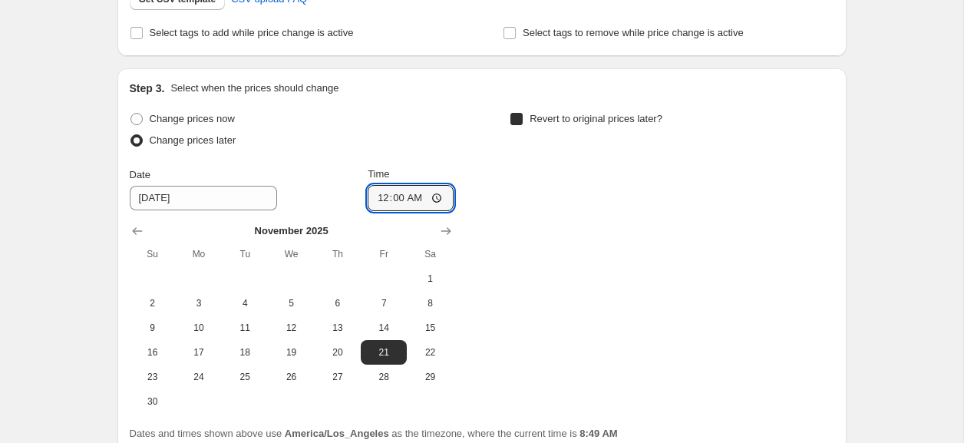
checkbox input "true"
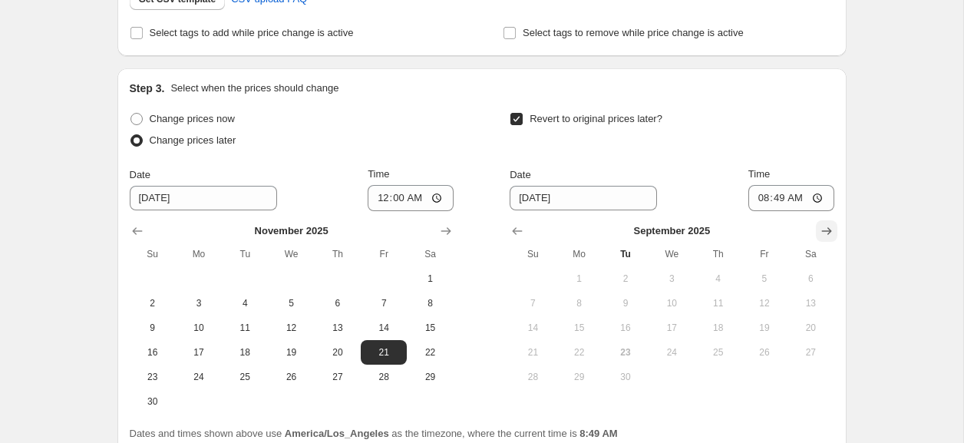
click at [828, 233] on icon "Show next month, October 2025" at bounding box center [826, 230] width 15 height 15
click at [828, 233] on icon "Show next month, November 2025" at bounding box center [826, 231] width 10 height 8
drag, startPoint x: 540, startPoint y: 376, endPoint x: 644, endPoint y: 296, distance: 131.9
click at [540, 376] on span "23" at bounding box center [533, 377] width 34 height 12
type input "[DATE]"
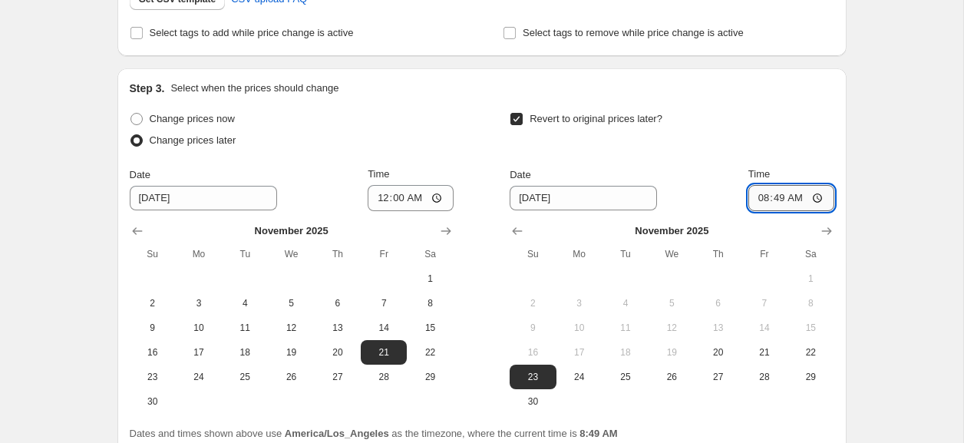
click at [758, 196] on input "08:49" at bounding box center [791, 198] width 86 height 26
type input "23:59"
click at [774, 133] on div "Revert to original prices later?" at bounding box center [672, 131] width 324 height 46
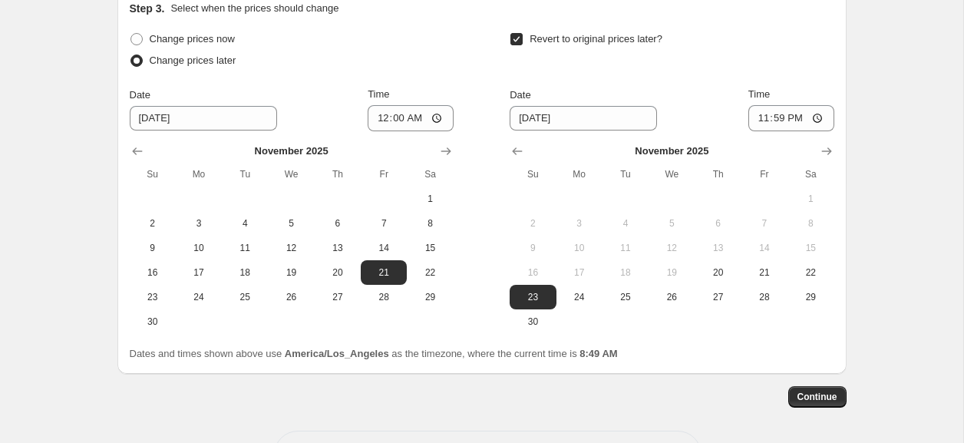
scroll to position [556, 0]
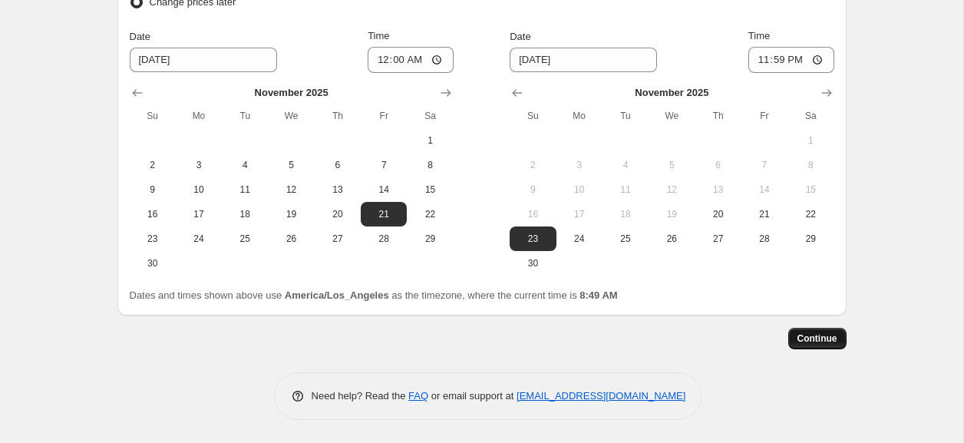
click at [816, 338] on span "Continue" at bounding box center [818, 338] width 40 height 12
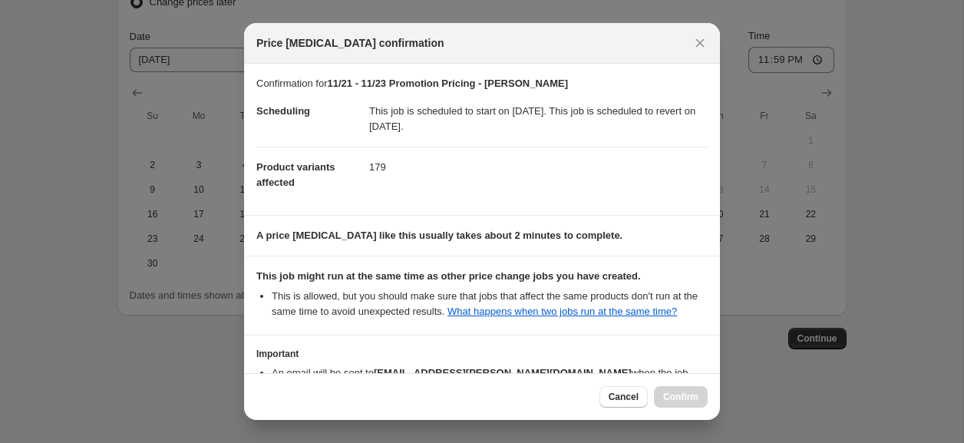
scroll to position [119, 0]
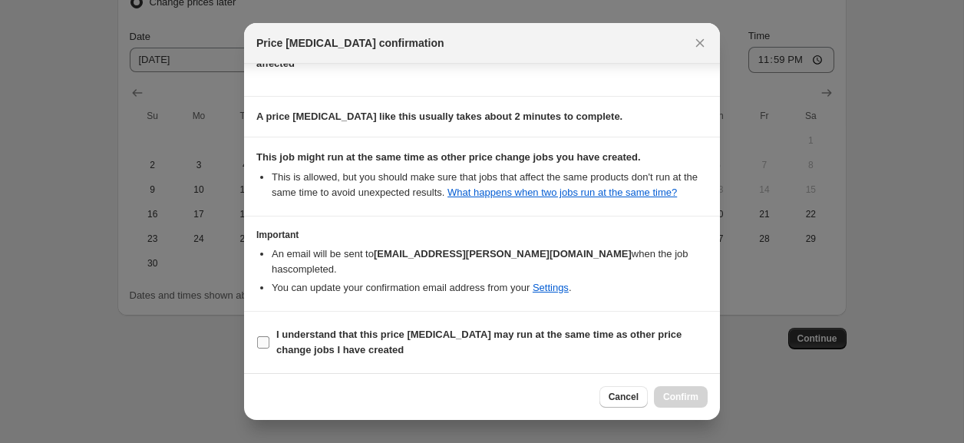
drag, startPoint x: 327, startPoint y: 345, endPoint x: 365, endPoint y: 345, distance: 38.4
click at [327, 345] on b "I understand that this price [MEDICAL_DATA] may run at the same time as other p…" at bounding box center [478, 342] width 405 height 27
click at [269, 345] on input "I understand that this price [MEDICAL_DATA] may run at the same time as other p…" at bounding box center [263, 342] width 12 height 12
checkbox input "true"
click at [672, 401] on span "Confirm" at bounding box center [680, 397] width 35 height 12
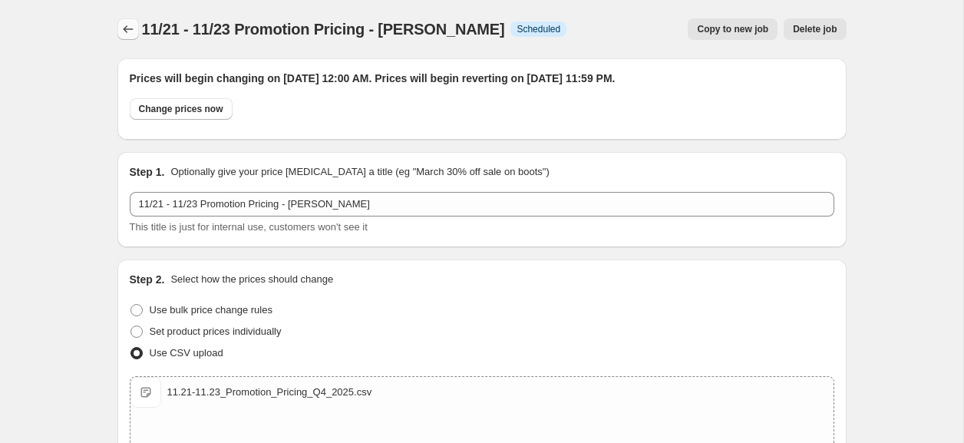
click at [124, 39] on div "11/21 - 11/23 Promotion Pricing - [PERSON_NAME]. This page is ready 11/21 - 11/…" at bounding box center [481, 29] width 729 height 58
click at [130, 32] on icon "Price change jobs" at bounding box center [128, 28] width 15 height 15
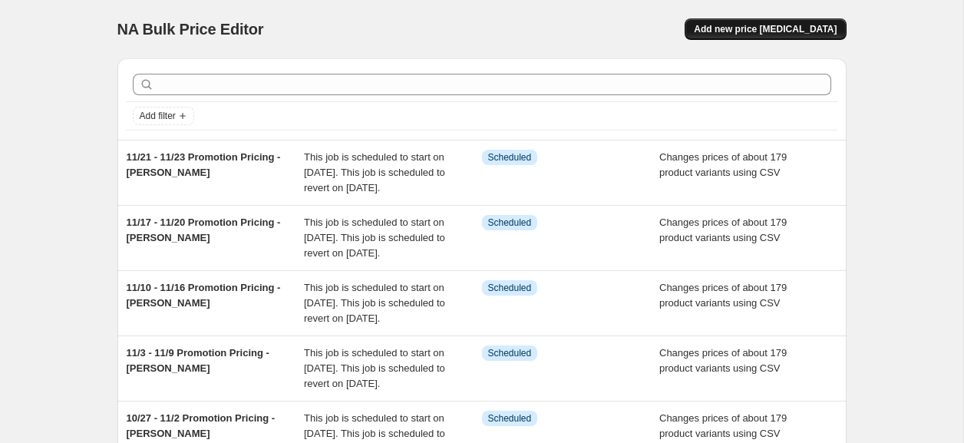
click at [758, 28] on span "Add new price [MEDICAL_DATA]" at bounding box center [765, 29] width 143 height 12
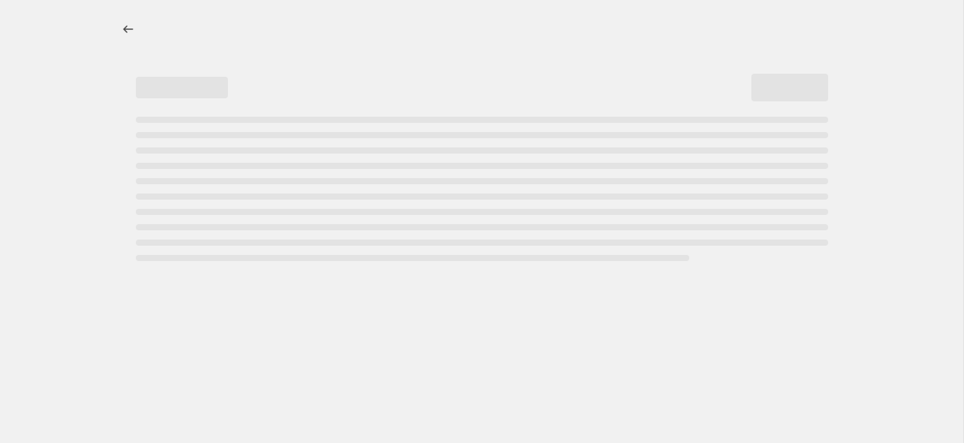
select select "percentage"
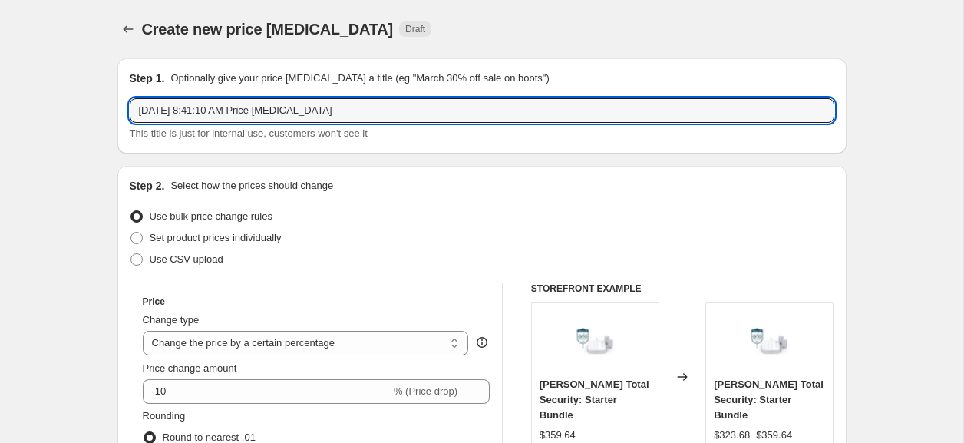
drag, startPoint x: 349, startPoint y: 117, endPoint x: 51, endPoint y: 104, distance: 298.9
paste input "11/3 - 11/9 Promotion Pricing - [PERSON_NAME]"
click at [156, 112] on input "11/3 - 11/9 Promotion Pricing - [PERSON_NAME]" at bounding box center [482, 110] width 705 height 25
click at [191, 111] on input "11/24 - 11/9 Promotion Pricing - [PERSON_NAME]" at bounding box center [482, 110] width 705 height 25
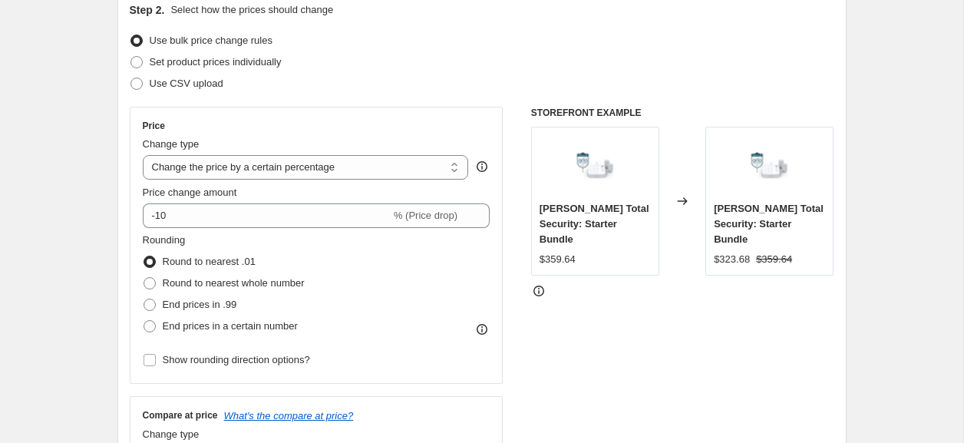
scroll to position [180, 0]
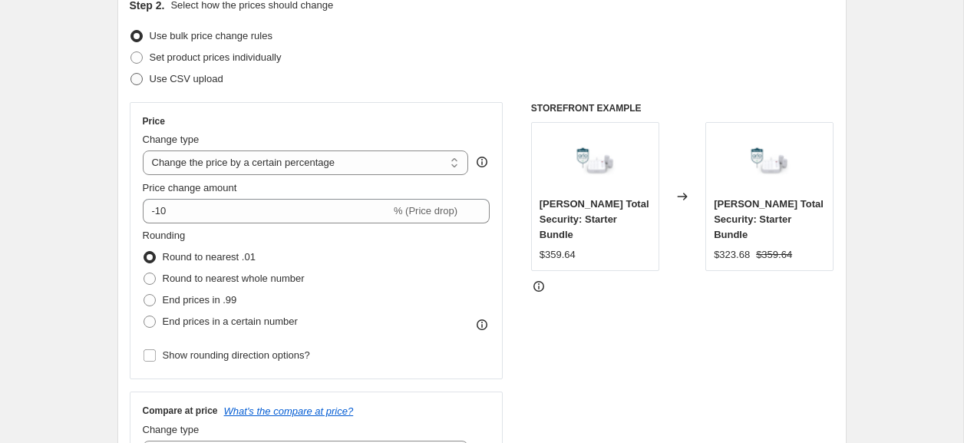
type input "11/24 - 11/30 Promotion Pricing - [PERSON_NAME]"
click at [177, 84] on span "Use CSV upload" at bounding box center [187, 79] width 74 height 12
click at [131, 74] on input "Use CSV upload" at bounding box center [130, 73] width 1 height 1
radio input "true"
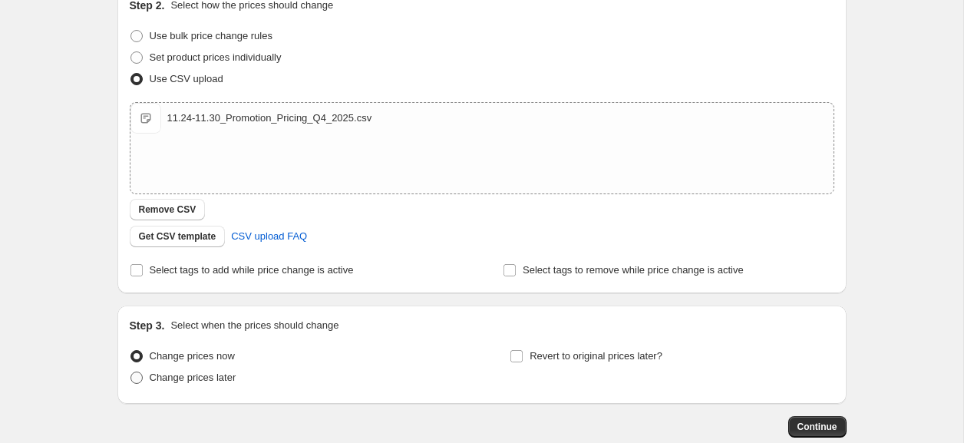
click at [172, 382] on span "Change prices later" at bounding box center [193, 378] width 87 height 12
click at [131, 372] on input "Change prices later" at bounding box center [130, 372] width 1 height 1
radio input "true"
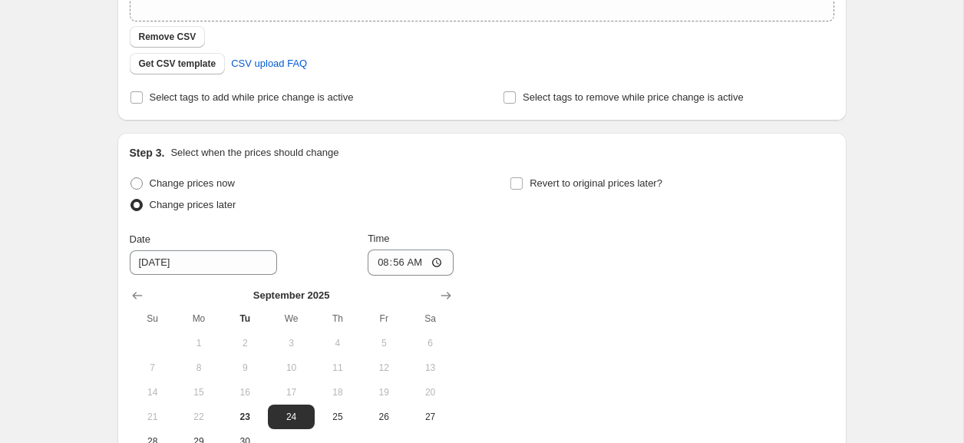
scroll to position [354, 0]
drag, startPoint x: 163, startPoint y: 263, endPoint x: 213, endPoint y: 264, distance: 49.9
click at [163, 263] on input "[DATE]" at bounding box center [203, 261] width 147 height 25
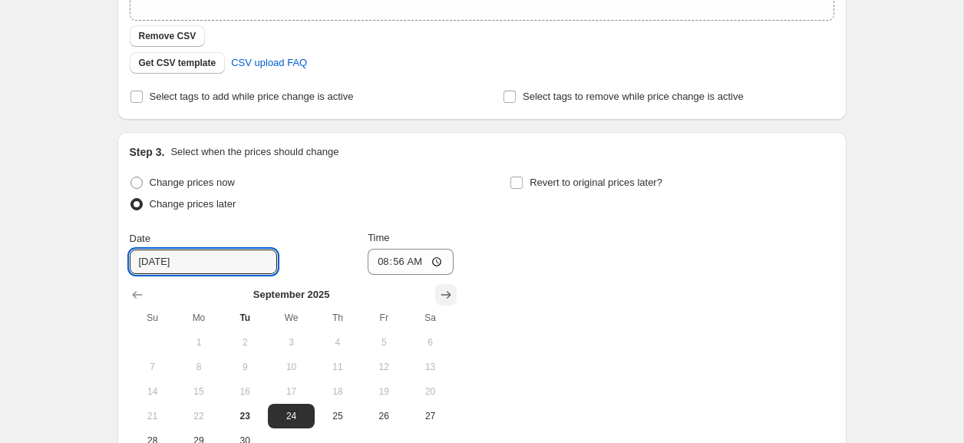
click at [440, 292] on icon "Show next month, October 2025" at bounding box center [445, 294] width 15 height 15
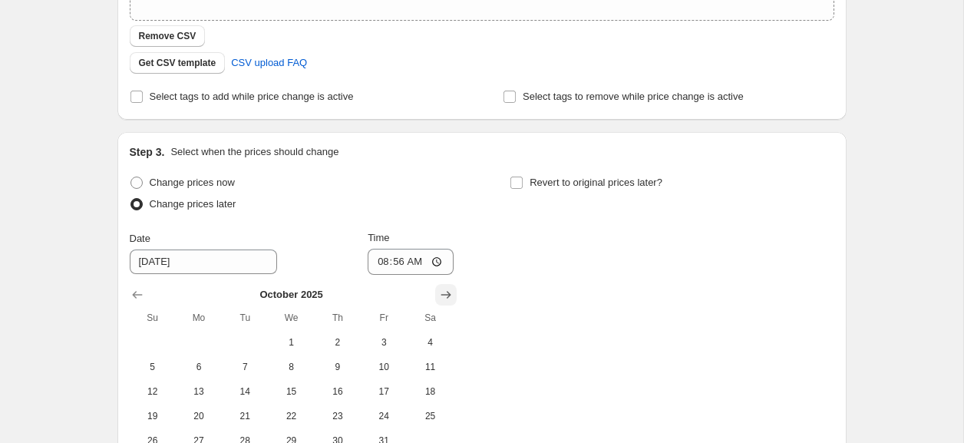
click at [440, 292] on icon "Show next month, November 2025" at bounding box center [445, 294] width 15 height 15
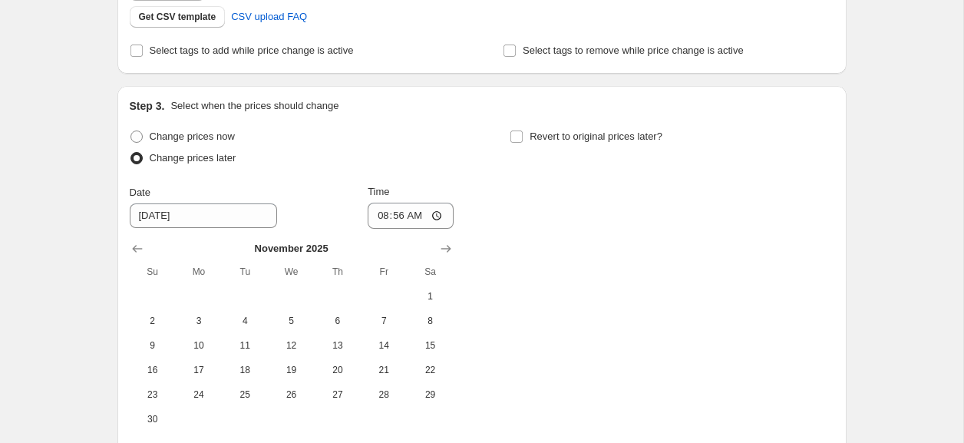
scroll to position [411, 0]
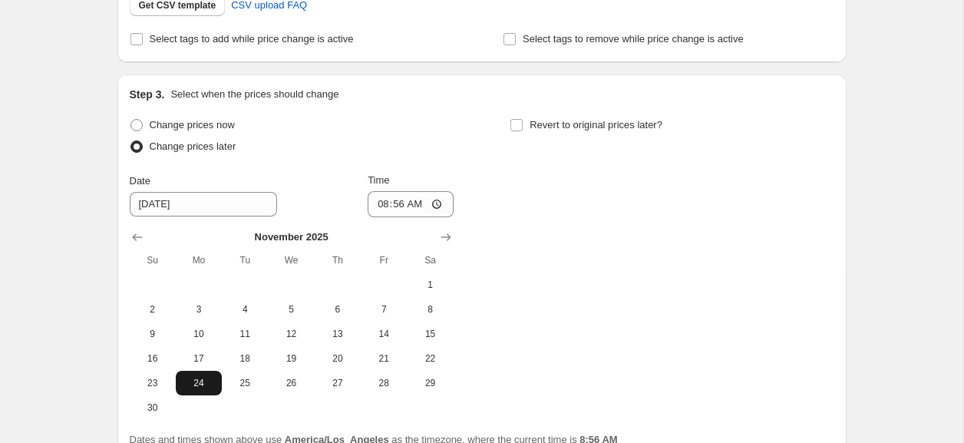
click at [199, 378] on span "24" at bounding box center [199, 383] width 34 height 12
type input "[DATE]"
click at [376, 210] on input "08:56" at bounding box center [411, 204] width 86 height 26
type input "00:00"
click at [515, 126] on input "Revert to original prices later?" at bounding box center [516, 125] width 12 height 12
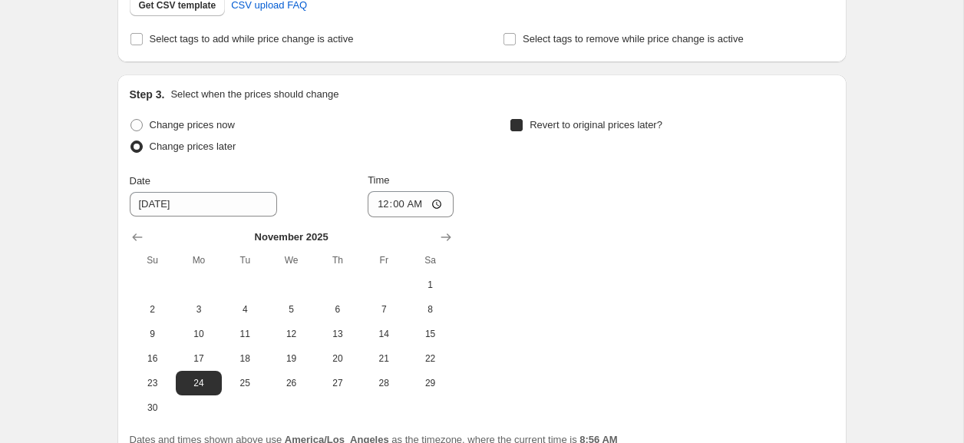
checkbox input "true"
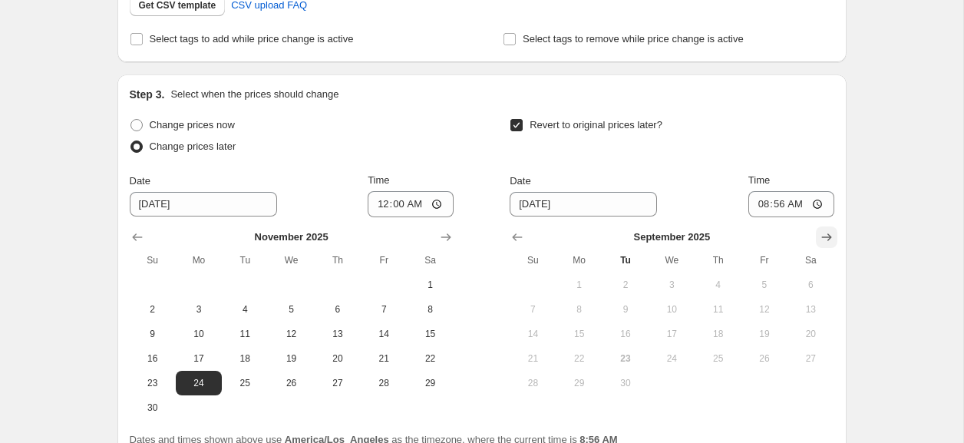
click at [826, 234] on icon "Show next month, October 2025" at bounding box center [826, 237] width 15 height 15
click at [827, 234] on icon "Show next month, November 2025" at bounding box center [826, 237] width 15 height 15
drag, startPoint x: 530, startPoint y: 405, endPoint x: 715, endPoint y: 266, distance: 231.3
click at [530, 405] on span "30" at bounding box center [533, 407] width 34 height 12
type input "[DATE]"
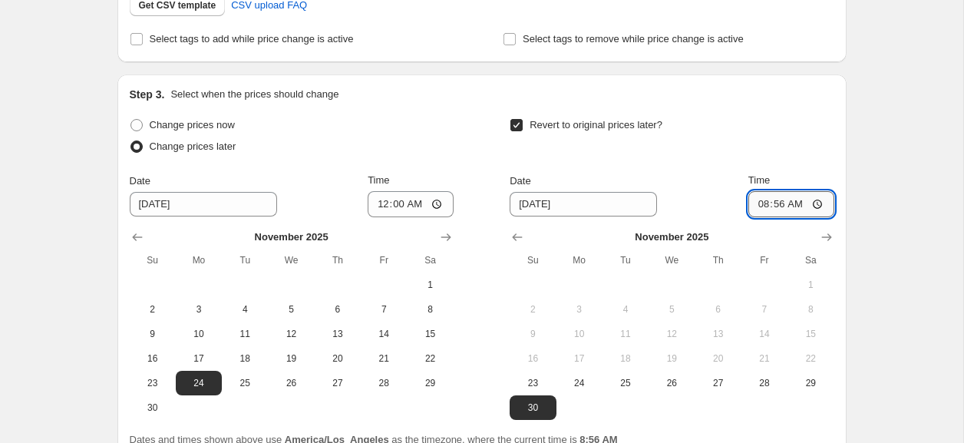
click at [755, 210] on input "08:56" at bounding box center [791, 204] width 86 height 26
click at [777, 206] on input "11:56" at bounding box center [791, 204] width 86 height 26
type input "23:59"
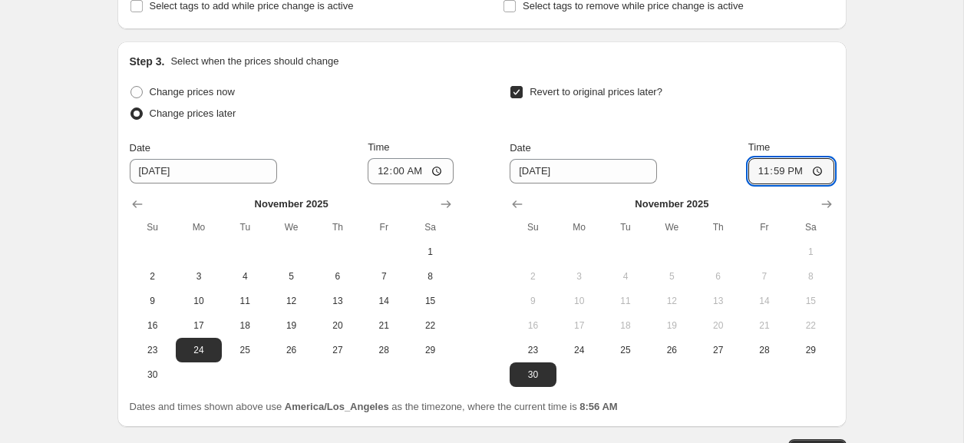
scroll to position [498, 0]
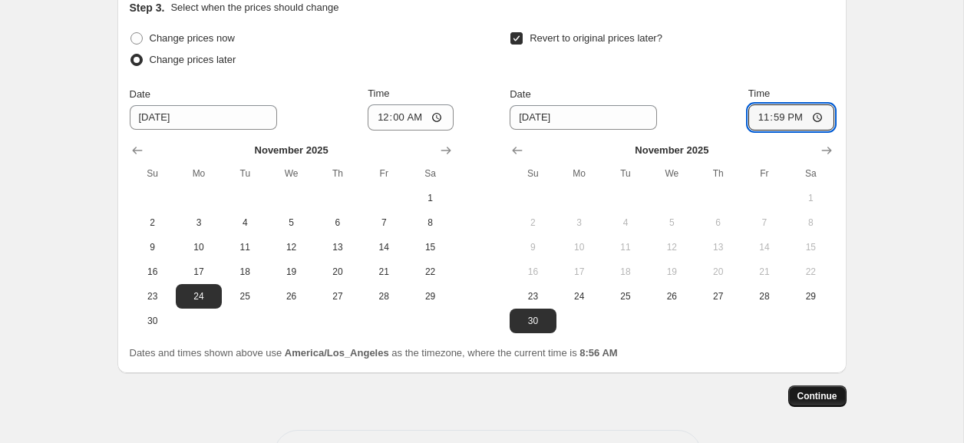
click at [822, 400] on span "Continue" at bounding box center [818, 396] width 40 height 12
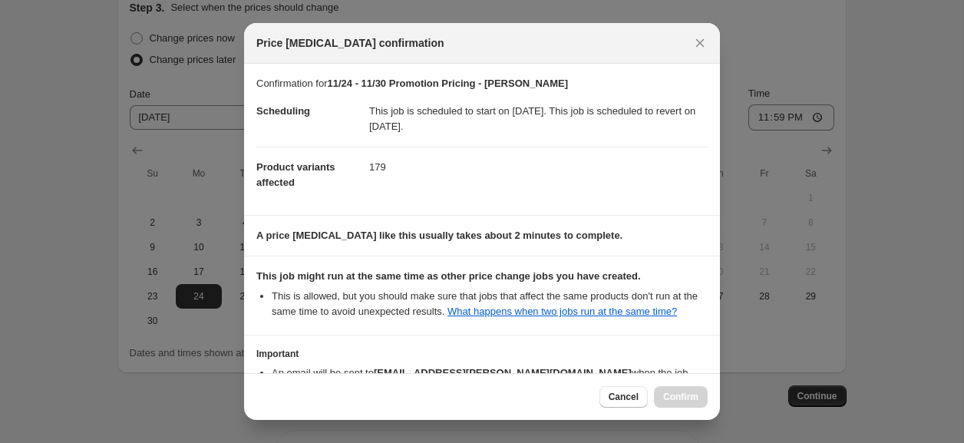
scroll to position [119, 0]
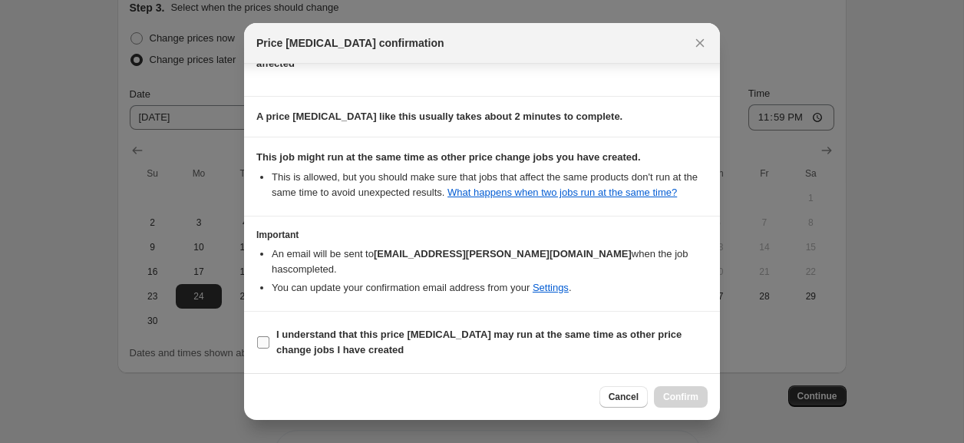
drag, startPoint x: 370, startPoint y: 348, endPoint x: 418, endPoint y: 352, distance: 48.5
click at [369, 348] on span "I understand that this price [MEDICAL_DATA] may run at the same time as other p…" at bounding box center [491, 342] width 431 height 31
click at [269, 348] on input "I understand that this price [MEDICAL_DATA] may run at the same time as other p…" at bounding box center [263, 342] width 12 height 12
checkbox input "true"
click at [675, 397] on span "Confirm" at bounding box center [680, 397] width 35 height 12
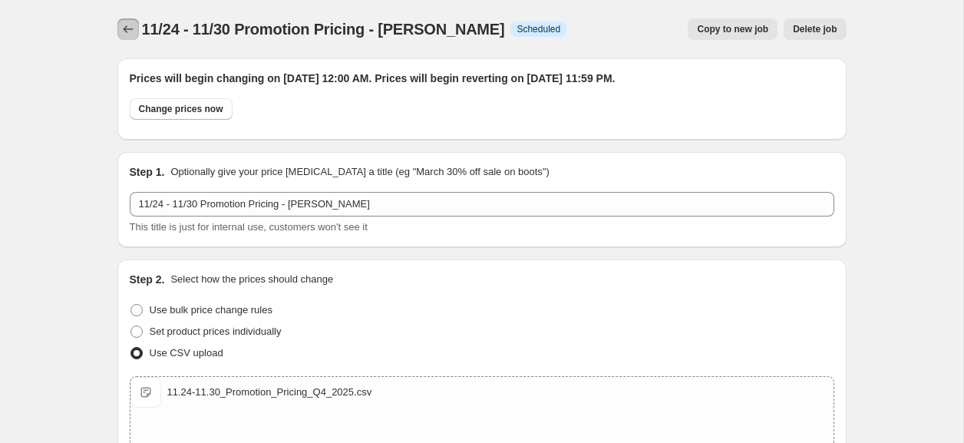
click at [128, 32] on icon "Price change jobs" at bounding box center [128, 28] width 15 height 15
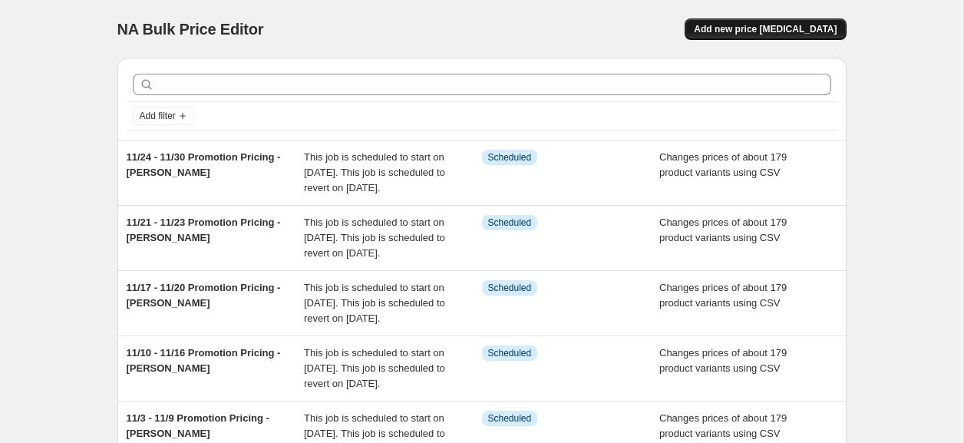
click at [758, 35] on span "Add new price [MEDICAL_DATA]" at bounding box center [765, 29] width 143 height 12
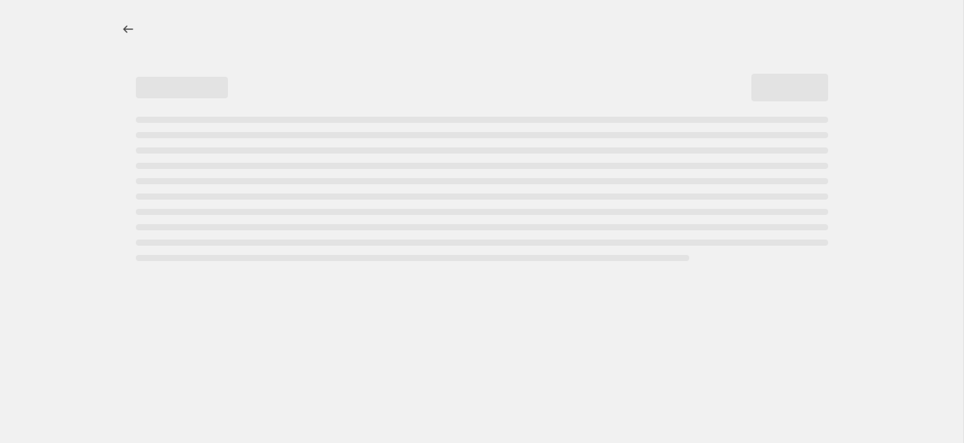
select select "percentage"
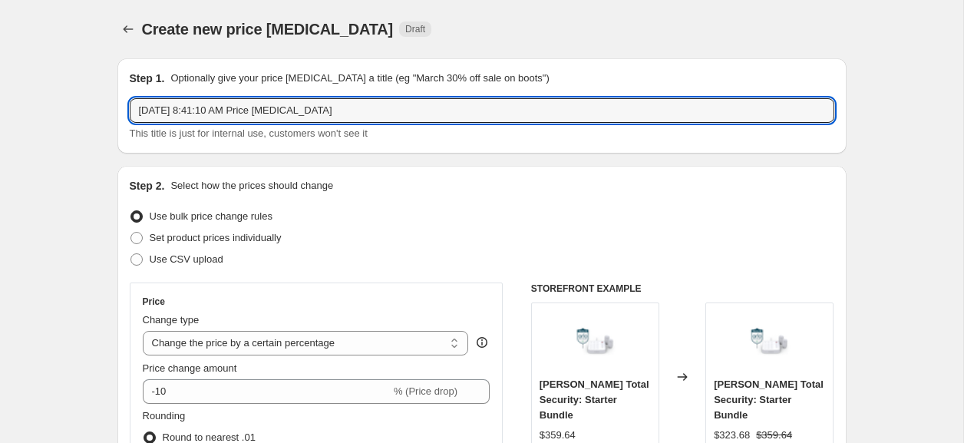
drag, startPoint x: 134, startPoint y: 101, endPoint x: 58, endPoint y: 99, distance: 76.0
paste input "11/3 - 11/9 Promotion Pricing - [PERSON_NAME]"
click at [156, 114] on input "11/3 - 11/9 Promotion Pricing - [PERSON_NAME]" at bounding box center [482, 110] width 705 height 25
click at [187, 114] on input "12/1 - 11/9 Promotion Pricing - [PERSON_NAME]" at bounding box center [482, 110] width 705 height 25
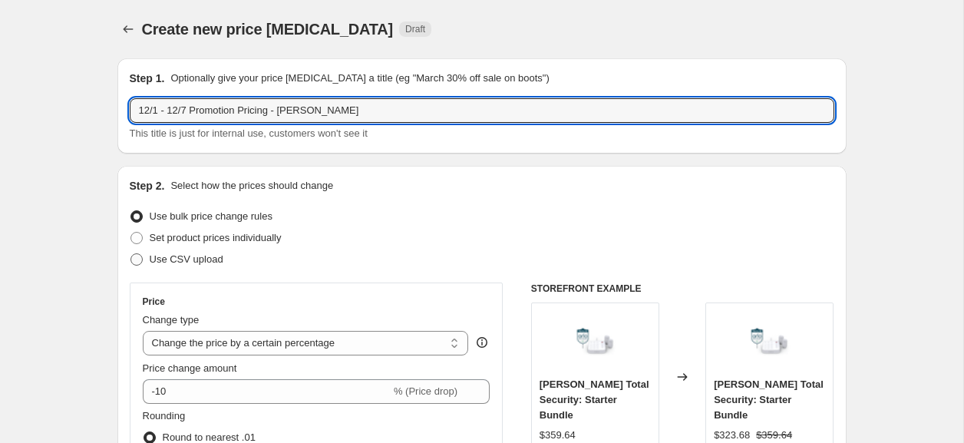
type input "12/1 - 12/7 Promotion Pricing - [PERSON_NAME]"
click at [181, 253] on span "Use CSV upload" at bounding box center [187, 259] width 74 height 15
click at [131, 253] on input "Use CSV upload" at bounding box center [130, 253] width 1 height 1
radio input "true"
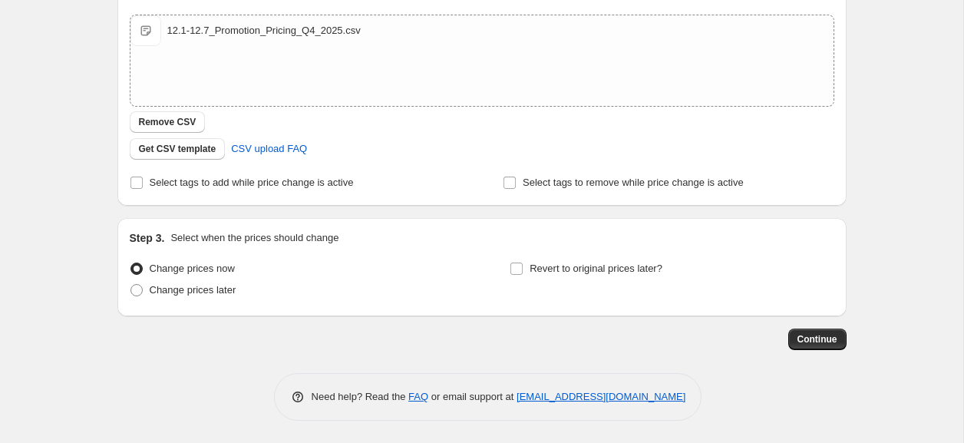
scroll to position [269, 0]
click at [193, 295] on span "Change prices later" at bounding box center [193, 289] width 87 height 15
click at [131, 284] on input "Change prices later" at bounding box center [130, 283] width 1 height 1
radio input "true"
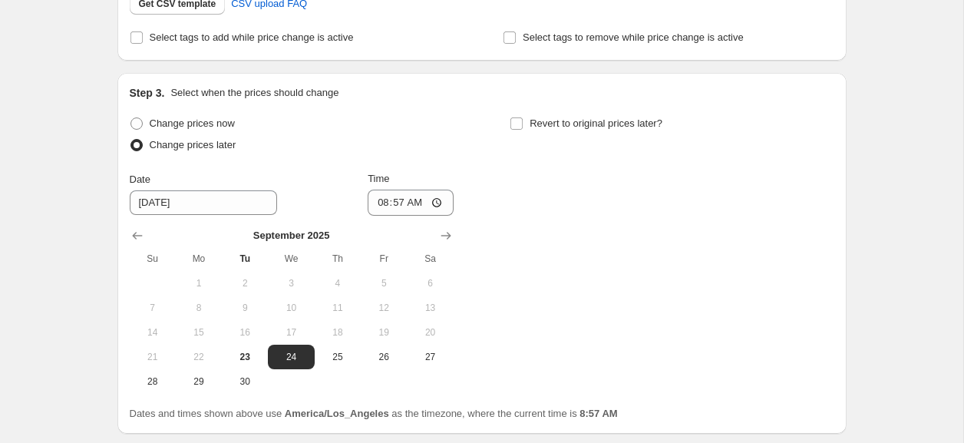
scroll to position [417, 0]
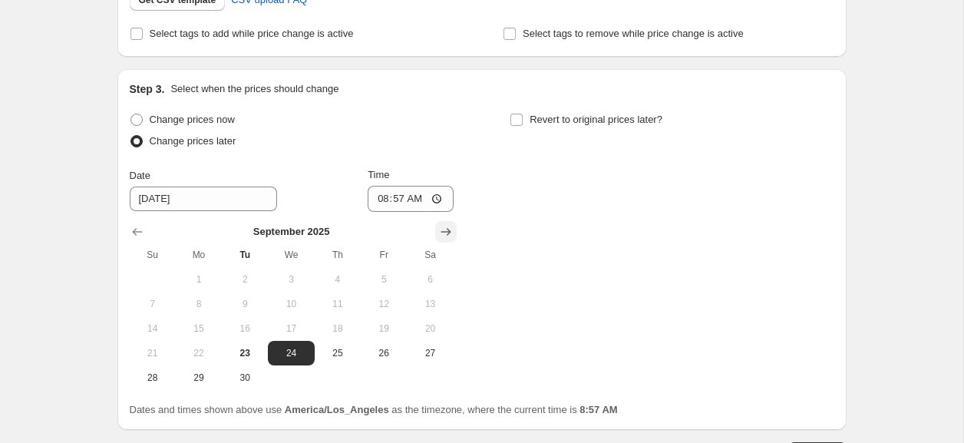
click at [446, 229] on icon "Show next month, October 2025" at bounding box center [445, 231] width 15 height 15
click at [446, 229] on icon "Show next month, November 2025" at bounding box center [445, 231] width 15 height 15
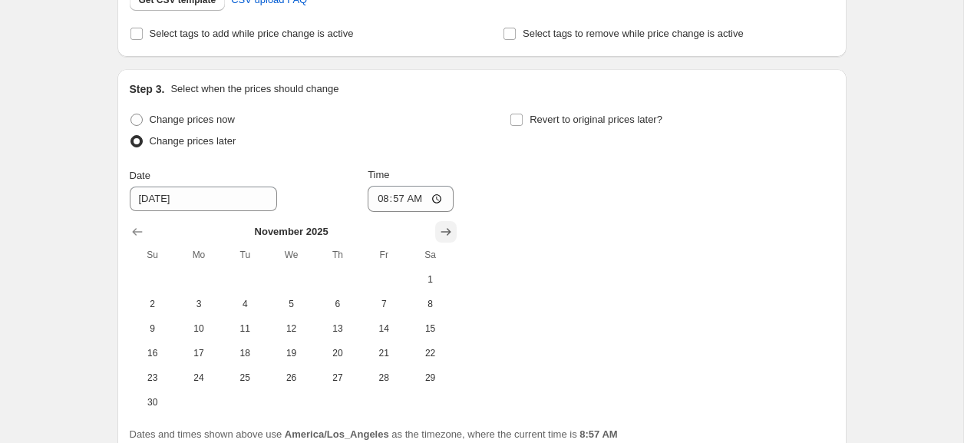
click at [446, 229] on icon "Show next month, December 2025" at bounding box center [445, 231] width 15 height 15
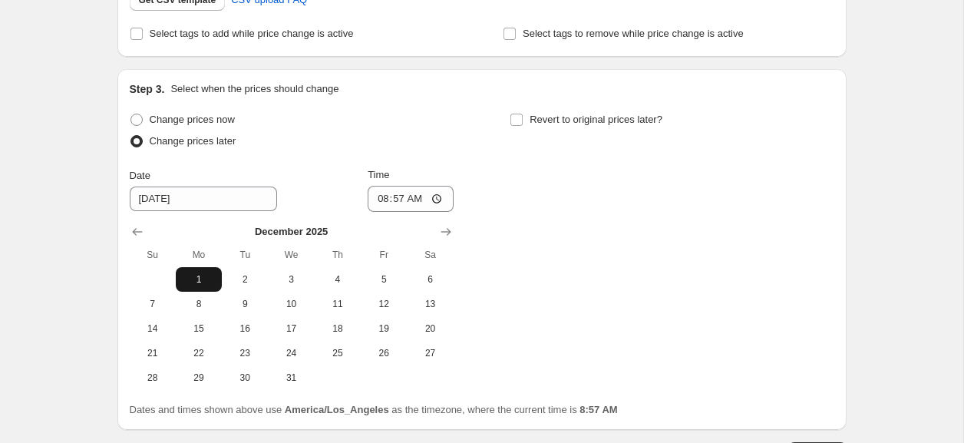
click at [208, 276] on span "1" at bounding box center [199, 279] width 34 height 12
type input "[DATE]"
click at [382, 200] on input "08:57" at bounding box center [411, 199] width 86 height 26
type input "00:00"
click at [542, 124] on span "Revert to original prices later?" at bounding box center [596, 120] width 133 height 12
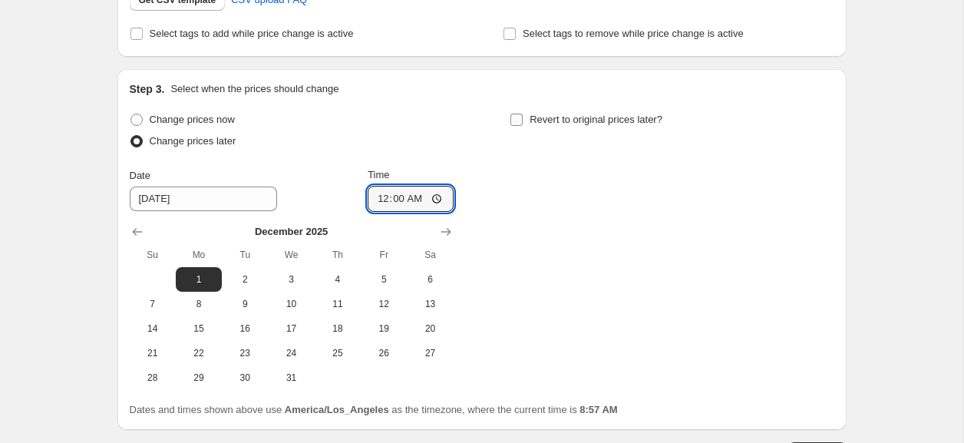
click at [523, 124] on input "Revert to original prices later?" at bounding box center [516, 120] width 12 height 12
checkbox input "true"
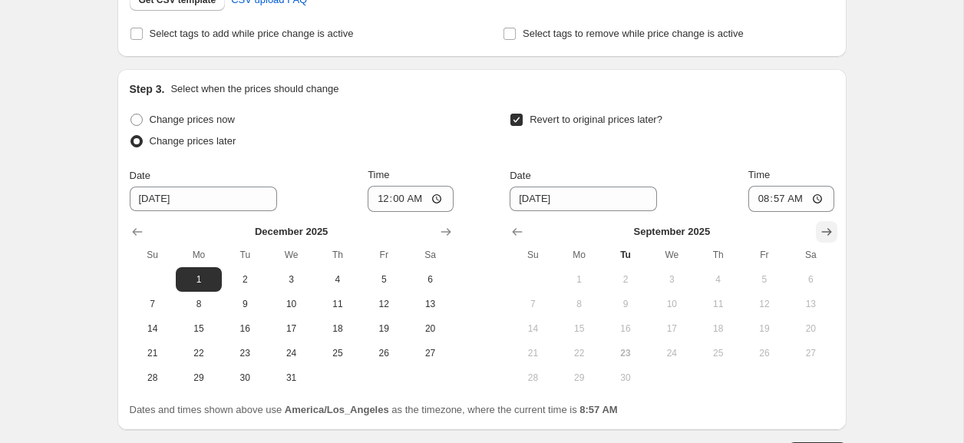
click at [828, 232] on icon "Show next month, October 2025" at bounding box center [826, 232] width 10 height 8
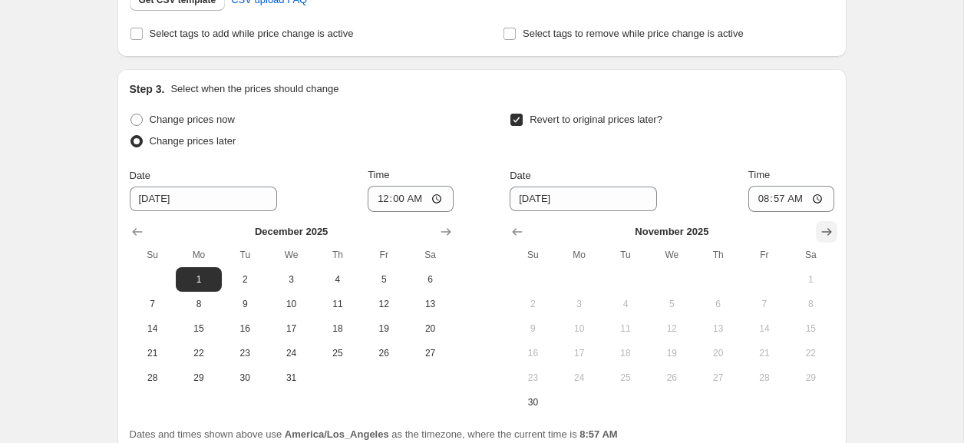
click at [828, 232] on icon "Show next month, December 2025" at bounding box center [826, 232] width 10 height 8
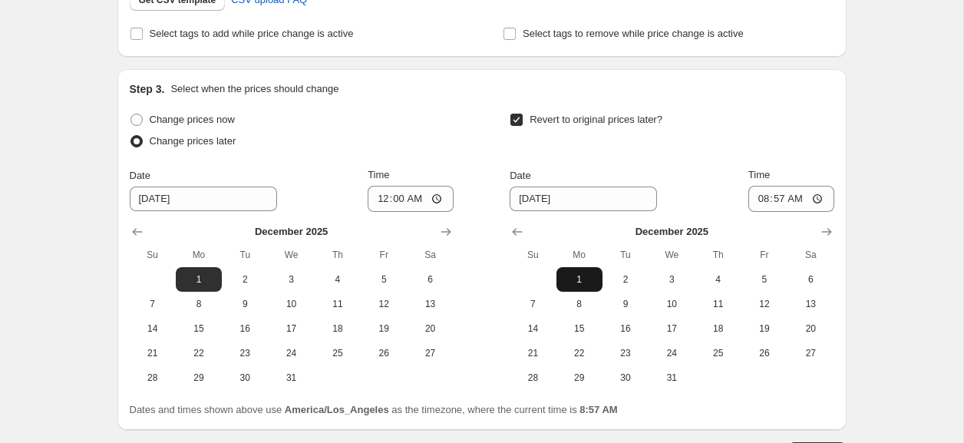
drag, startPoint x: 536, startPoint y: 297, endPoint x: 563, endPoint y: 275, distance: 35.5
click at [536, 298] on span "7" at bounding box center [533, 304] width 34 height 12
type input "[DATE]"
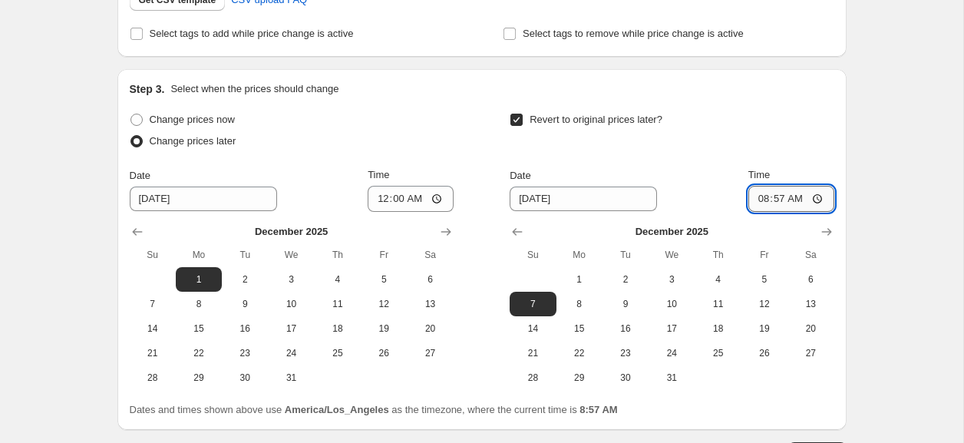
click at [755, 203] on input "08:57" at bounding box center [791, 199] width 86 height 26
type input "23:59"
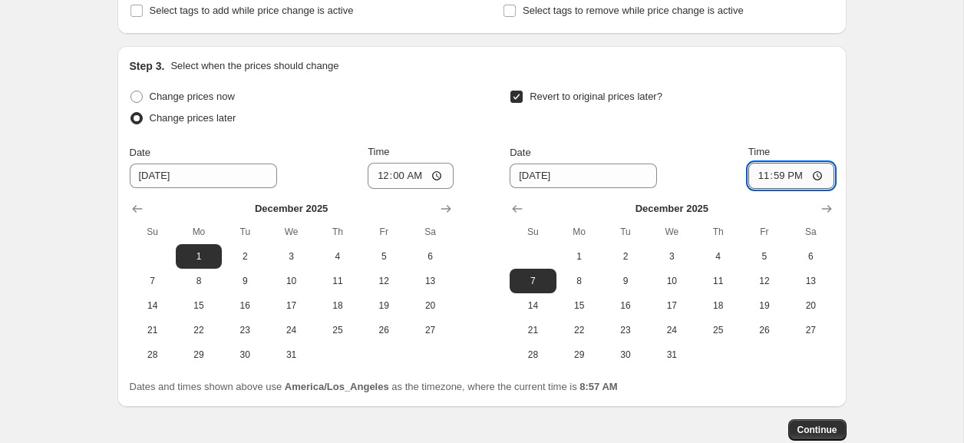
scroll to position [517, 0]
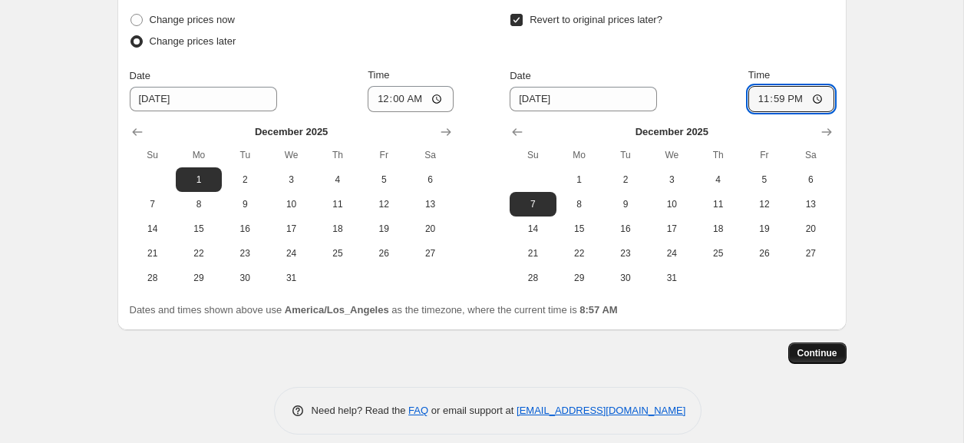
click at [817, 356] on span "Continue" at bounding box center [818, 353] width 40 height 12
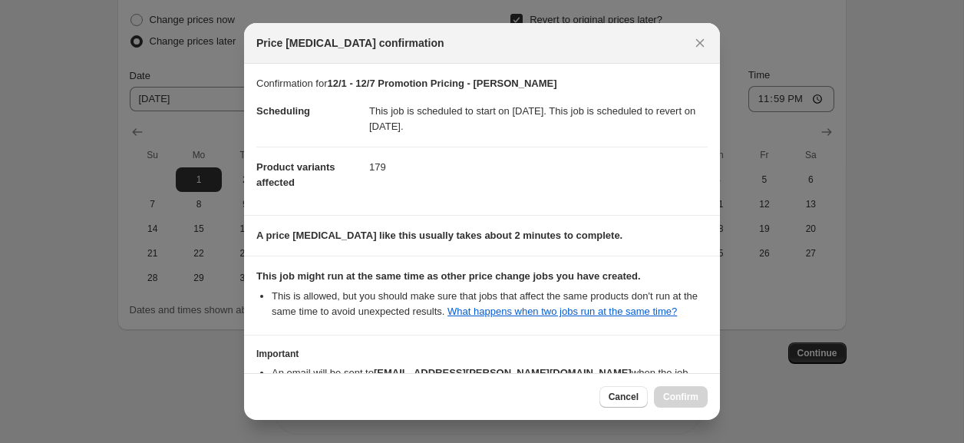
scroll to position [119, 0]
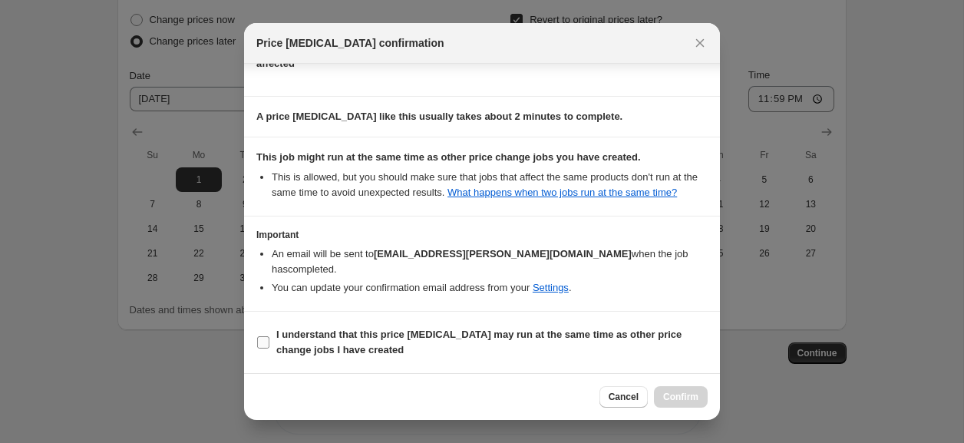
click at [289, 343] on span "I understand that this price [MEDICAL_DATA] may run at the same time as other p…" at bounding box center [491, 342] width 431 height 31
click at [269, 343] on input "I understand that this price [MEDICAL_DATA] may run at the same time as other p…" at bounding box center [263, 342] width 12 height 12
checkbox input "true"
click at [684, 393] on span "Confirm" at bounding box center [680, 397] width 35 height 12
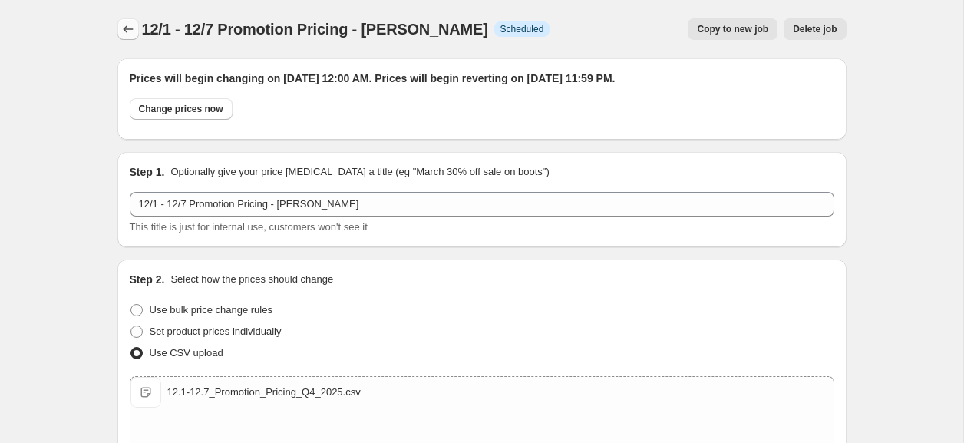
click at [131, 35] on icon "Price change jobs" at bounding box center [128, 28] width 15 height 15
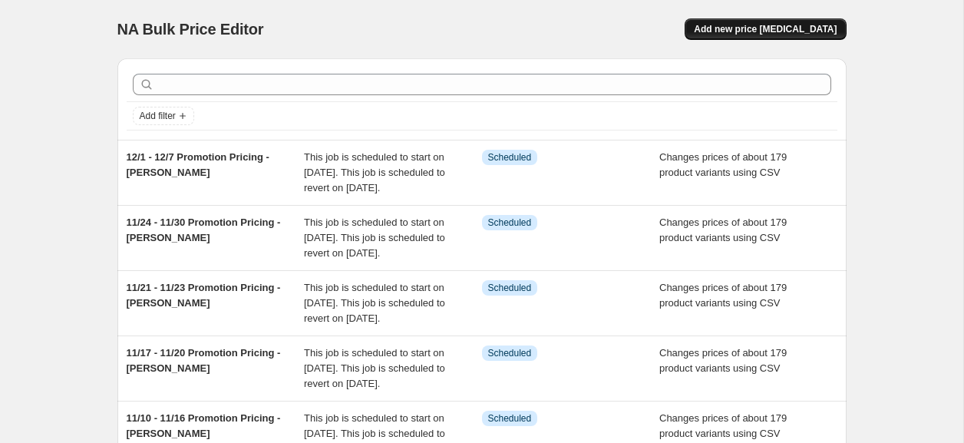
click at [788, 31] on span "Add new price [MEDICAL_DATA]" at bounding box center [765, 29] width 143 height 12
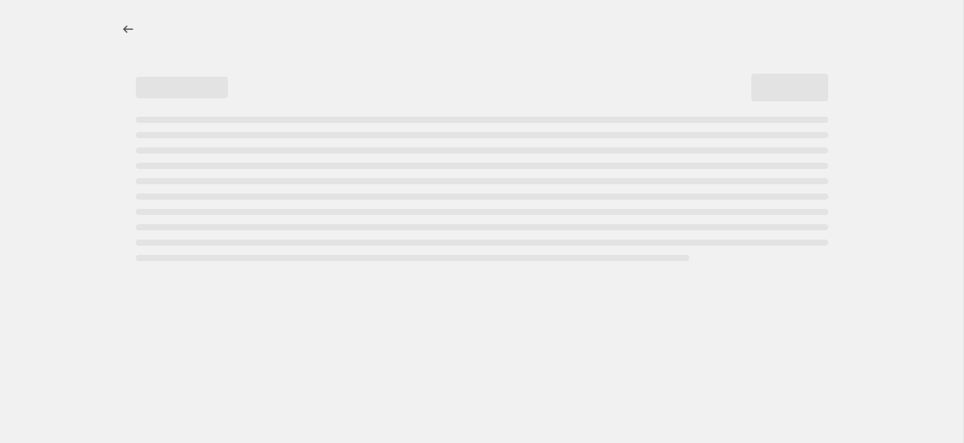
select select "percentage"
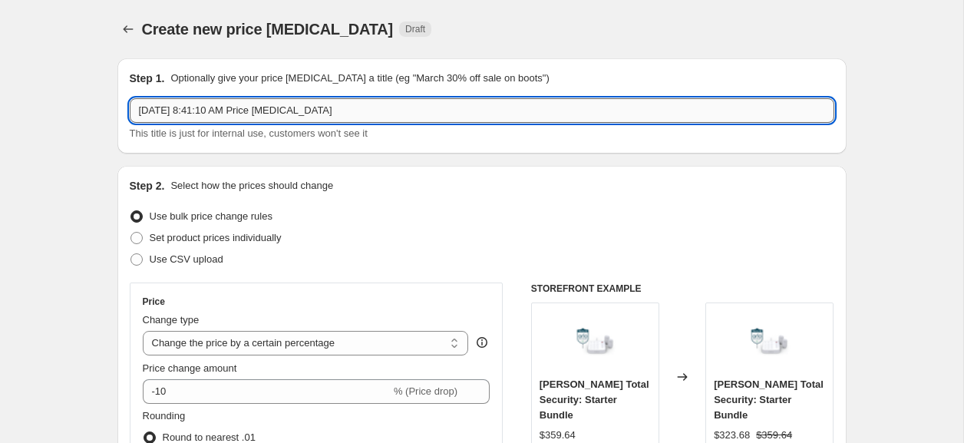
paste input "11/3 - 11/9 Promotion Pricing - [PERSON_NAME]"
click at [156, 112] on input "11/3 - 11/9 Promotion Pricing - [PERSON_NAME]" at bounding box center [482, 110] width 705 height 25
drag, startPoint x: 280, startPoint y: 115, endPoint x: 9, endPoint y: 117, distance: 271.0
drag, startPoint x: 329, startPoint y: 108, endPoint x: 71, endPoint y: 112, distance: 258.7
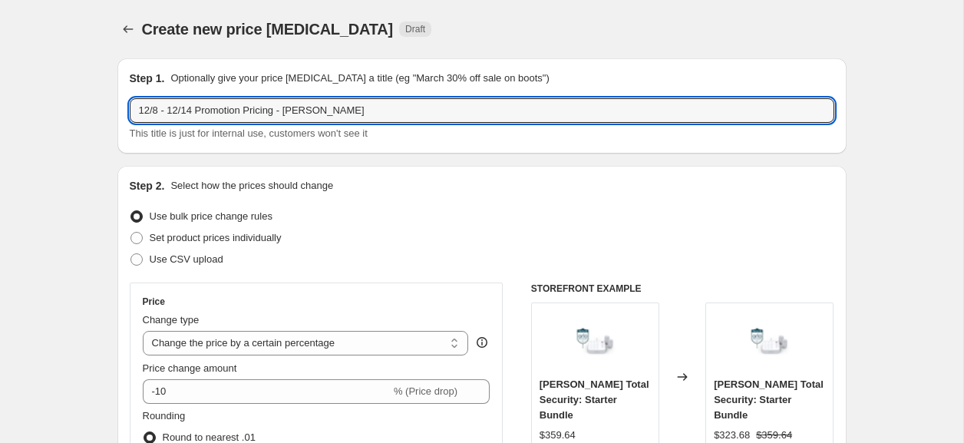
type input "12/8 - 12/14 Promotion Pricing - [PERSON_NAME]"
click at [169, 269] on label "Use CSV upload" at bounding box center [177, 259] width 94 height 21
click at [131, 254] on input "Use CSV upload" at bounding box center [130, 253] width 1 height 1
radio input "true"
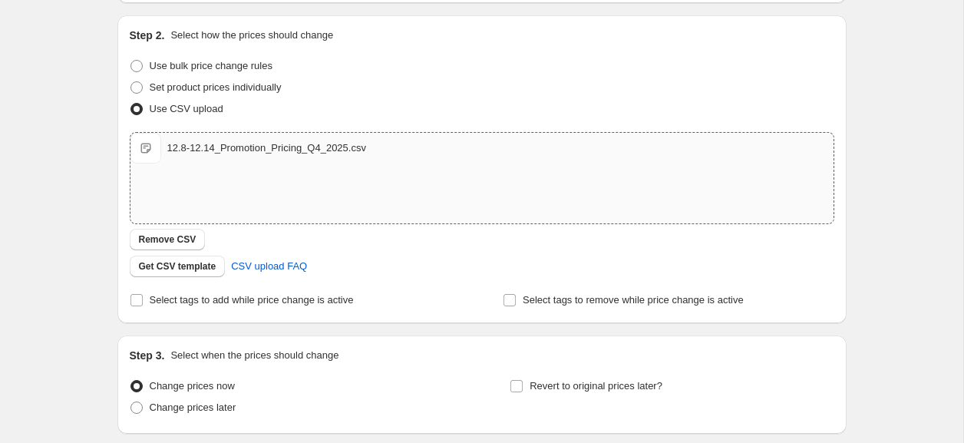
scroll to position [269, 0]
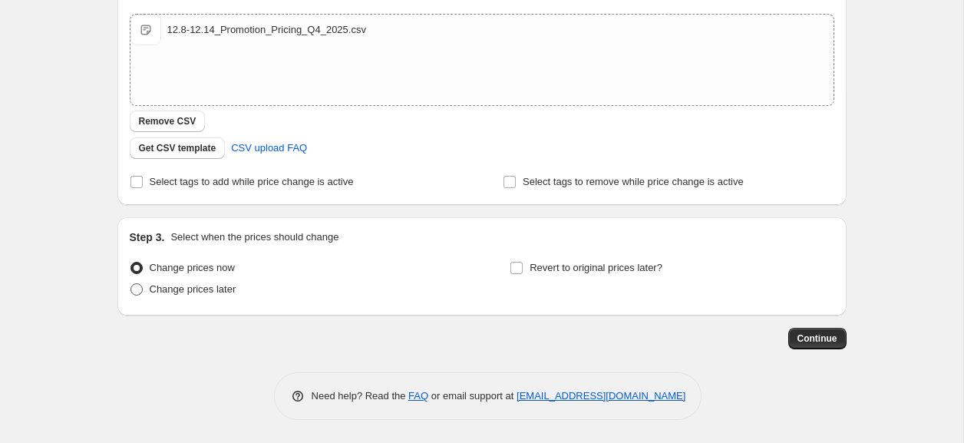
click at [206, 287] on span "Change prices later" at bounding box center [193, 289] width 87 height 12
click at [131, 284] on input "Change prices later" at bounding box center [130, 283] width 1 height 1
radio input "true"
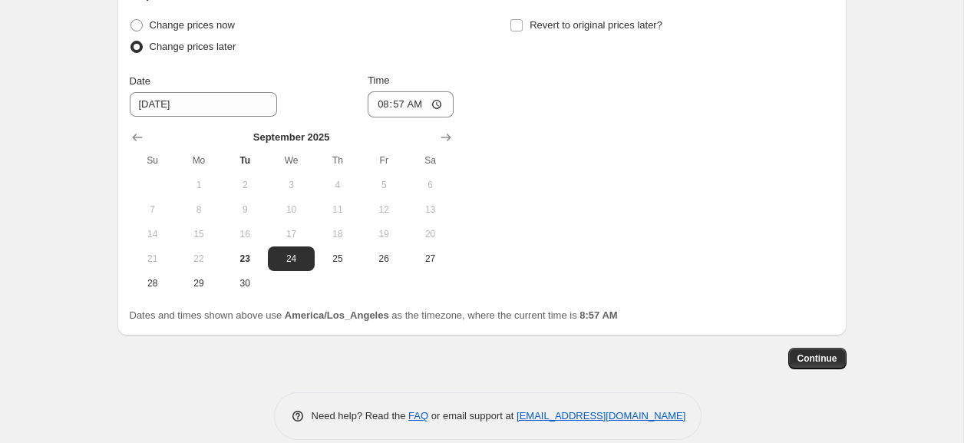
scroll to position [531, 0]
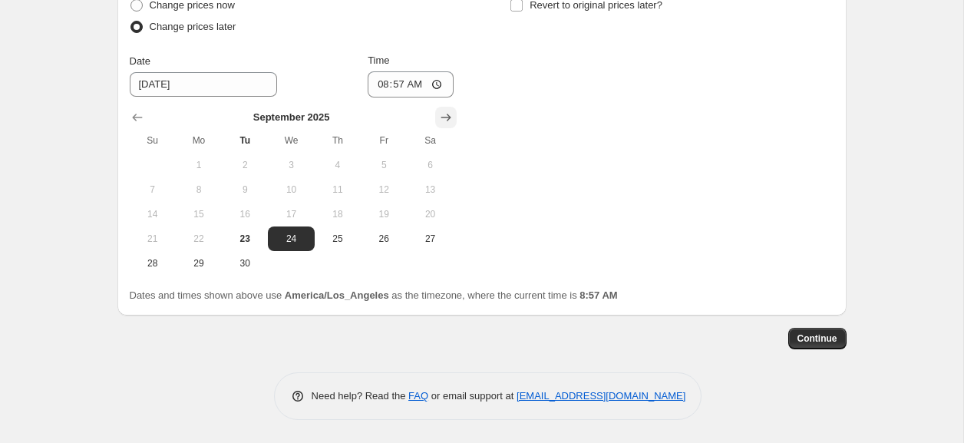
click at [442, 123] on icon "Show next month, October 2025" at bounding box center [445, 117] width 15 height 15
click at [442, 123] on icon "Show next month, November 2025" at bounding box center [445, 117] width 15 height 15
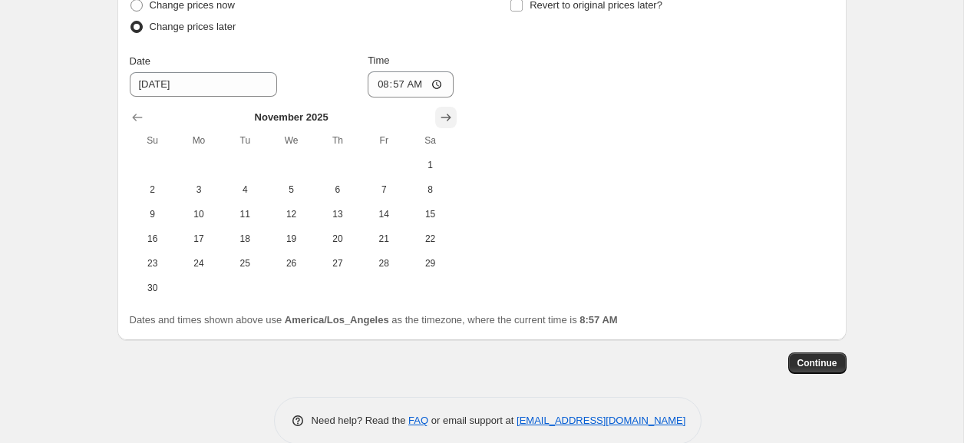
click at [442, 123] on icon "Show next month, December 2025" at bounding box center [445, 117] width 15 height 15
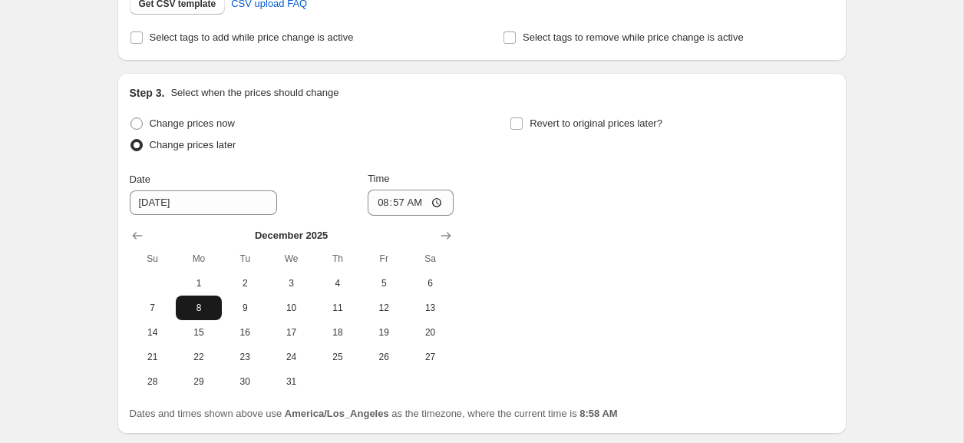
scroll to position [415, 0]
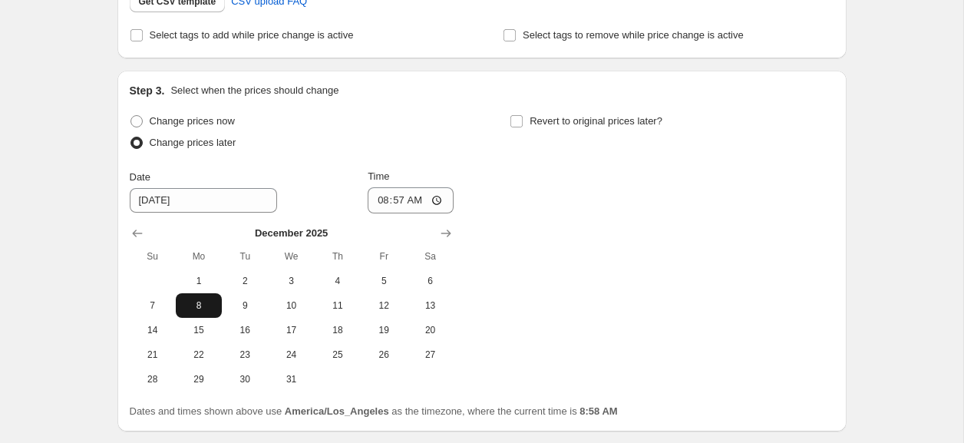
click at [200, 304] on span "8" at bounding box center [199, 305] width 34 height 12
type input "[DATE]"
click at [382, 197] on input "08:57" at bounding box center [411, 200] width 86 height 26
type input "00:00"
click at [537, 114] on span "Revert to original prices later?" at bounding box center [596, 121] width 133 height 15
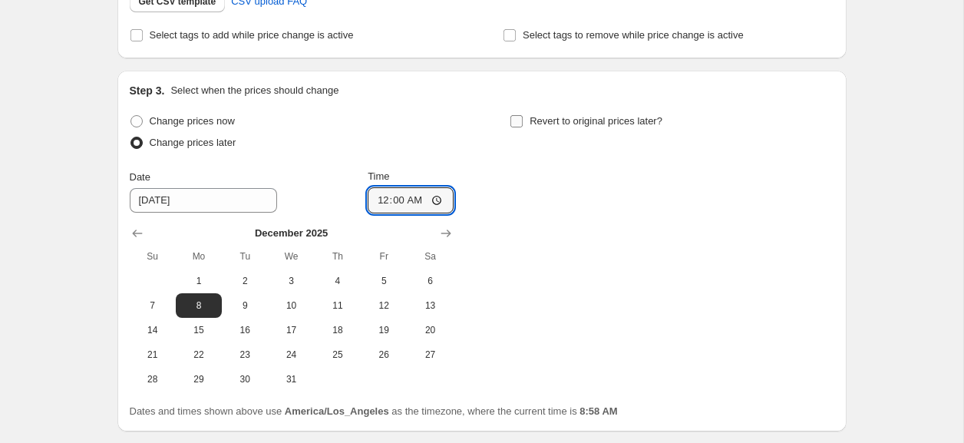
click at [523, 115] on input "Revert to original prices later?" at bounding box center [516, 121] width 12 height 12
checkbox input "true"
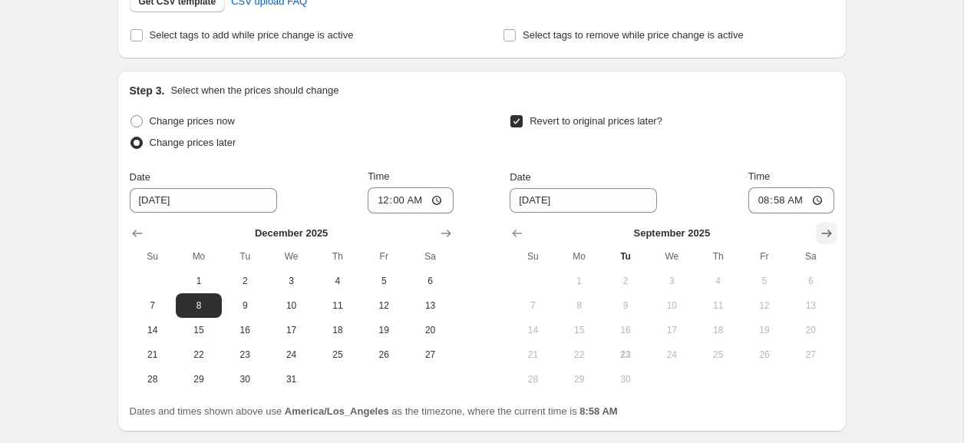
click at [827, 237] on icon "Show next month, October 2025" at bounding box center [826, 233] width 15 height 15
click at [827, 237] on icon "Show next month, November 2025" at bounding box center [826, 233] width 15 height 15
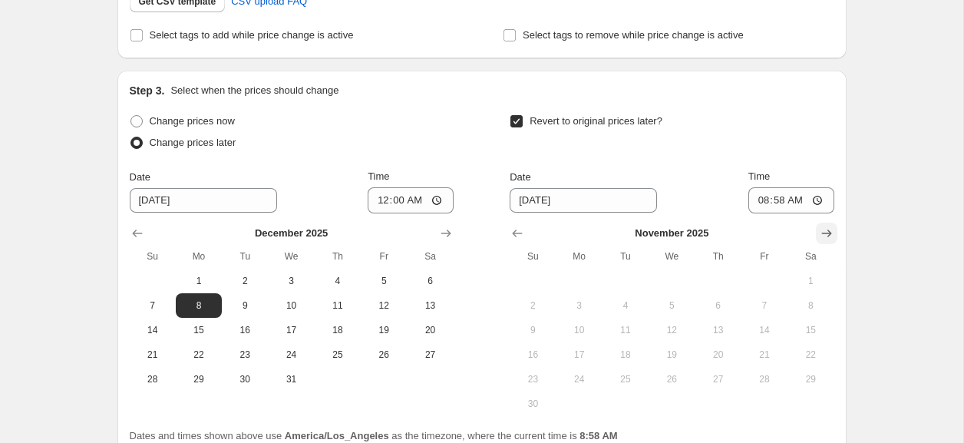
click at [827, 237] on icon "Show next month, December 2025" at bounding box center [826, 233] width 15 height 15
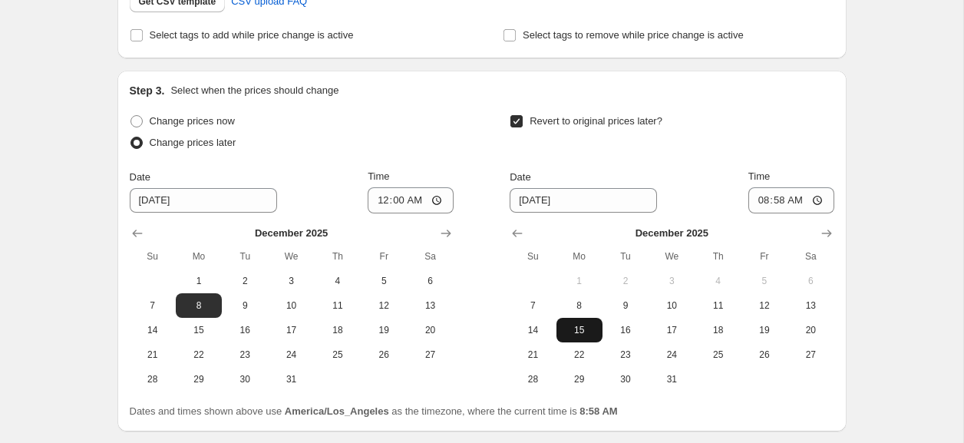
drag, startPoint x: 539, startPoint y: 332, endPoint x: 572, endPoint y: 324, distance: 33.9
click at [539, 332] on span "14" at bounding box center [533, 330] width 34 height 12
type input "[DATE]"
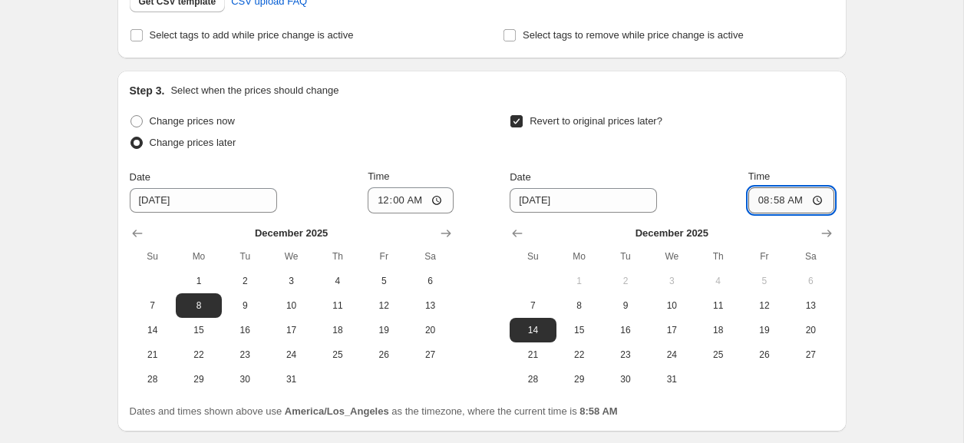
click at [761, 202] on input "08:58" at bounding box center [791, 200] width 86 height 26
type input "23:59"
click at [730, 149] on div "Revert to original prices later?" at bounding box center [672, 134] width 324 height 46
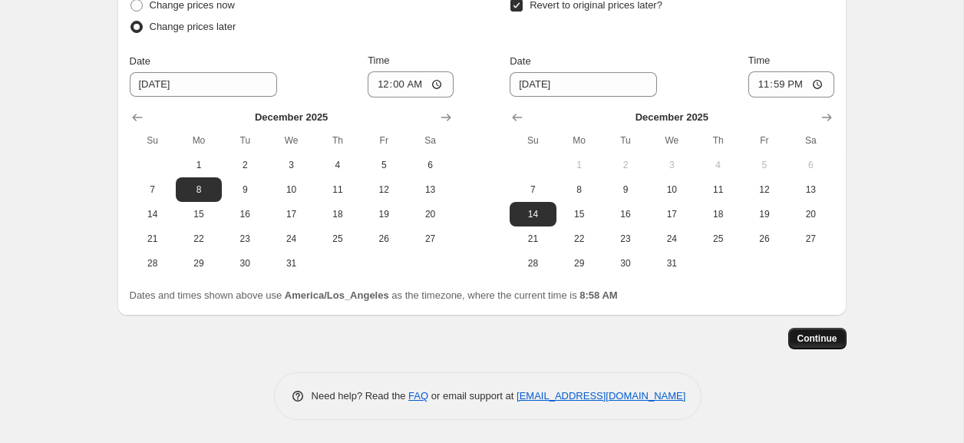
click at [817, 345] on button "Continue" at bounding box center [817, 338] width 58 height 21
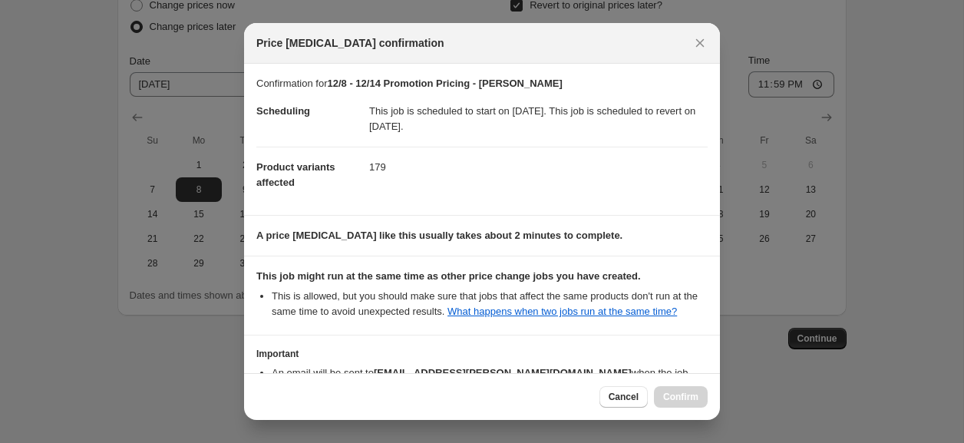
scroll to position [119, 0]
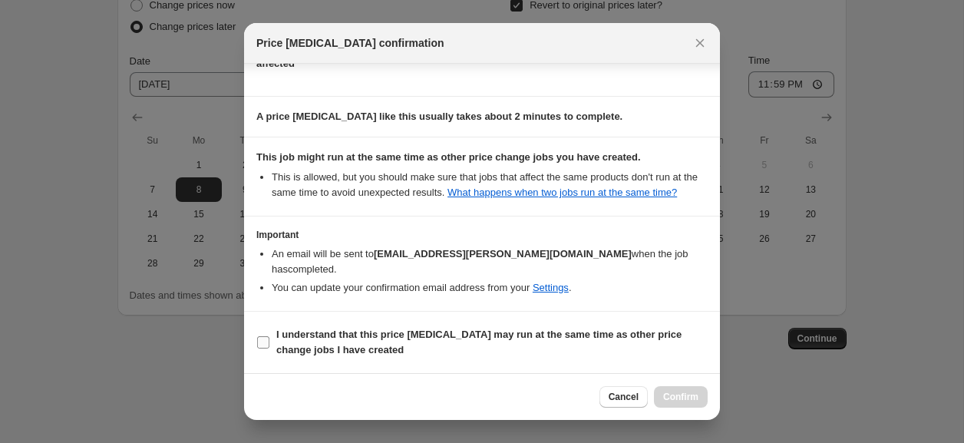
click at [345, 346] on b "I understand that this price [MEDICAL_DATA] may run at the same time as other p…" at bounding box center [478, 342] width 405 height 27
click at [269, 346] on input "I understand that this price [MEDICAL_DATA] may run at the same time as other p…" at bounding box center [263, 342] width 12 height 12
checkbox input "true"
click at [662, 388] on button "Confirm" at bounding box center [681, 396] width 54 height 21
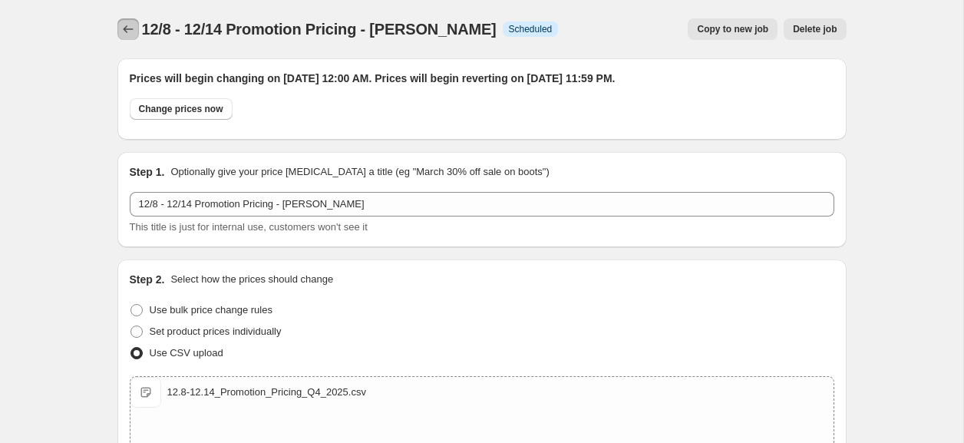
click at [131, 37] on button "Price change jobs" at bounding box center [127, 28] width 21 height 21
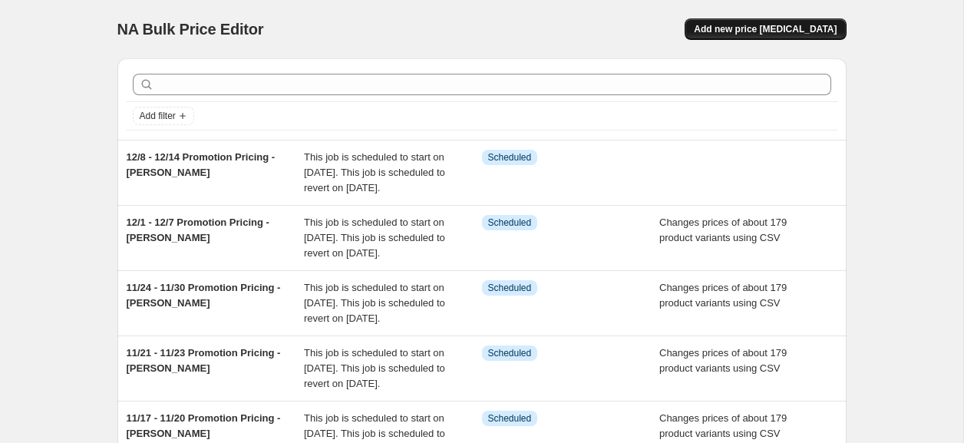
click at [761, 34] on span "Add new price [MEDICAL_DATA]" at bounding box center [765, 29] width 143 height 12
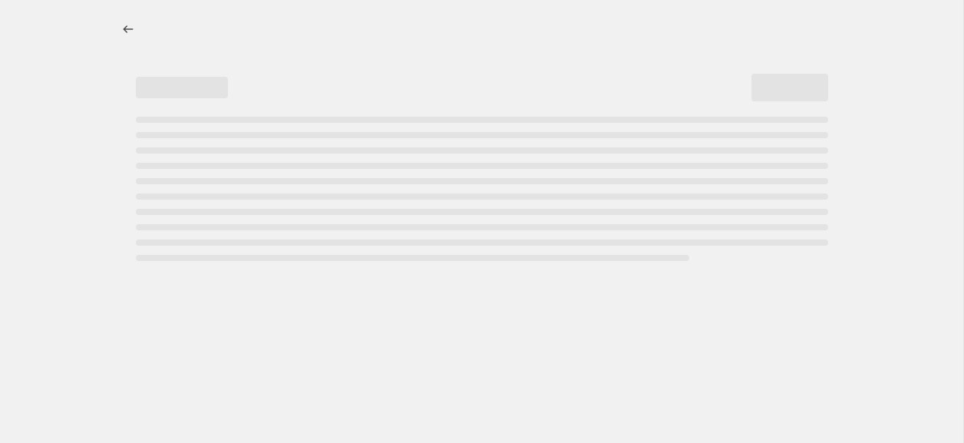
select select "percentage"
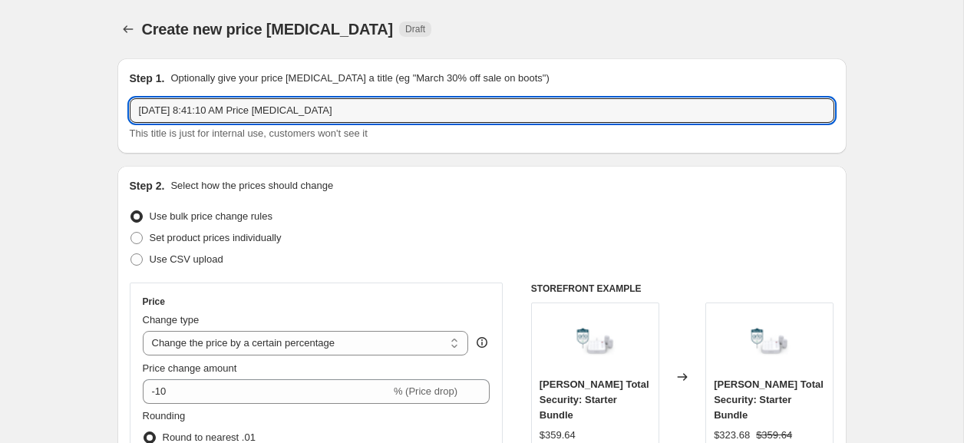
drag, startPoint x: 328, startPoint y: 104, endPoint x: 12, endPoint y: 94, distance: 315.6
paste input "12/8 - 12/14 Promotion Pricing - [PERSON_NAME]"
click at [157, 116] on input "12/8 - 12/14 Promotion Pricing - [PERSON_NAME]" at bounding box center [482, 110] width 705 height 25
click at [195, 112] on input "12/15 - 12/14 Promotion Pricing - [PERSON_NAME]" at bounding box center [482, 110] width 705 height 25
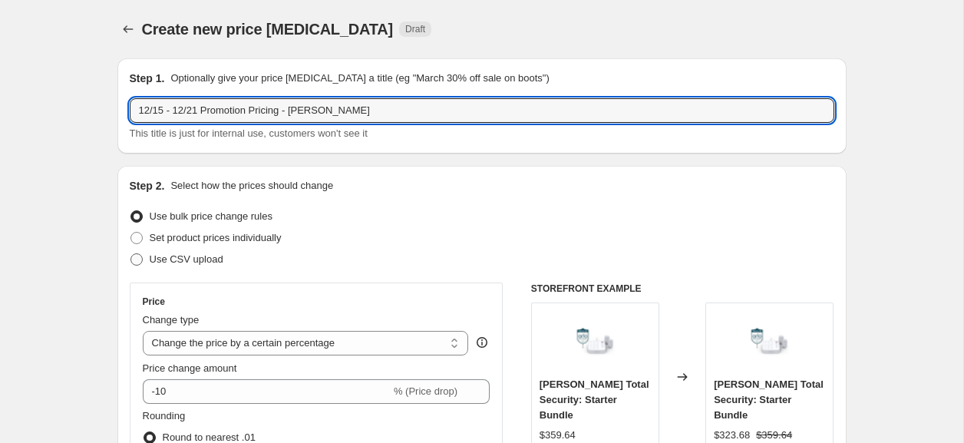
type input "12/15 - 12/21 Promotion Pricing - [PERSON_NAME]"
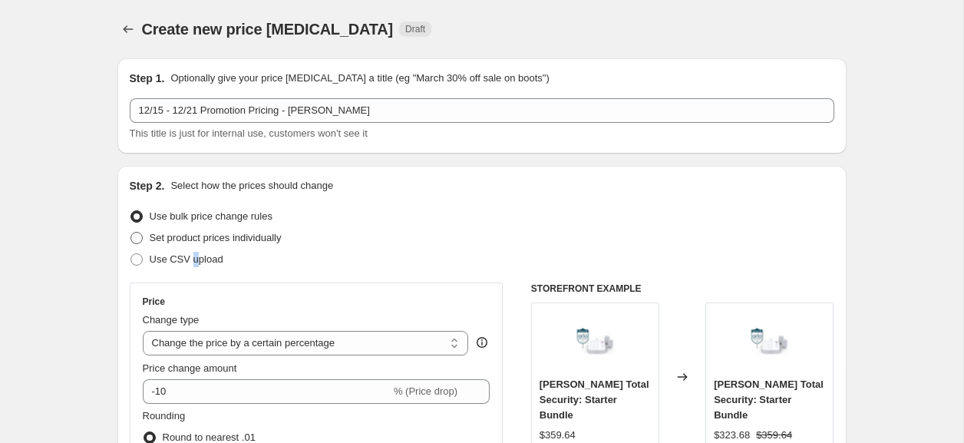
drag, startPoint x: 196, startPoint y: 254, endPoint x: 282, endPoint y: 230, distance: 88.5
click at [194, 254] on span "Use CSV upload" at bounding box center [187, 259] width 74 height 12
click at [187, 261] on span "Use CSV upload" at bounding box center [187, 259] width 74 height 12
click at [131, 254] on input "Use CSV upload" at bounding box center [130, 253] width 1 height 1
radio input "true"
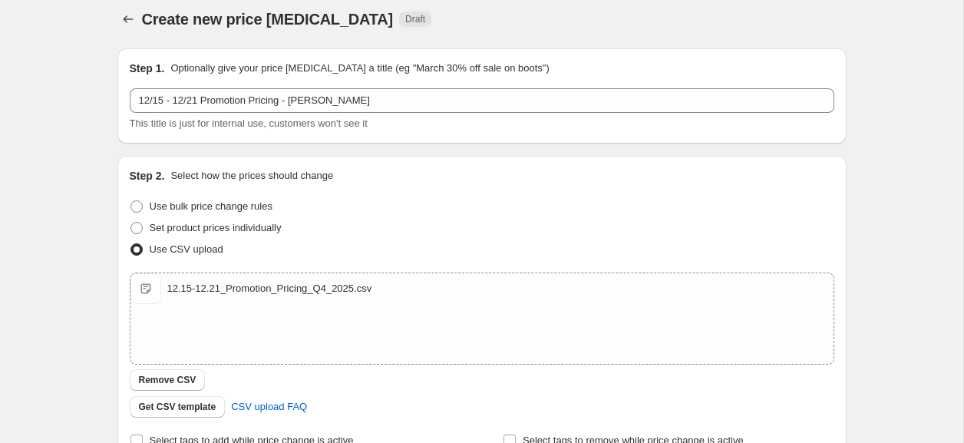
scroll to position [269, 0]
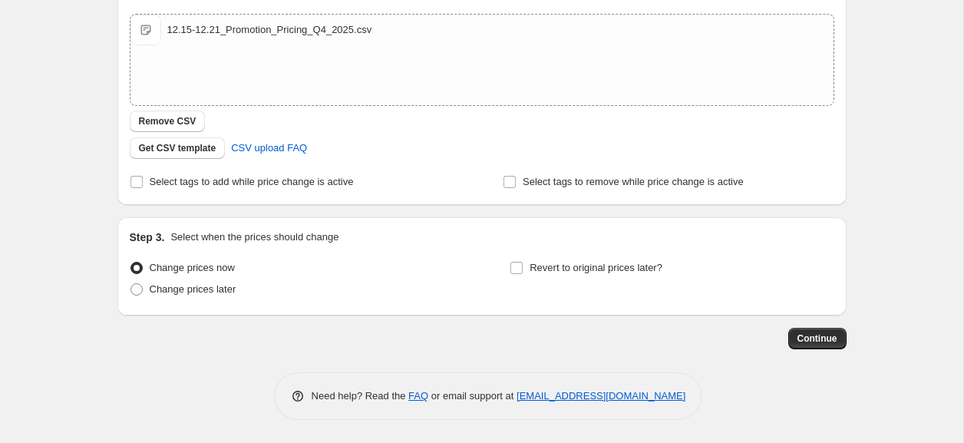
drag, startPoint x: 203, startPoint y: 288, endPoint x: 283, endPoint y: 258, distance: 86.0
click at [203, 288] on span "Change prices later" at bounding box center [193, 289] width 87 height 12
click at [131, 284] on input "Change prices later" at bounding box center [130, 283] width 1 height 1
radio input "true"
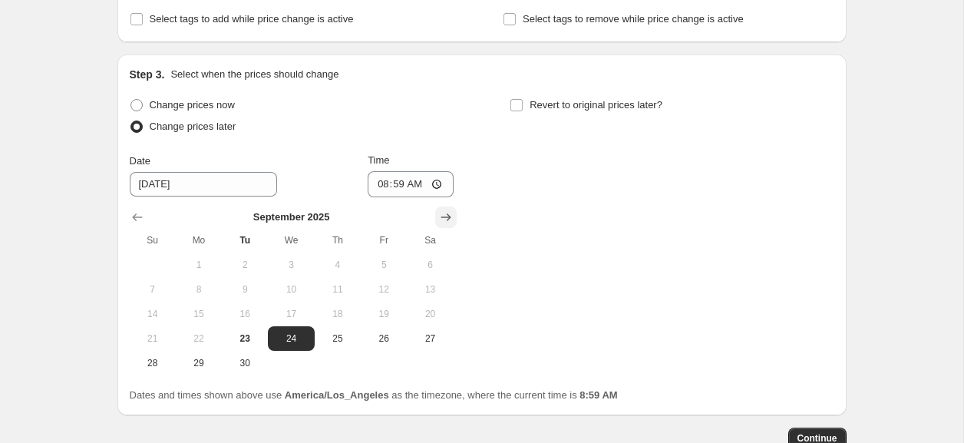
scroll to position [434, 0]
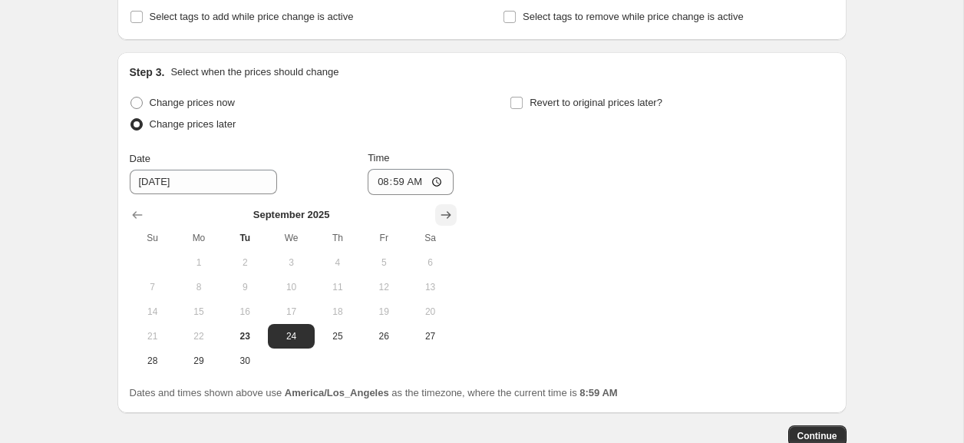
click at [449, 219] on icon "Show next month, October 2025" at bounding box center [445, 214] width 15 height 15
click at [449, 219] on icon "Show next month, November 2025" at bounding box center [445, 214] width 15 height 15
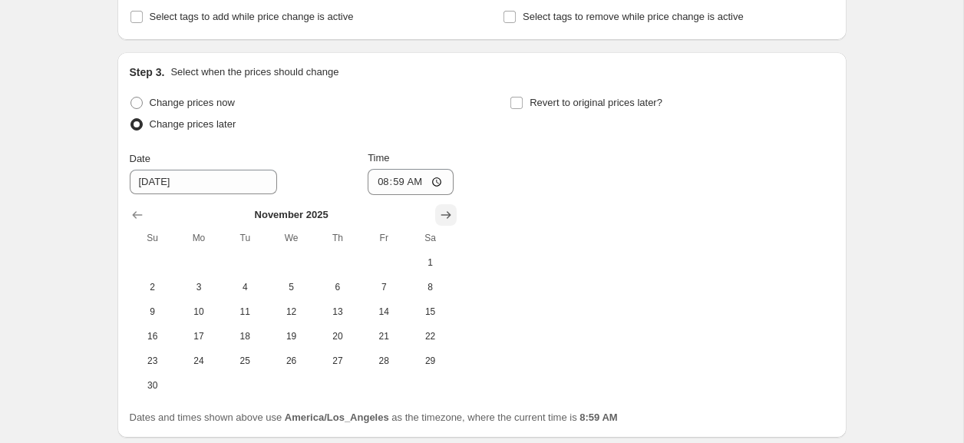
click at [446, 205] on button "Show next month, December 2025" at bounding box center [445, 214] width 21 height 21
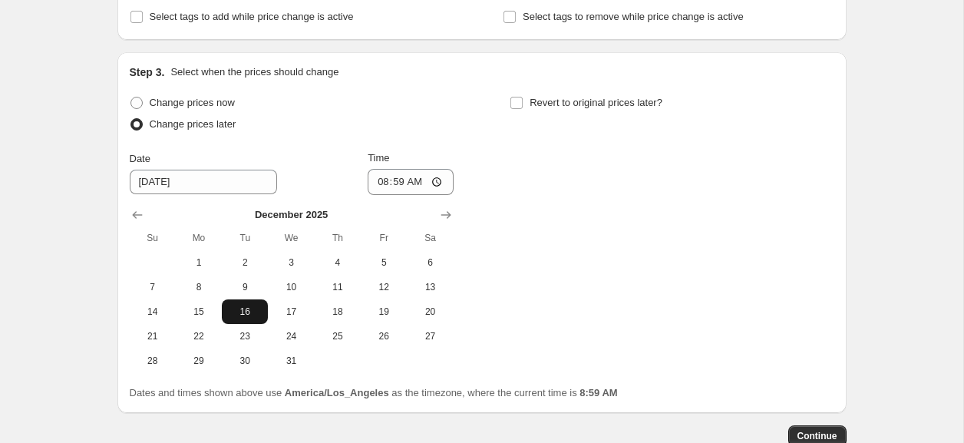
drag, startPoint x: 210, startPoint y: 308, endPoint x: 235, endPoint y: 299, distance: 26.0
click at [210, 308] on span "15" at bounding box center [199, 311] width 34 height 12
type input "[DATE]"
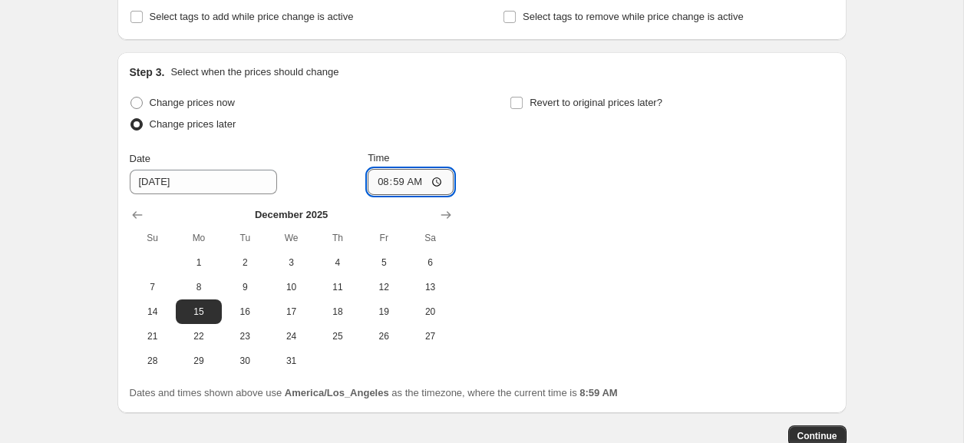
click at [372, 187] on input "08:59" at bounding box center [411, 182] width 86 height 26
type input "00:00"
click at [592, 101] on span "Revert to original prices later?" at bounding box center [596, 103] width 133 height 12
click at [523, 101] on input "Revert to original prices later?" at bounding box center [516, 103] width 12 height 12
checkbox input "true"
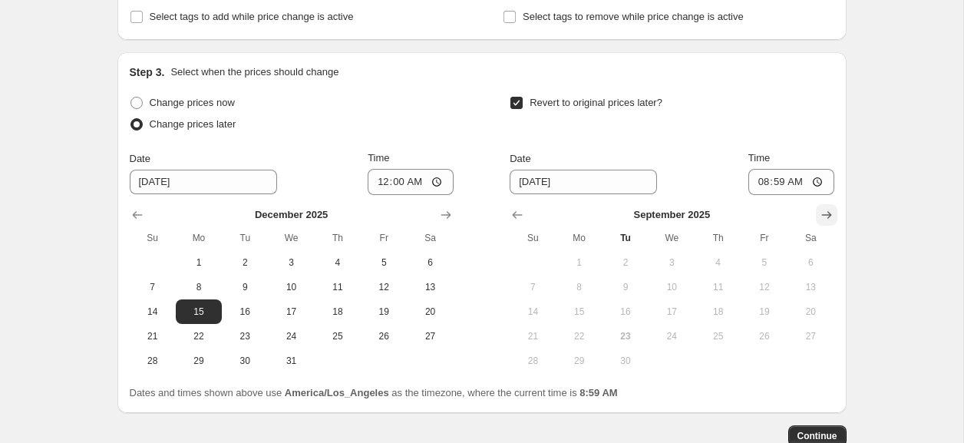
click at [820, 216] on icon "Show next month, October 2025" at bounding box center [826, 214] width 15 height 15
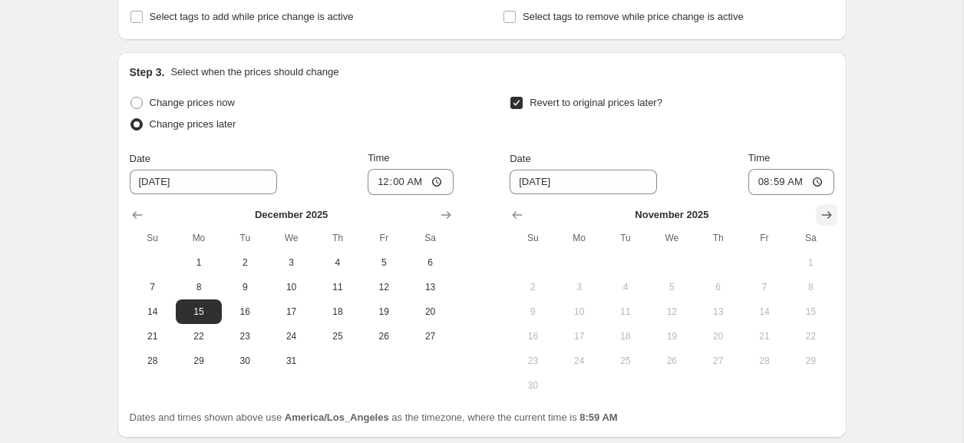
click at [820, 216] on icon "Show next month, December 2025" at bounding box center [826, 214] width 15 height 15
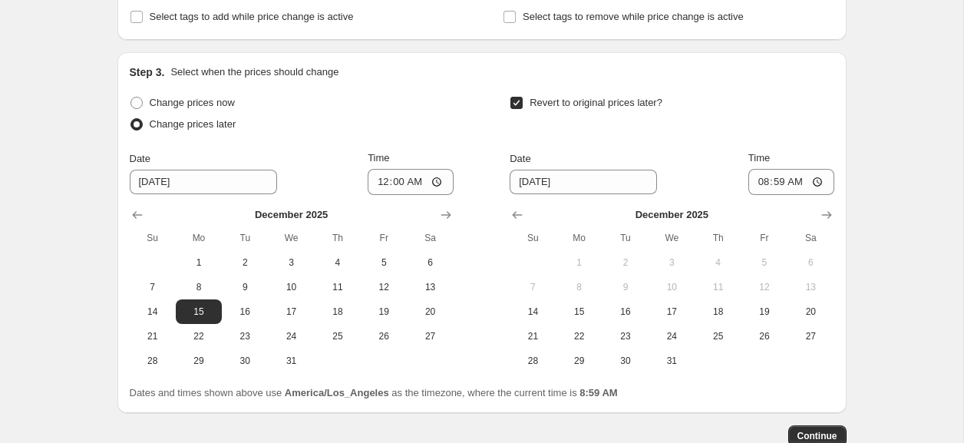
drag, startPoint x: 538, startPoint y: 337, endPoint x: 600, endPoint y: 273, distance: 89.0
click at [538, 337] on span "21" at bounding box center [533, 336] width 34 height 12
type input "[DATE]"
click at [757, 182] on input "08:59" at bounding box center [791, 182] width 86 height 26
click at [790, 183] on input "11:59" at bounding box center [791, 182] width 86 height 26
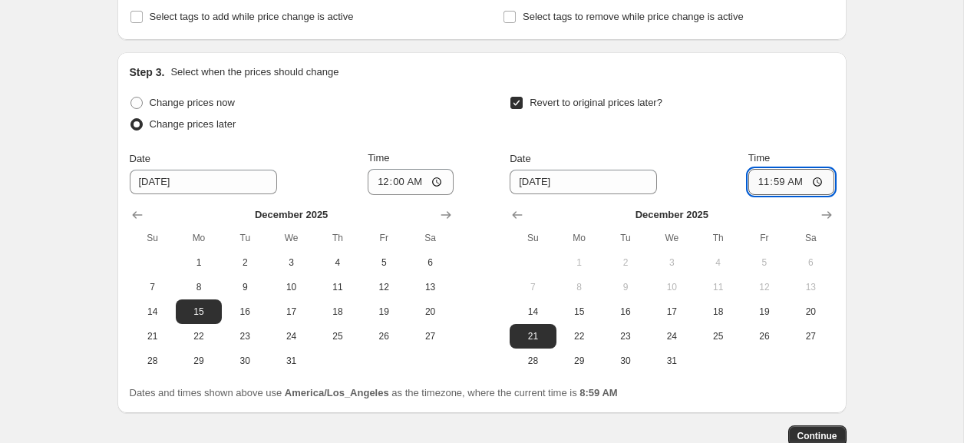
type input "23:59"
click at [812, 432] on span "Continue" at bounding box center [818, 436] width 40 height 12
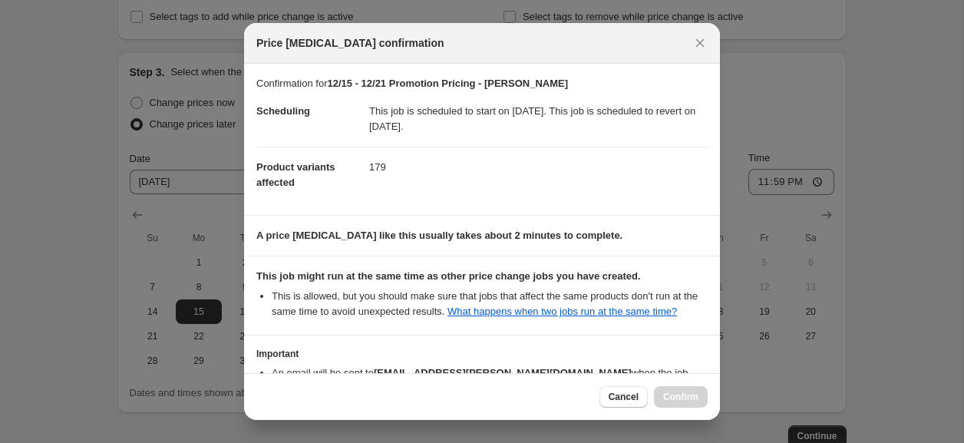
scroll to position [119, 0]
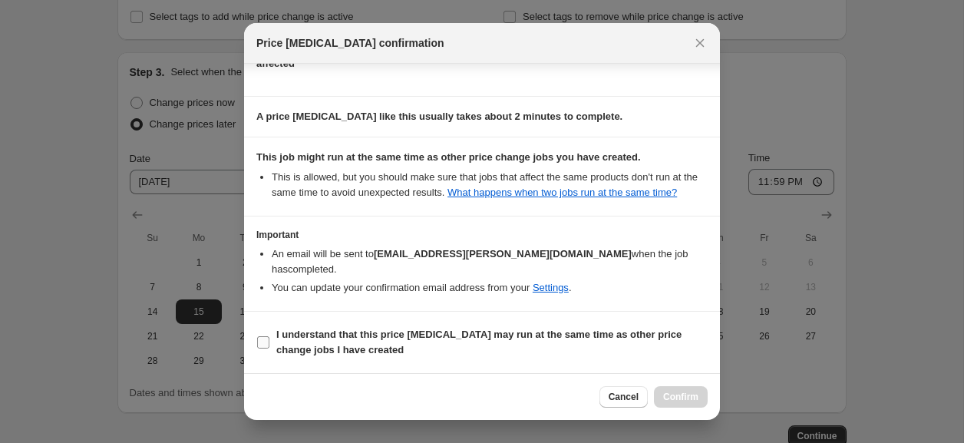
drag, startPoint x: 342, startPoint y: 348, endPoint x: 417, endPoint y: 353, distance: 75.4
click at [341, 348] on b "I understand that this price [MEDICAL_DATA] may run at the same time as other p…" at bounding box center [478, 342] width 405 height 27
click at [269, 348] on input "I understand that this price [MEDICAL_DATA] may run at the same time as other p…" at bounding box center [263, 342] width 12 height 12
checkbox input "true"
click at [668, 394] on span "Confirm" at bounding box center [680, 397] width 35 height 12
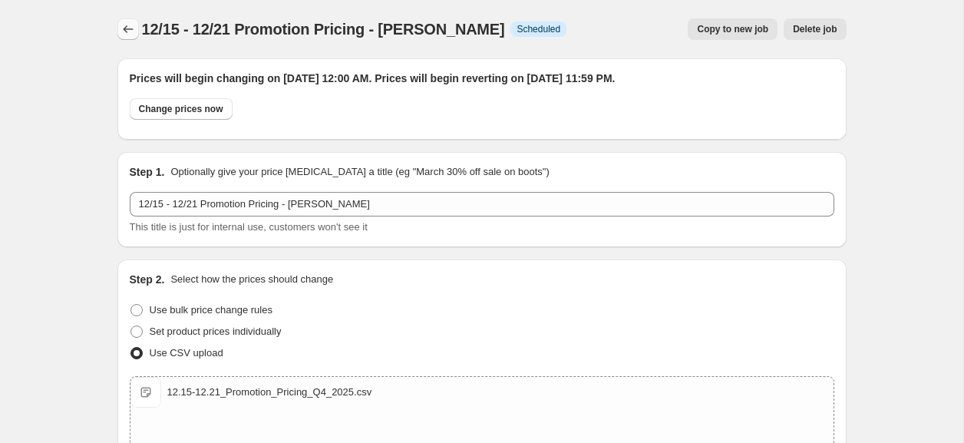
click at [132, 25] on icon "Price change jobs" at bounding box center [128, 28] width 15 height 15
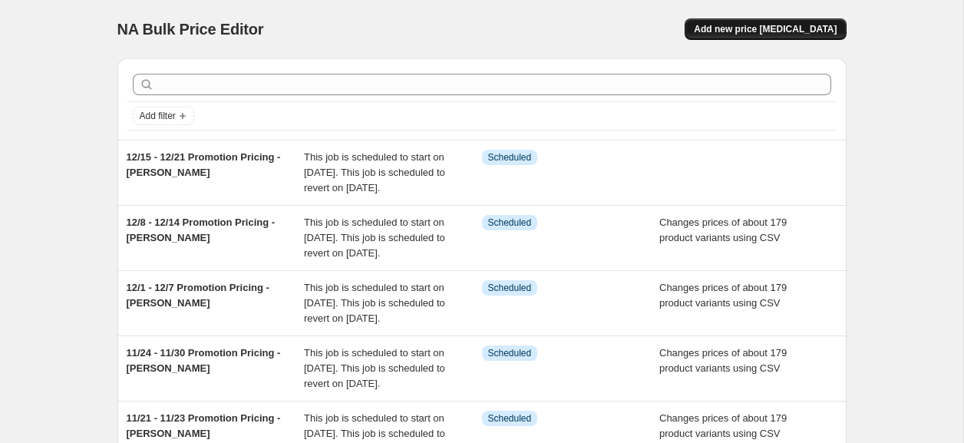
click at [763, 28] on span "Add new price [MEDICAL_DATA]" at bounding box center [765, 29] width 143 height 12
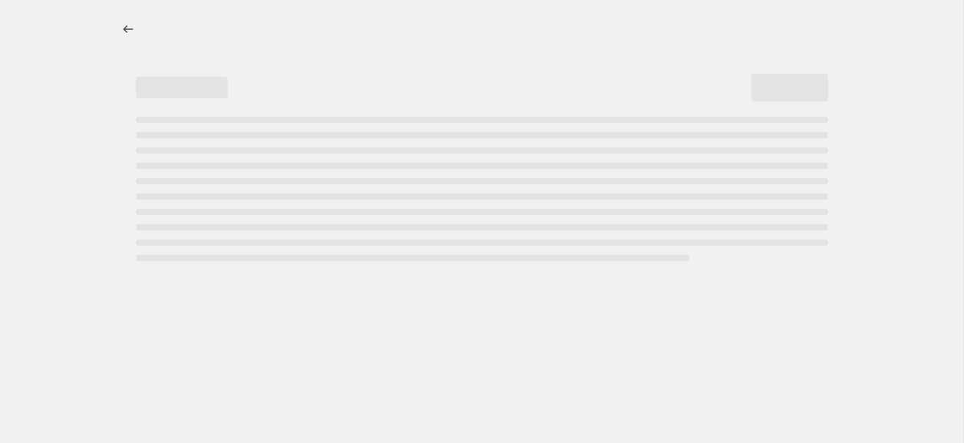
select select "percentage"
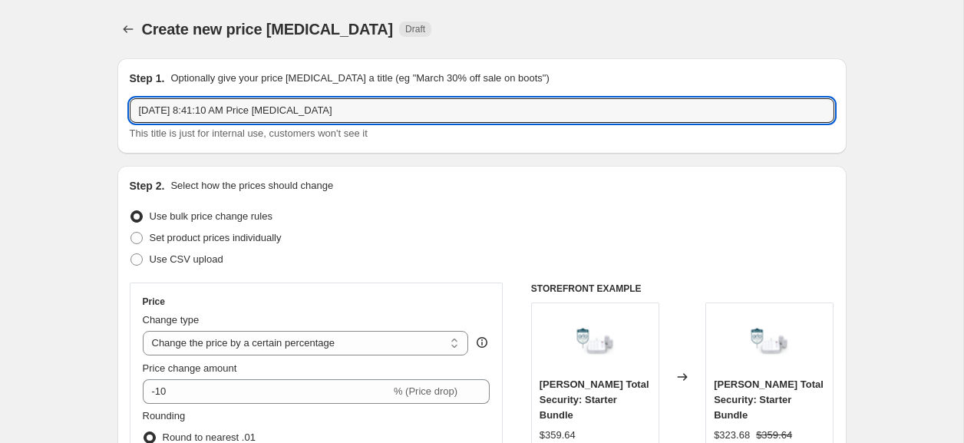
paste input "12/8 - 12/14 Promotion Pricing - [PERSON_NAME]"
click at [159, 114] on input "12/8 - 12/14 Promotion Pricing - [PERSON_NAME]" at bounding box center [482, 110] width 705 height 25
click at [193, 114] on input "12/22 - 12/14 Promotion Pricing - [PERSON_NAME]" at bounding box center [482, 110] width 705 height 25
type input "12/22 - 12/24 Promotion Pricing - [PERSON_NAME]"
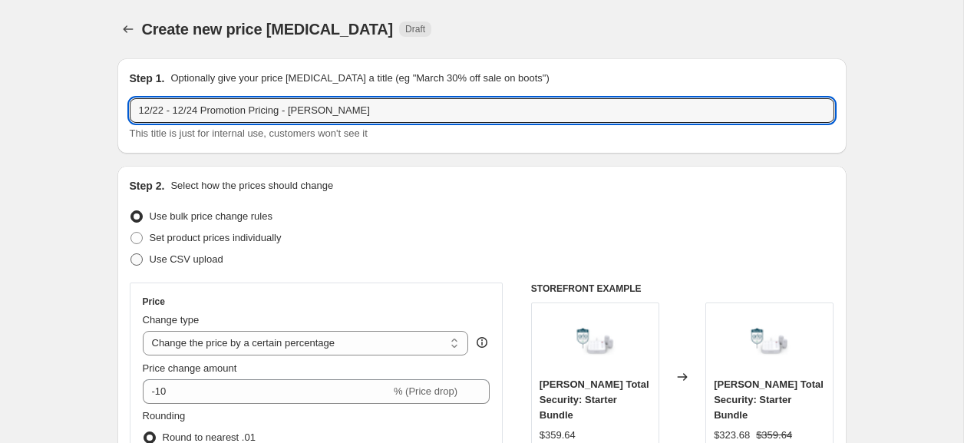
click at [184, 252] on span "Use CSV upload" at bounding box center [187, 259] width 74 height 15
click at [131, 253] on input "Use CSV upload" at bounding box center [130, 253] width 1 height 1
radio input "true"
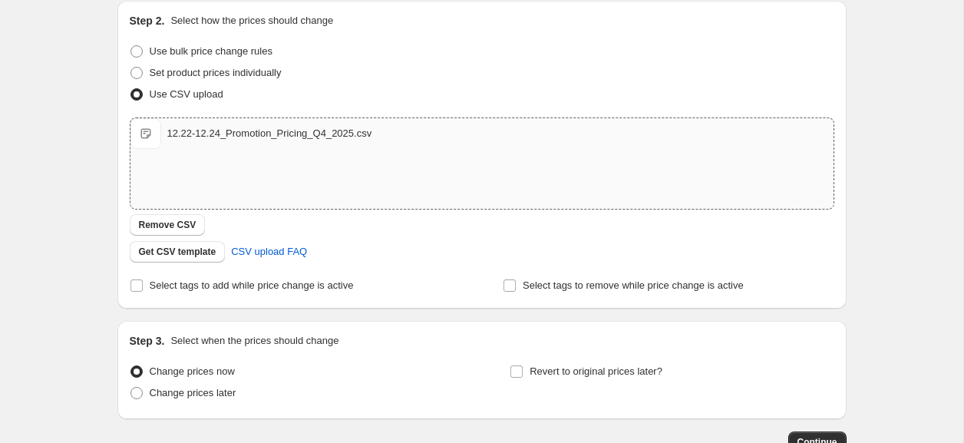
scroll to position [269, 0]
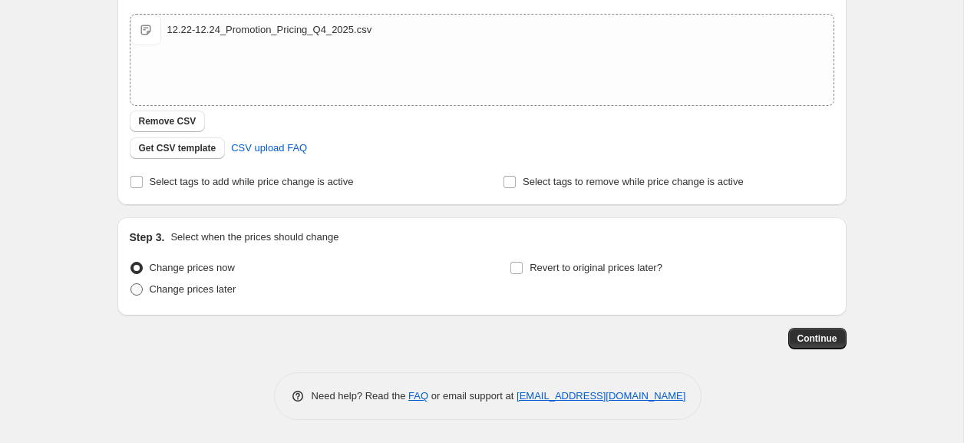
drag, startPoint x: 201, startPoint y: 284, endPoint x: 188, endPoint y: 285, distance: 13.1
click at [201, 284] on span "Change prices later" at bounding box center [193, 289] width 87 height 12
click at [131, 284] on input "Change prices later" at bounding box center [130, 283] width 1 height 1
radio input "true"
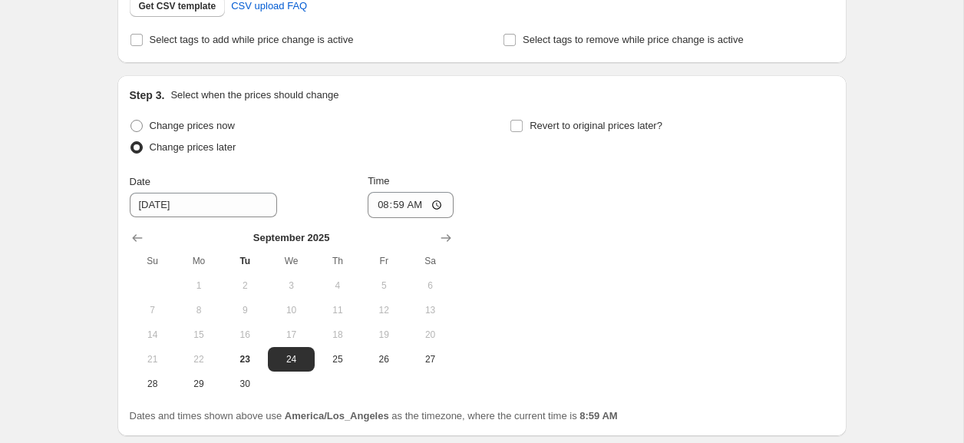
scroll to position [418, 0]
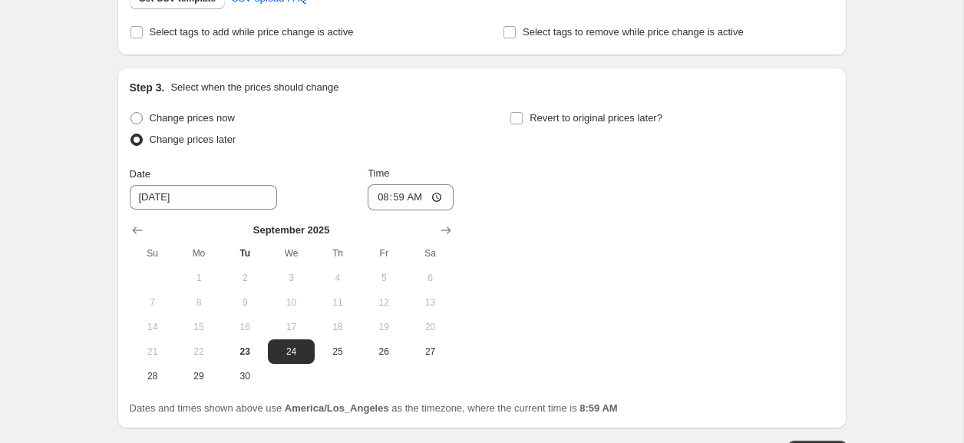
click at [462, 230] on div "Change prices now Change prices later Date [DATE] Time 08:59 [DATE] Su Mo Tu We…" at bounding box center [482, 247] width 705 height 281
click at [458, 230] on div "Change prices now Change prices later Date [DATE] Time 08:59 [DATE] Su Mo Tu We…" at bounding box center [482, 247] width 705 height 281
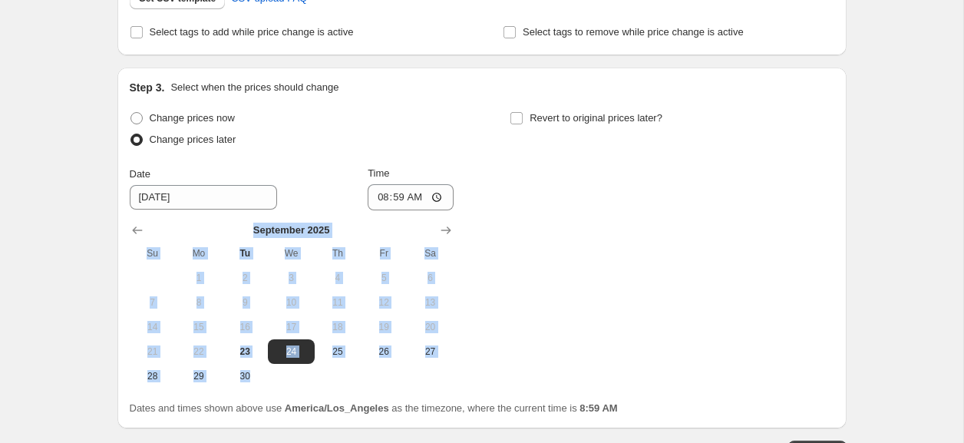
click at [459, 230] on div "Change prices now Change prices later Date [DATE] Time 08:59 [DATE] Su Mo Tu We…" at bounding box center [482, 247] width 705 height 281
click at [455, 232] on button "Show next month, October 2025" at bounding box center [445, 230] width 21 height 21
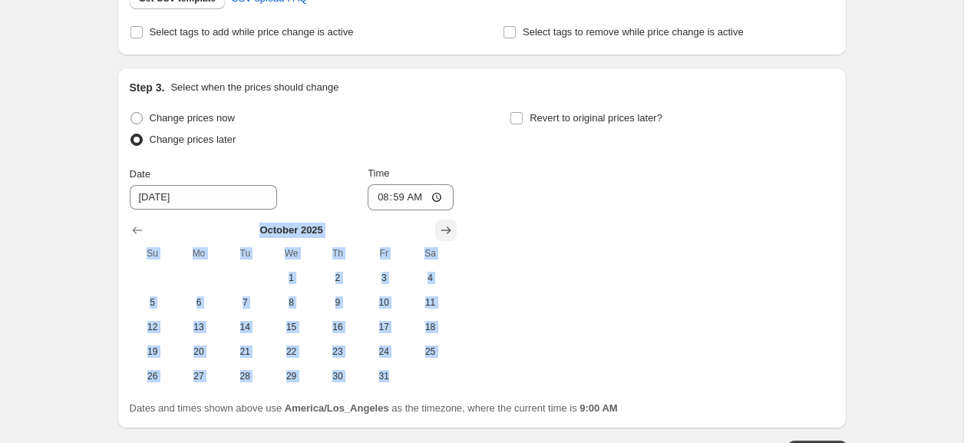
click at [455, 232] on button "Show next month, November 2025" at bounding box center [445, 230] width 21 height 21
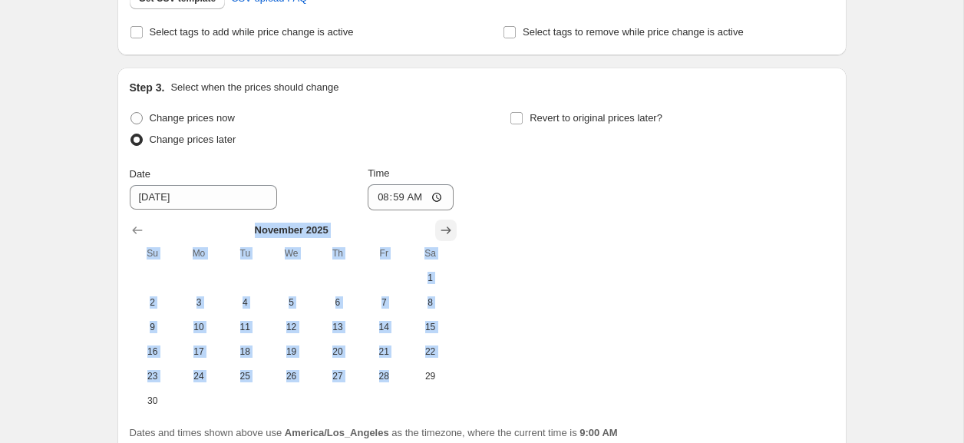
click at [446, 228] on icon "Show next month, December 2025" at bounding box center [445, 230] width 15 height 15
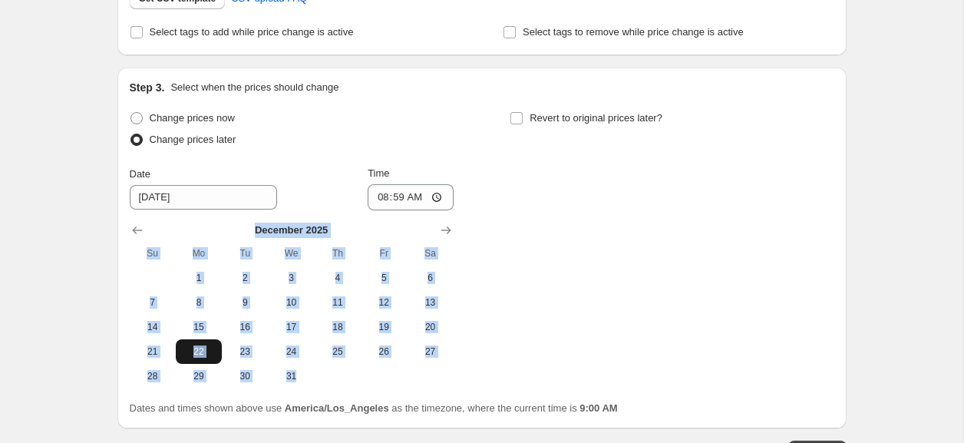
click at [200, 347] on span "22" at bounding box center [199, 351] width 34 height 12
type input "[DATE]"
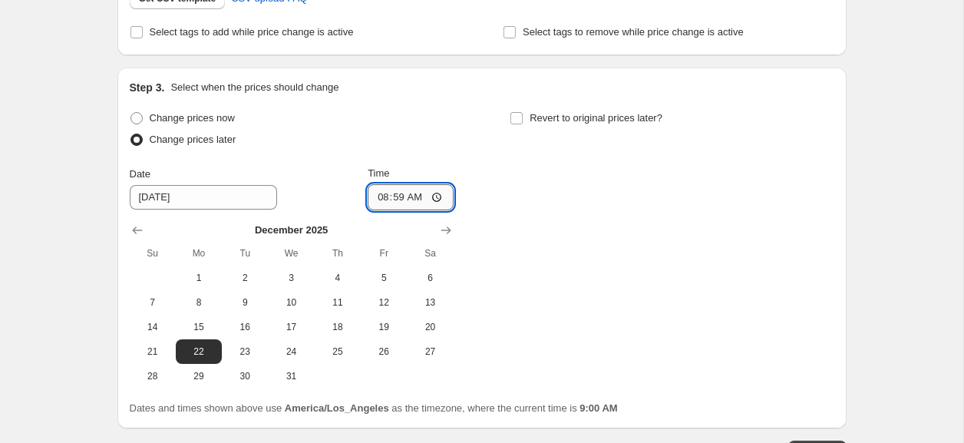
click at [381, 200] on input "08:59" at bounding box center [411, 197] width 86 height 26
type input "00:00"
click at [558, 118] on span "Revert to original prices later?" at bounding box center [596, 118] width 133 height 12
click at [523, 118] on input "Revert to original prices later?" at bounding box center [516, 118] width 12 height 12
checkbox input "true"
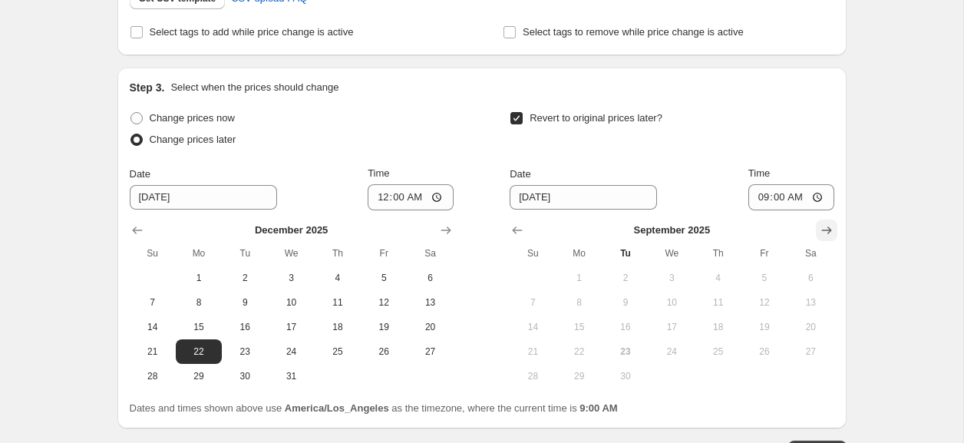
click at [817, 226] on button "Show next month, October 2025" at bounding box center [826, 230] width 21 height 21
click at [817, 226] on button "Show next month, November 2025" at bounding box center [826, 230] width 21 height 21
click at [817, 226] on button "Show next month, January 2026" at bounding box center [826, 230] width 21 height 21
click at [517, 227] on icon "Show previous month, December 2025" at bounding box center [517, 230] width 15 height 15
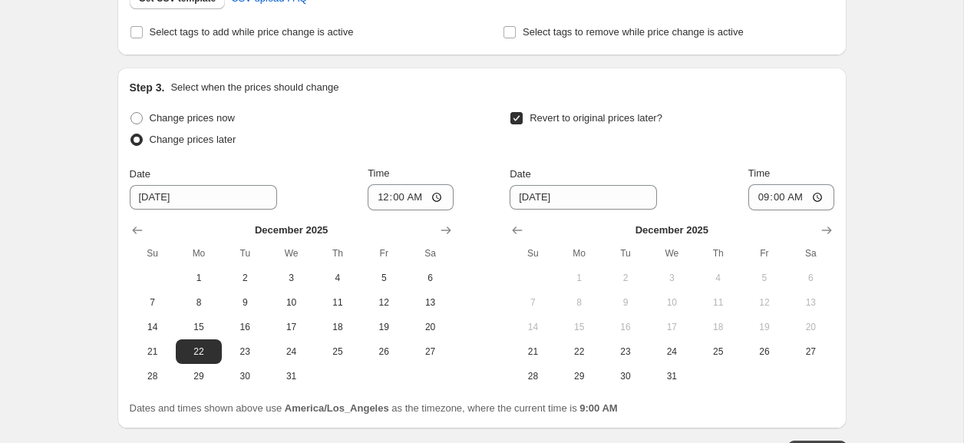
drag, startPoint x: 671, startPoint y: 355, endPoint x: 705, endPoint y: 318, distance: 50.5
click at [671, 355] on span "24" at bounding box center [672, 351] width 34 height 12
type input "[DATE]"
click at [758, 203] on input "09:00" at bounding box center [791, 197] width 86 height 26
type input "23:59"
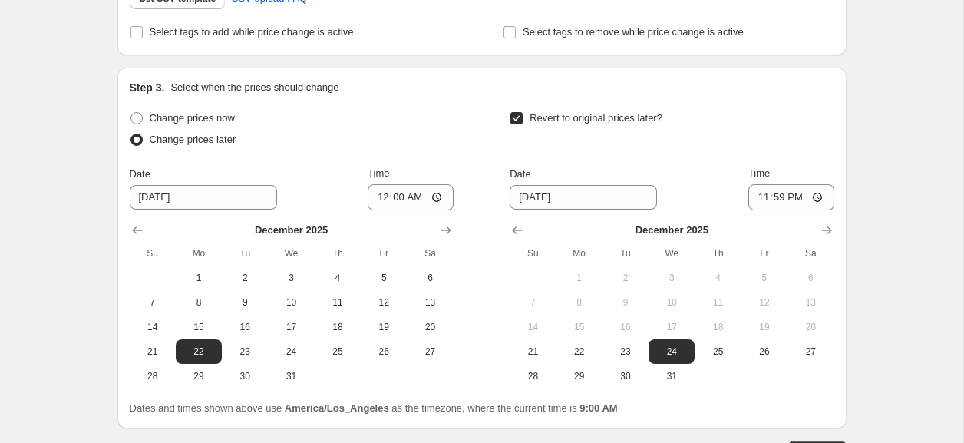
click at [713, 149] on div "Revert to original prices later?" at bounding box center [672, 130] width 324 height 46
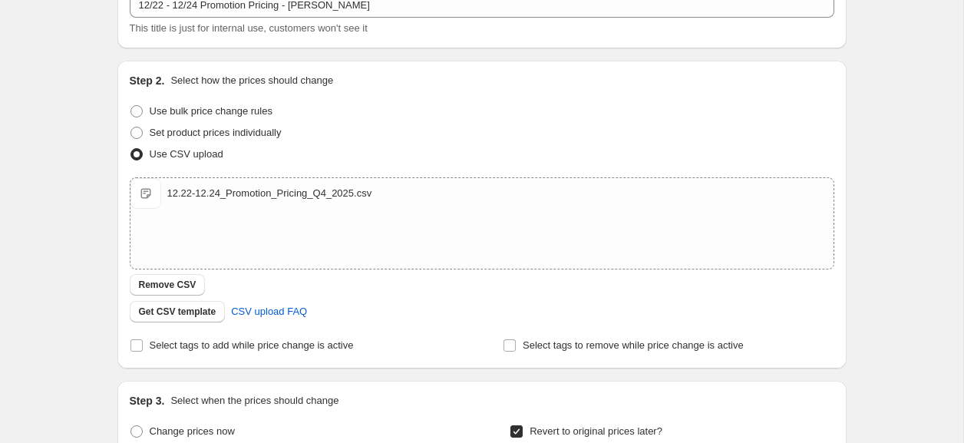
scroll to position [531, 0]
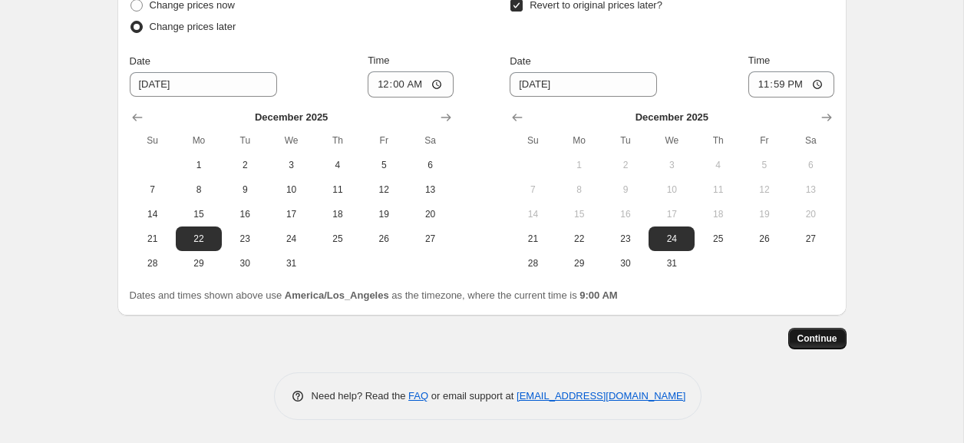
click at [816, 345] on button "Continue" at bounding box center [817, 338] width 58 height 21
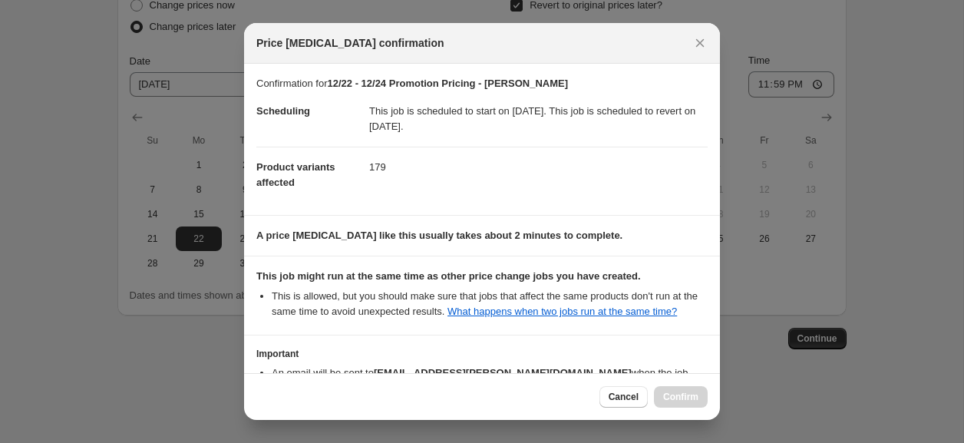
scroll to position [119, 0]
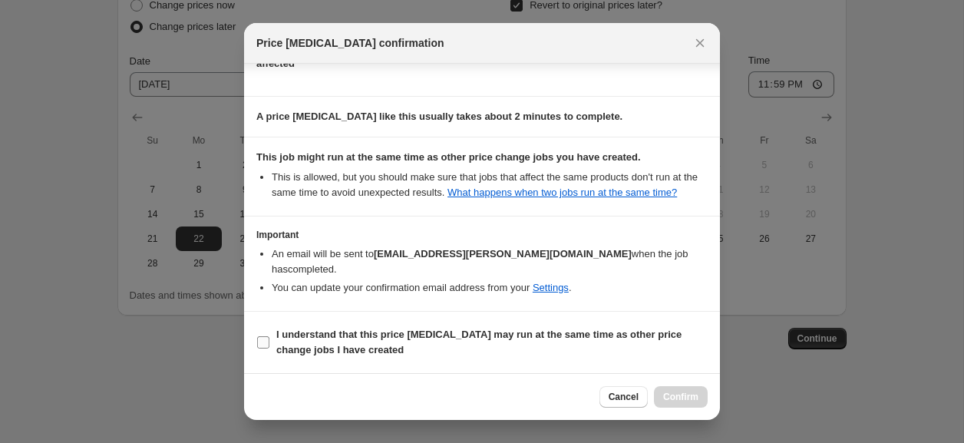
drag, startPoint x: 375, startPoint y: 348, endPoint x: 468, endPoint y: 353, distance: 93.8
click at [375, 348] on span "I understand that this price [MEDICAL_DATA] may run at the same time as other p…" at bounding box center [491, 342] width 431 height 31
click at [269, 348] on input "I understand that this price [MEDICAL_DATA] may run at the same time as other p…" at bounding box center [263, 342] width 12 height 12
checkbox input "true"
click at [667, 383] on div "Cancel Confirm" at bounding box center [482, 396] width 476 height 47
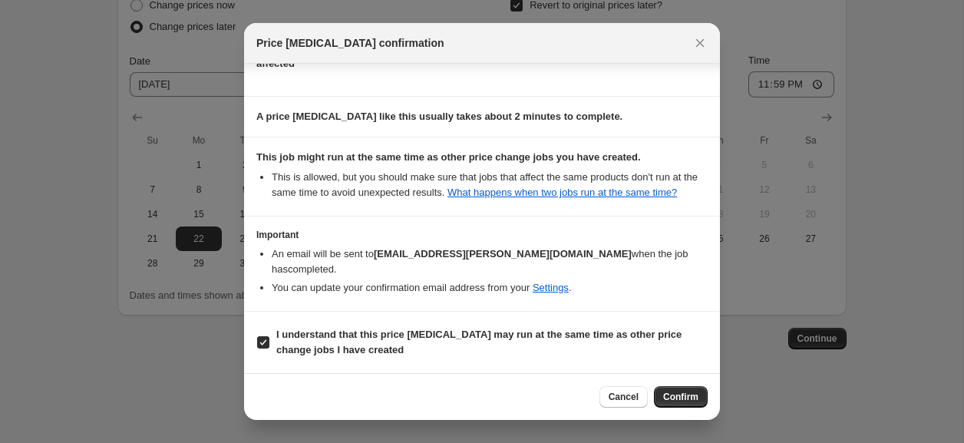
click at [671, 394] on span "Confirm" at bounding box center [680, 397] width 35 height 12
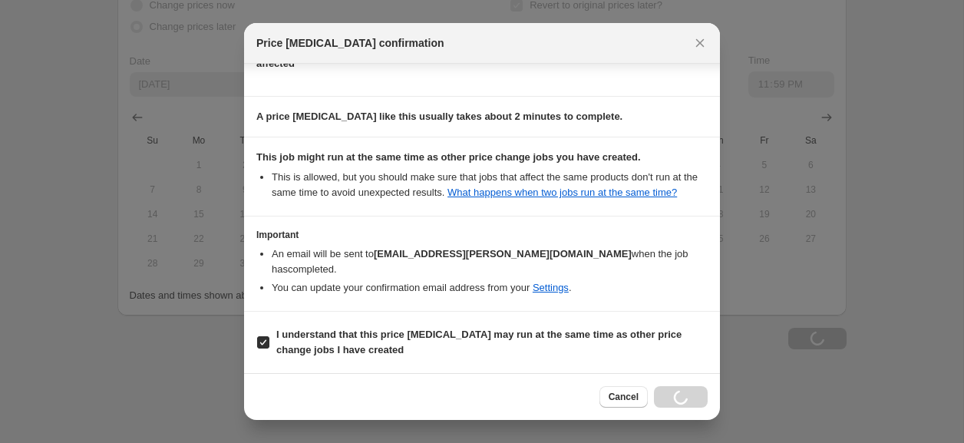
scroll to position [531, 0]
